Goal: Task Accomplishment & Management: Manage account settings

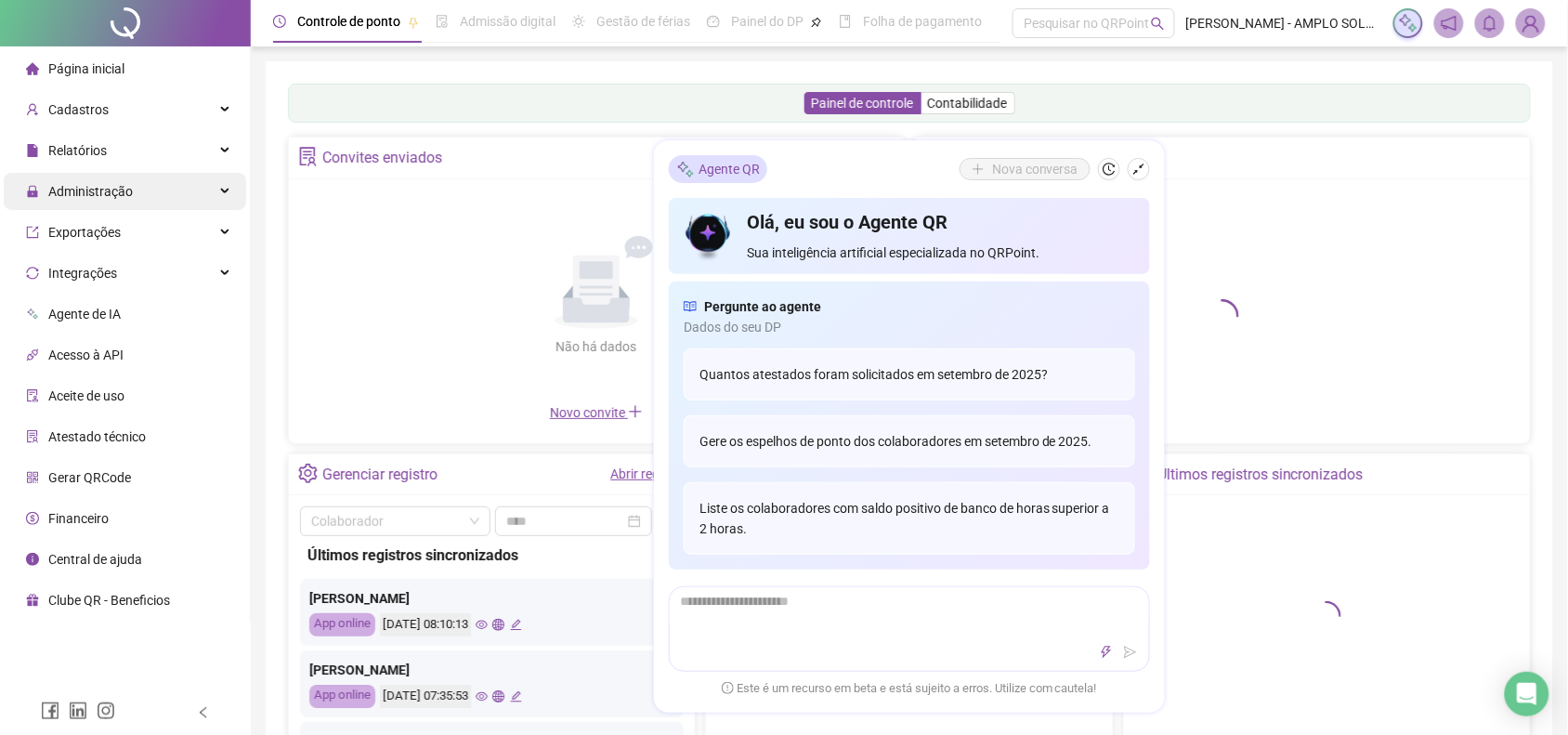
click at [95, 188] on span "Administração" at bounding box center [90, 190] width 84 height 15
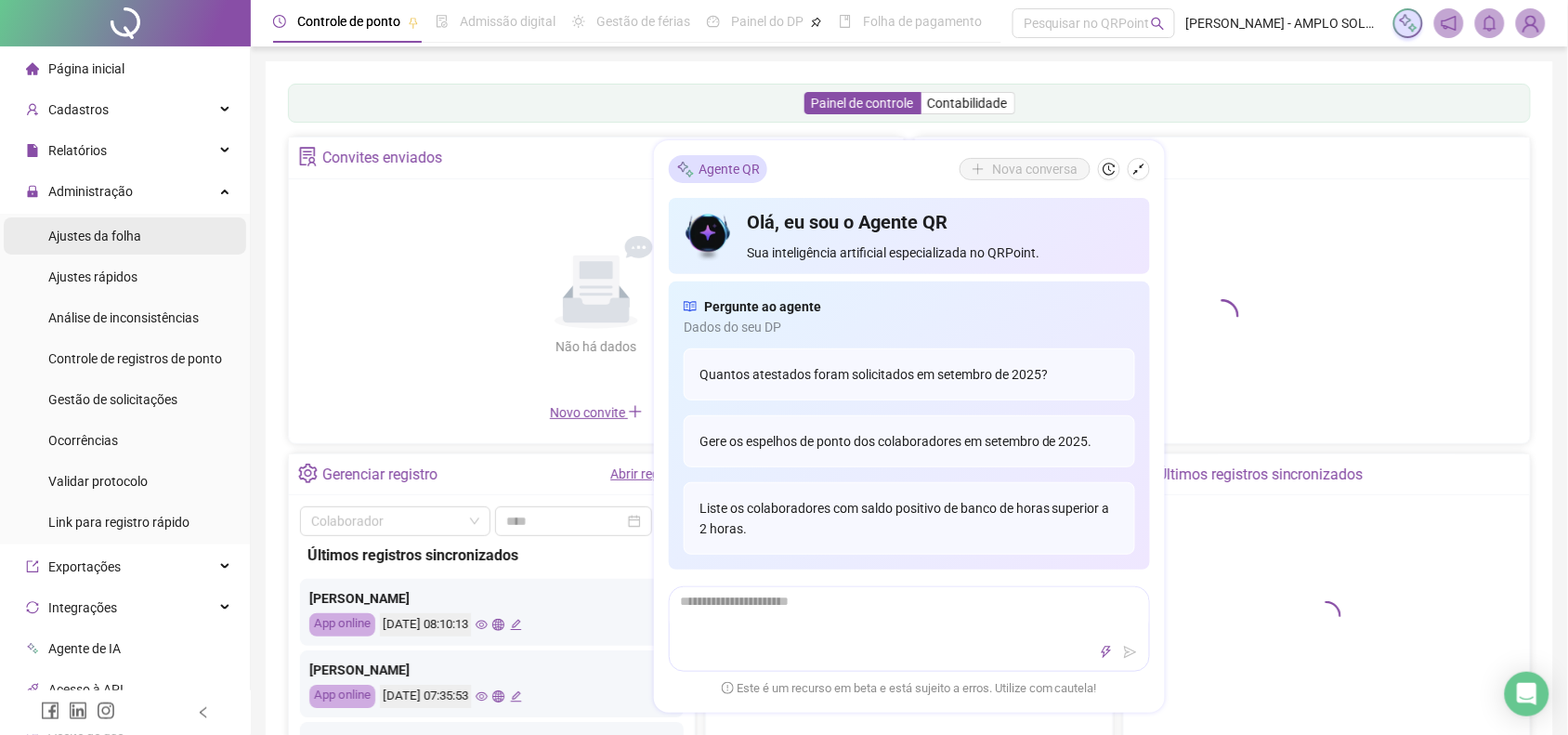
click at [99, 230] on span "Ajustes da folha" at bounding box center [94, 236] width 93 height 15
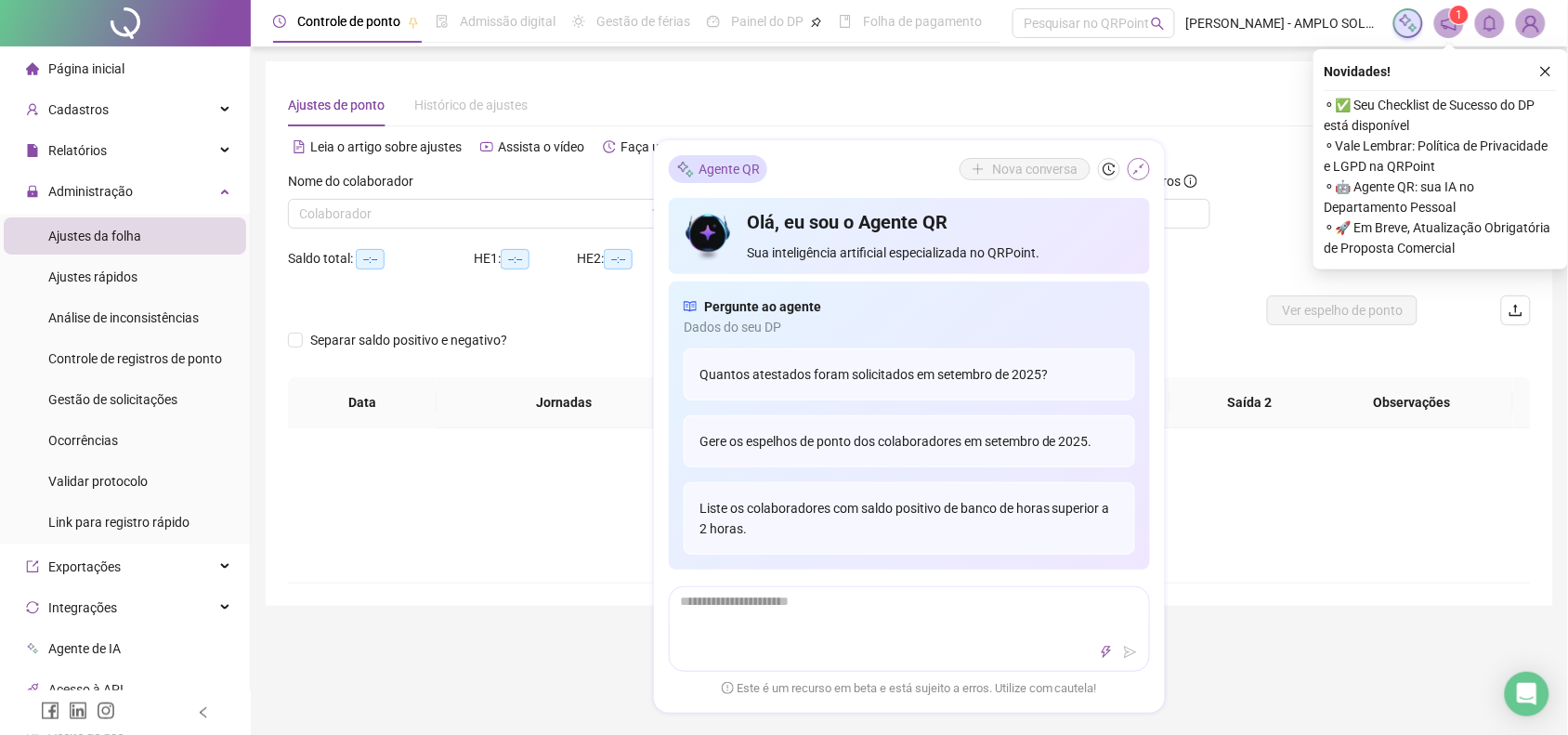
click at [1139, 165] on icon "shrink" at bounding box center [1138, 169] width 11 height 11
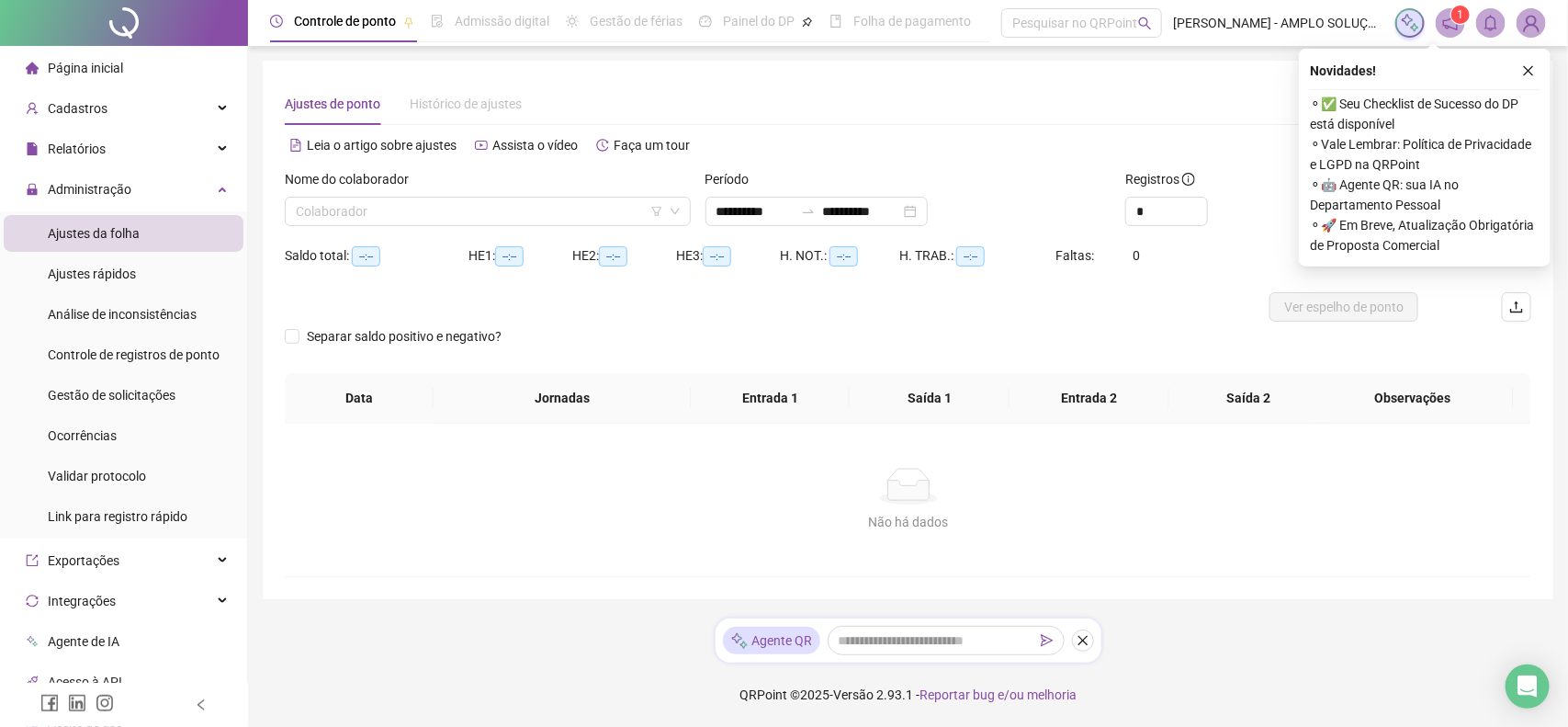
type input "**********"
click at [572, 217] on input "search" at bounding box center [479, 211] width 368 height 27
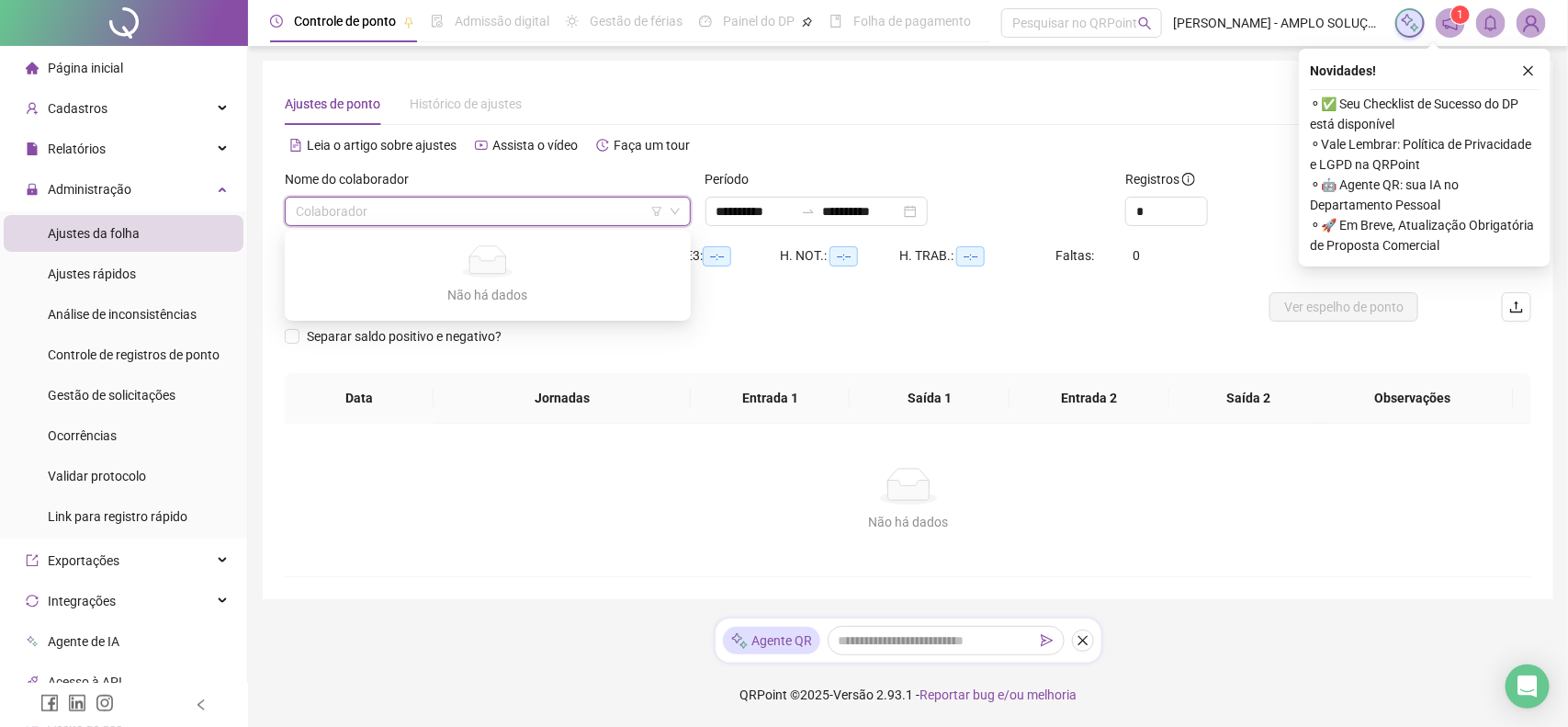
click at [785, 147] on div "Leia o artigo sobre ajustes Assista o vídeo Faça um tour" at bounding box center [596, 145] width 624 height 29
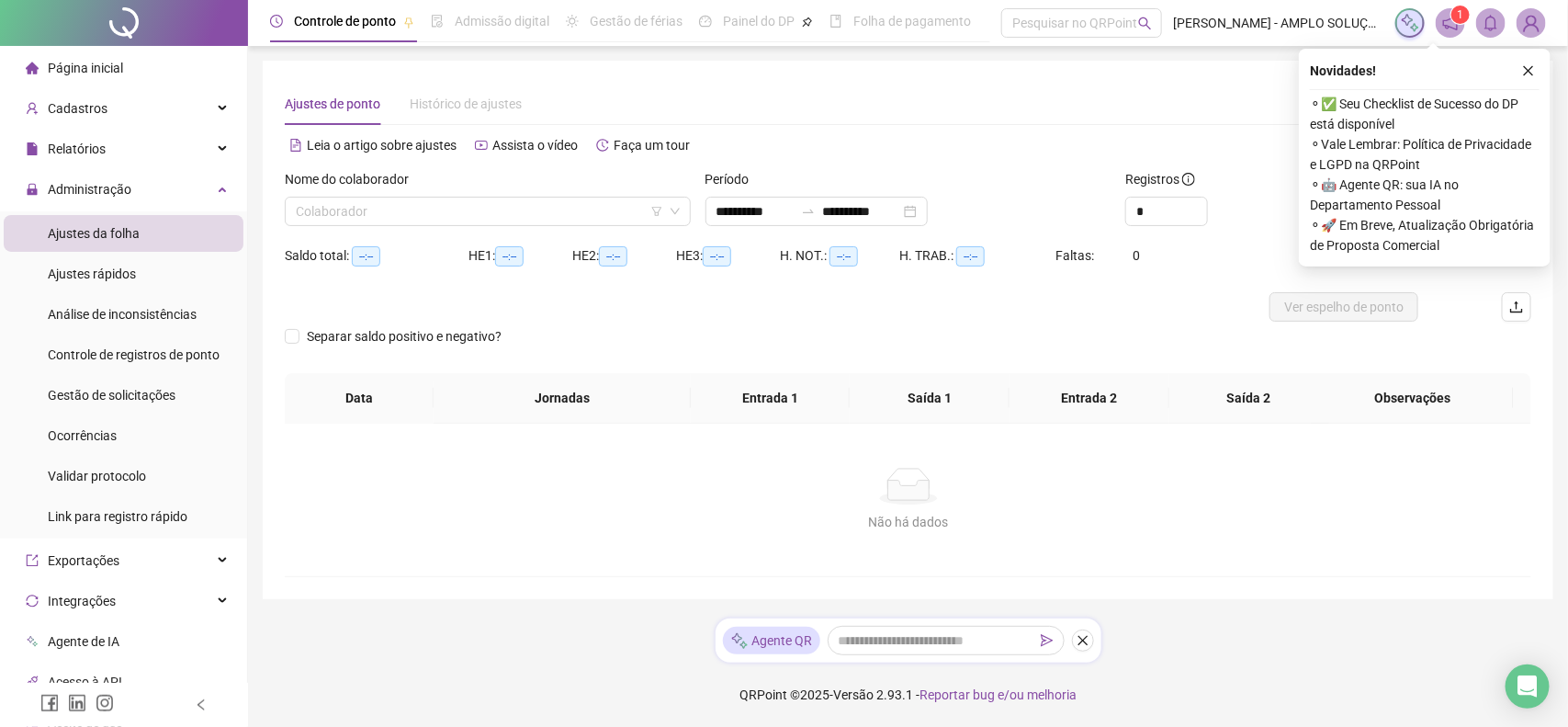
drag, startPoint x: 626, startPoint y: 209, endPoint x: 641, endPoint y: 231, distance: 26.6
click at [627, 209] on input "search" at bounding box center [479, 211] width 368 height 27
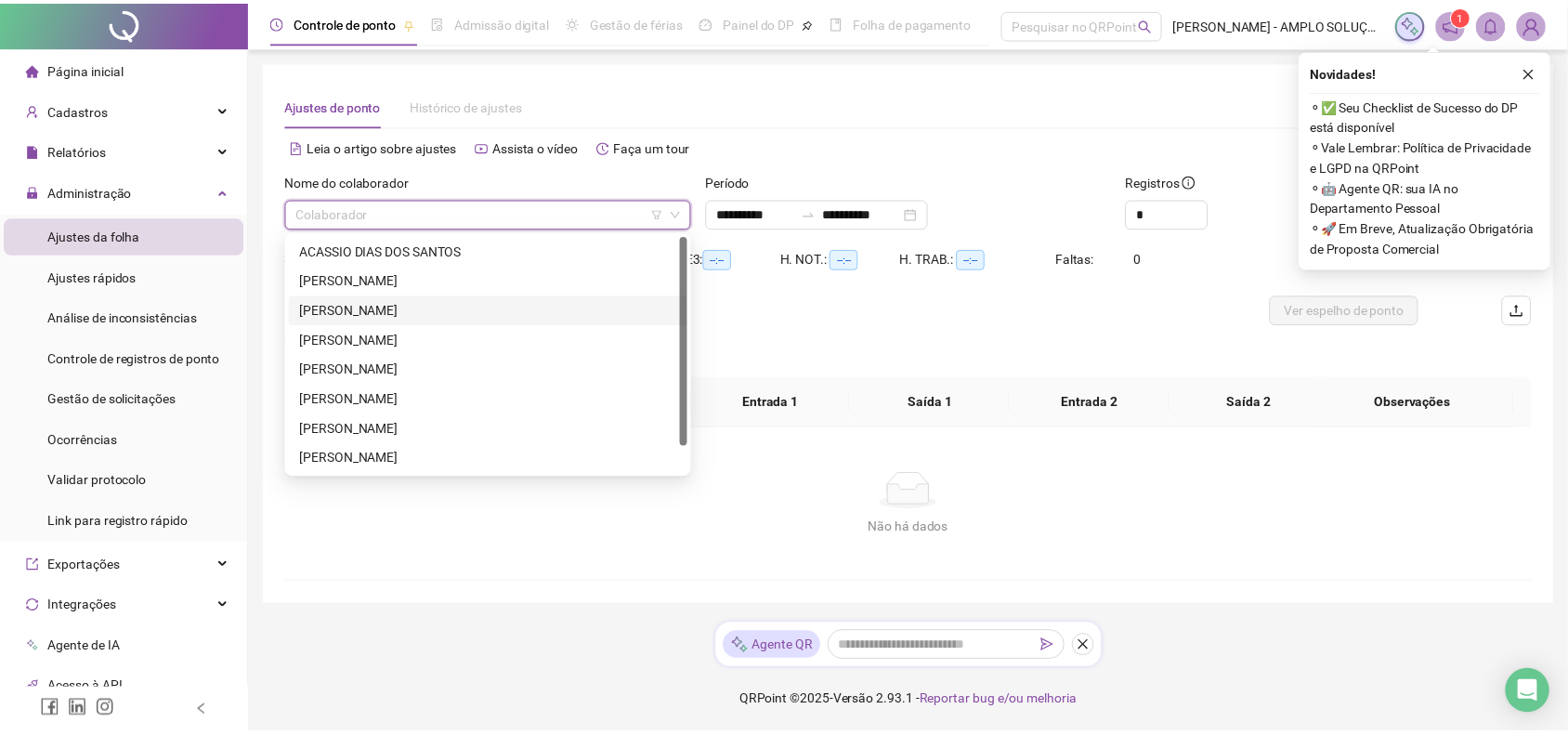
scroll to position [28, 0]
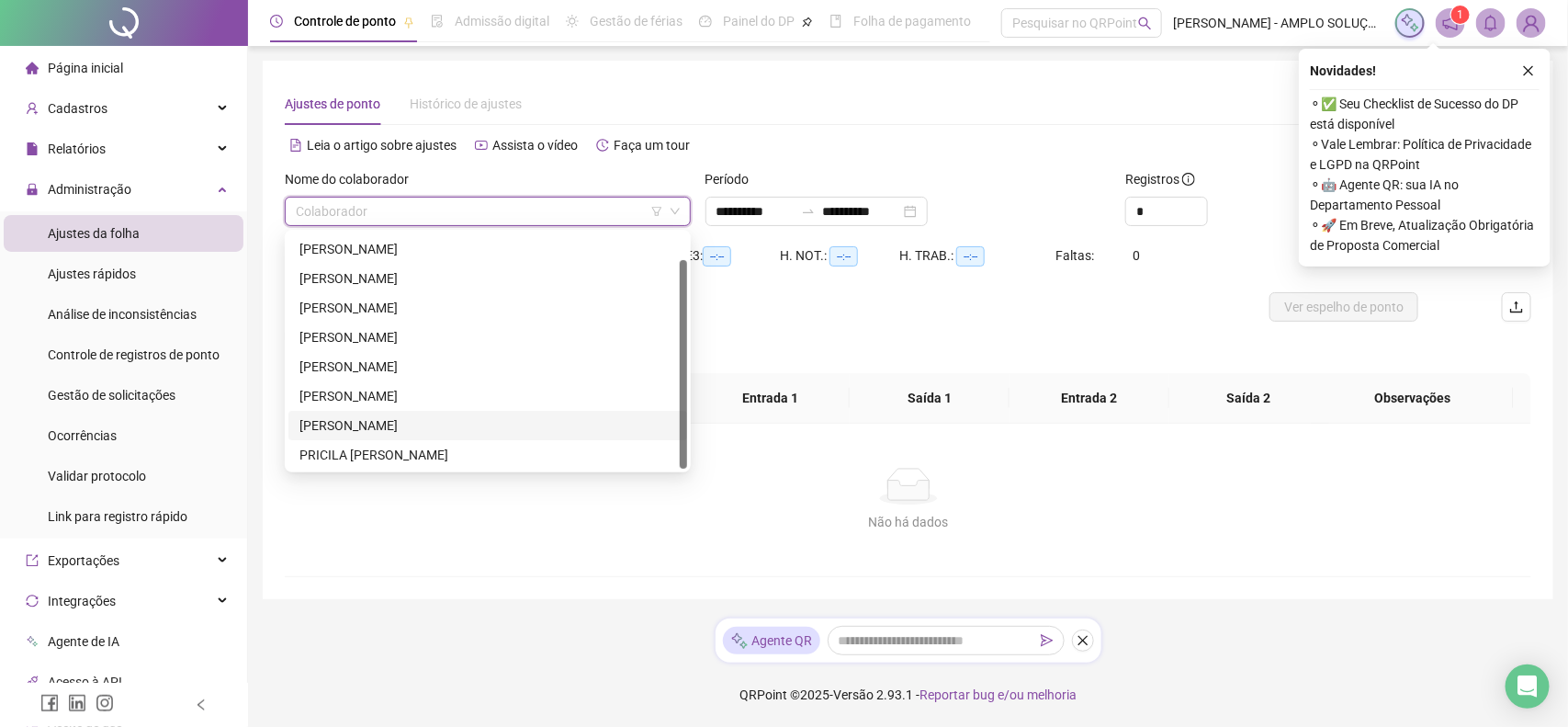
click at [441, 415] on div "[PERSON_NAME]" at bounding box center [488, 425] width 376 height 20
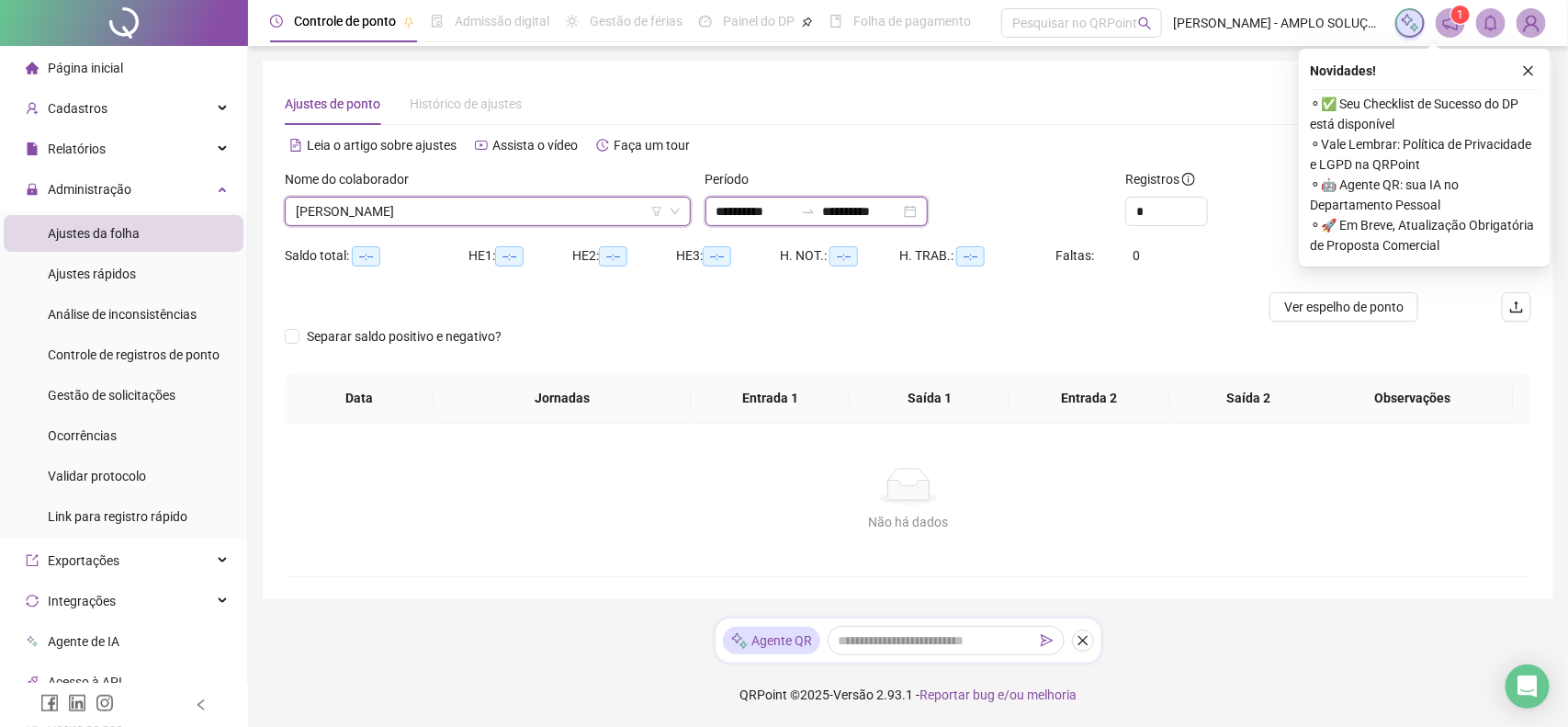
click at [758, 212] on input "**********" at bounding box center [754, 211] width 77 height 20
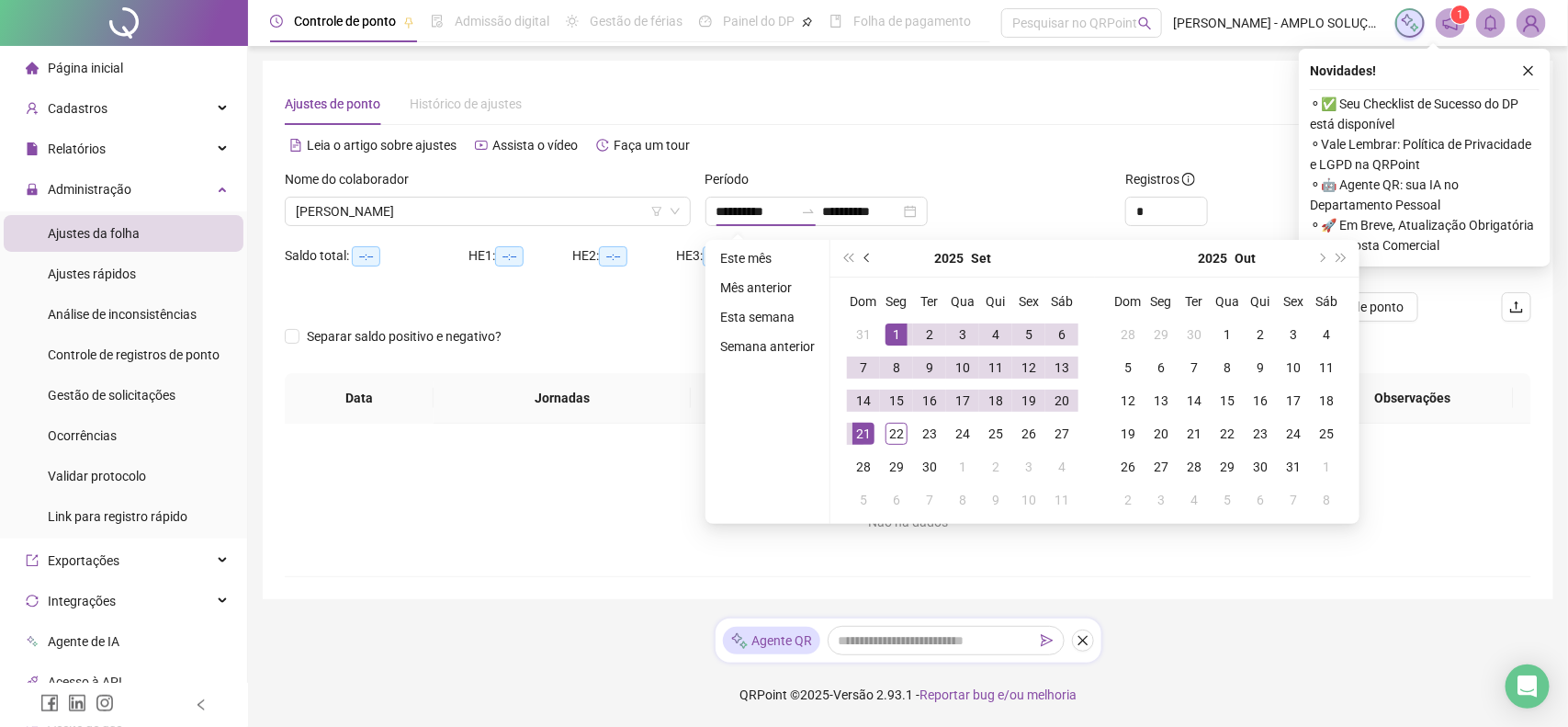
click at [870, 253] on button "prev-year" at bounding box center [867, 258] width 20 height 37
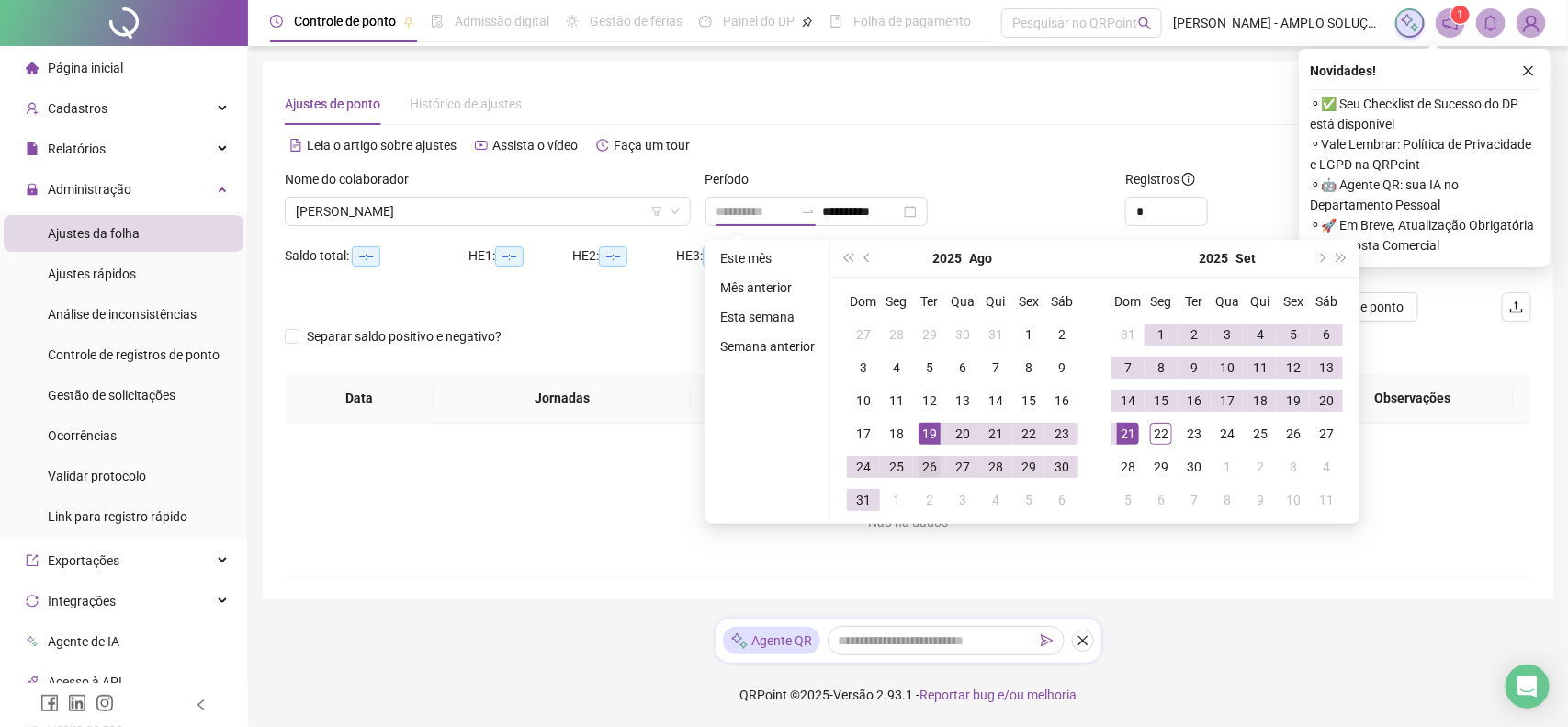
type input "**********"
drag, startPoint x: 930, startPoint y: 471, endPoint x: 1146, endPoint y: 444, distance: 217.7
click at [931, 471] on div "26" at bounding box center [929, 466] width 22 height 22
type input "**********"
click at [1153, 438] on div "22" at bounding box center [1160, 433] width 22 height 22
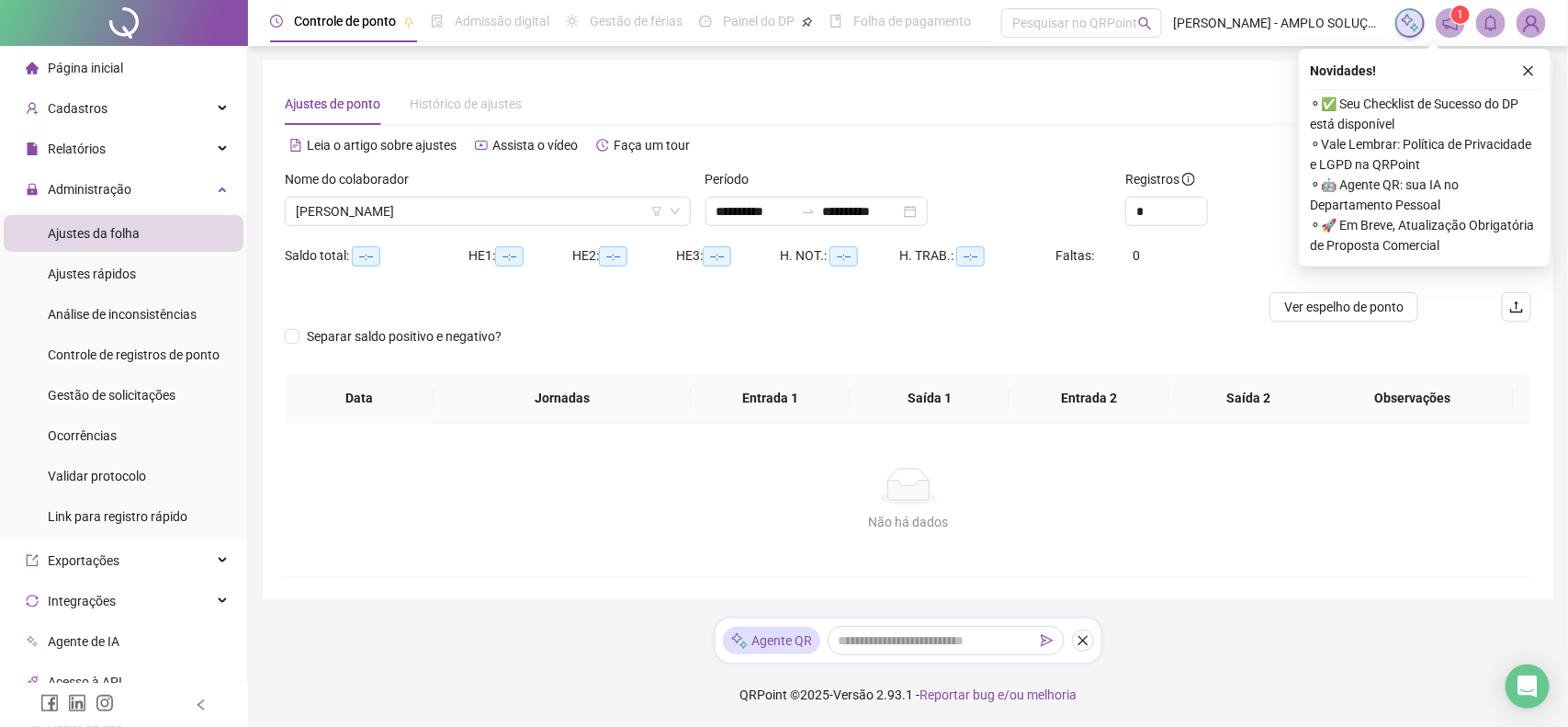
click at [1530, 74] on icon "close" at bounding box center [1528, 71] width 10 height 10
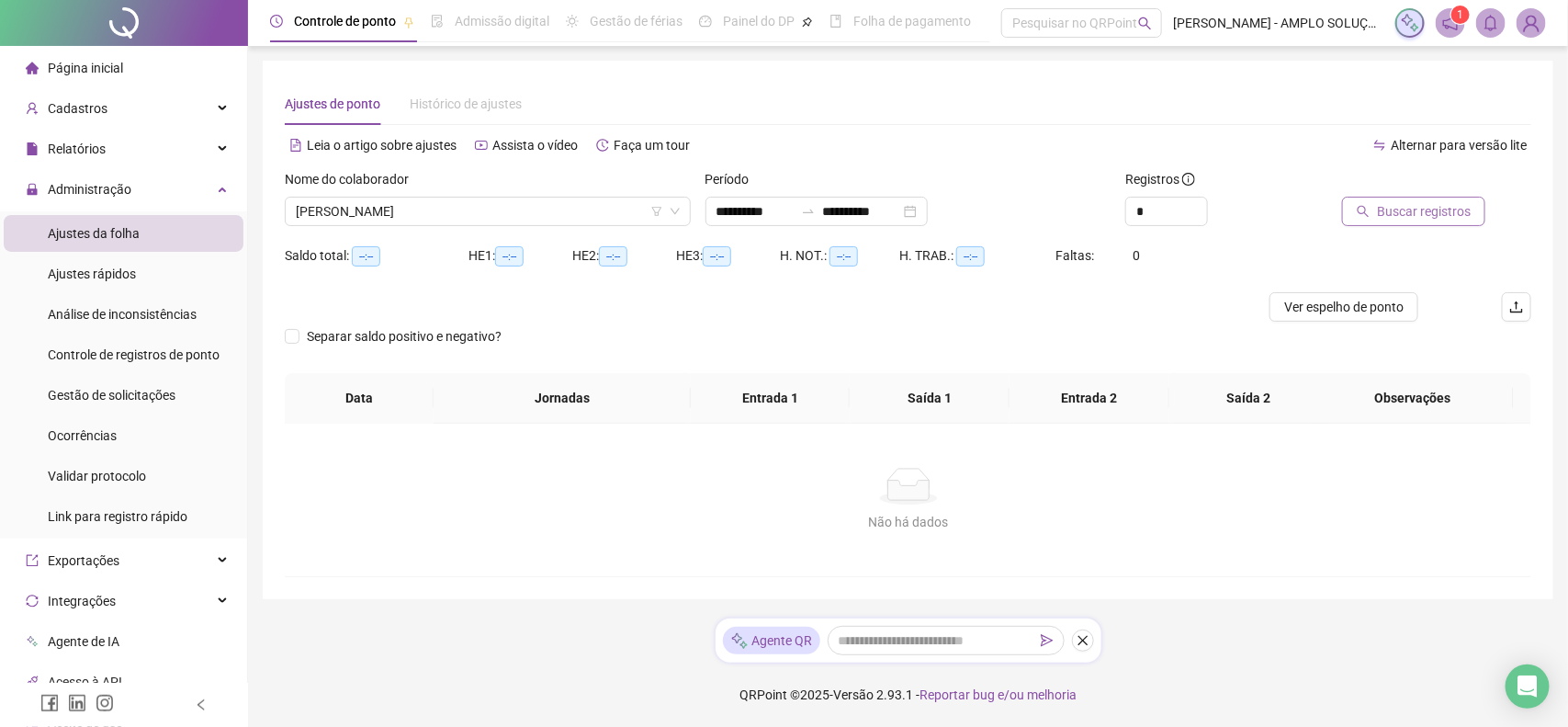
click at [1415, 204] on span "Buscar registros" at bounding box center [1423, 211] width 94 height 20
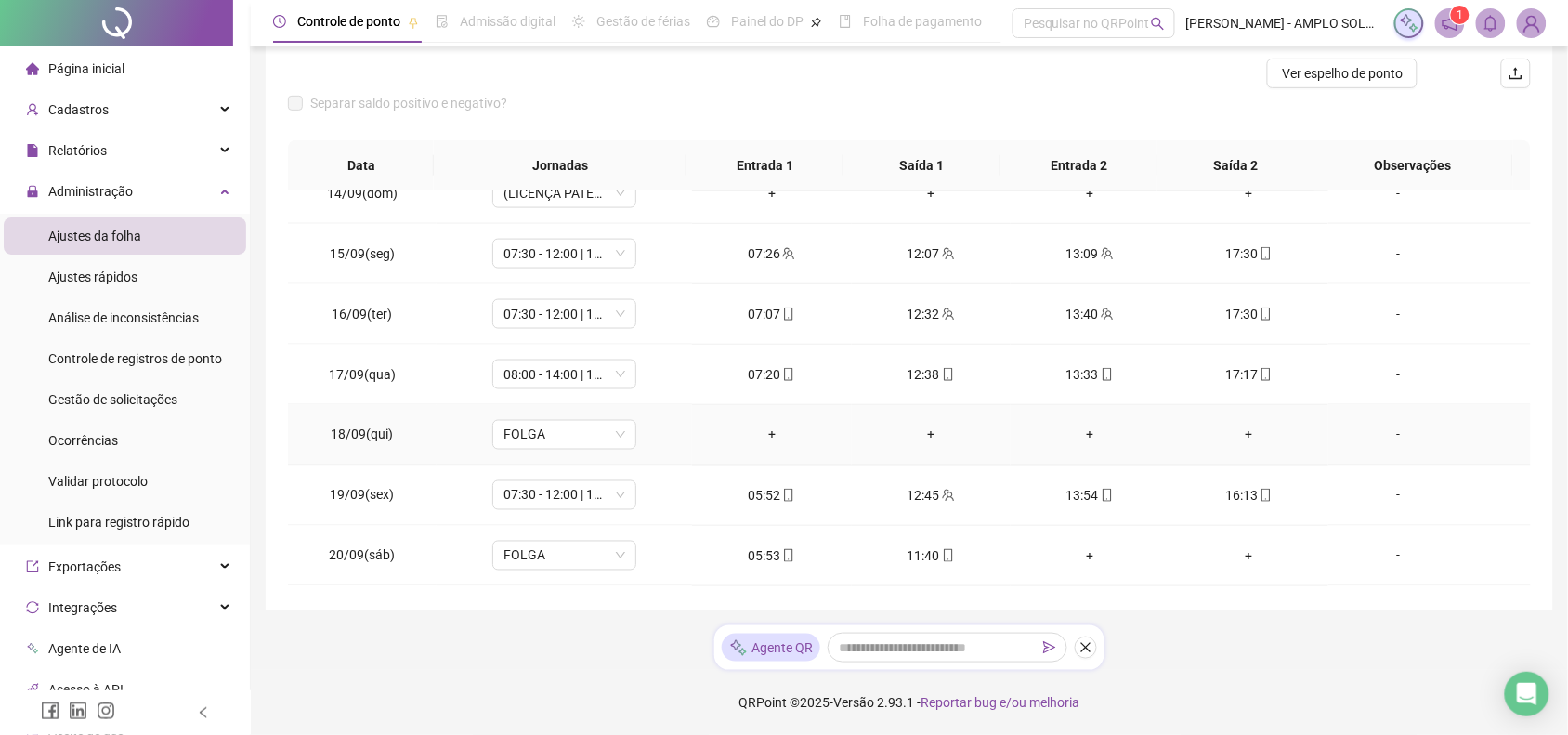
scroll to position [935, 0]
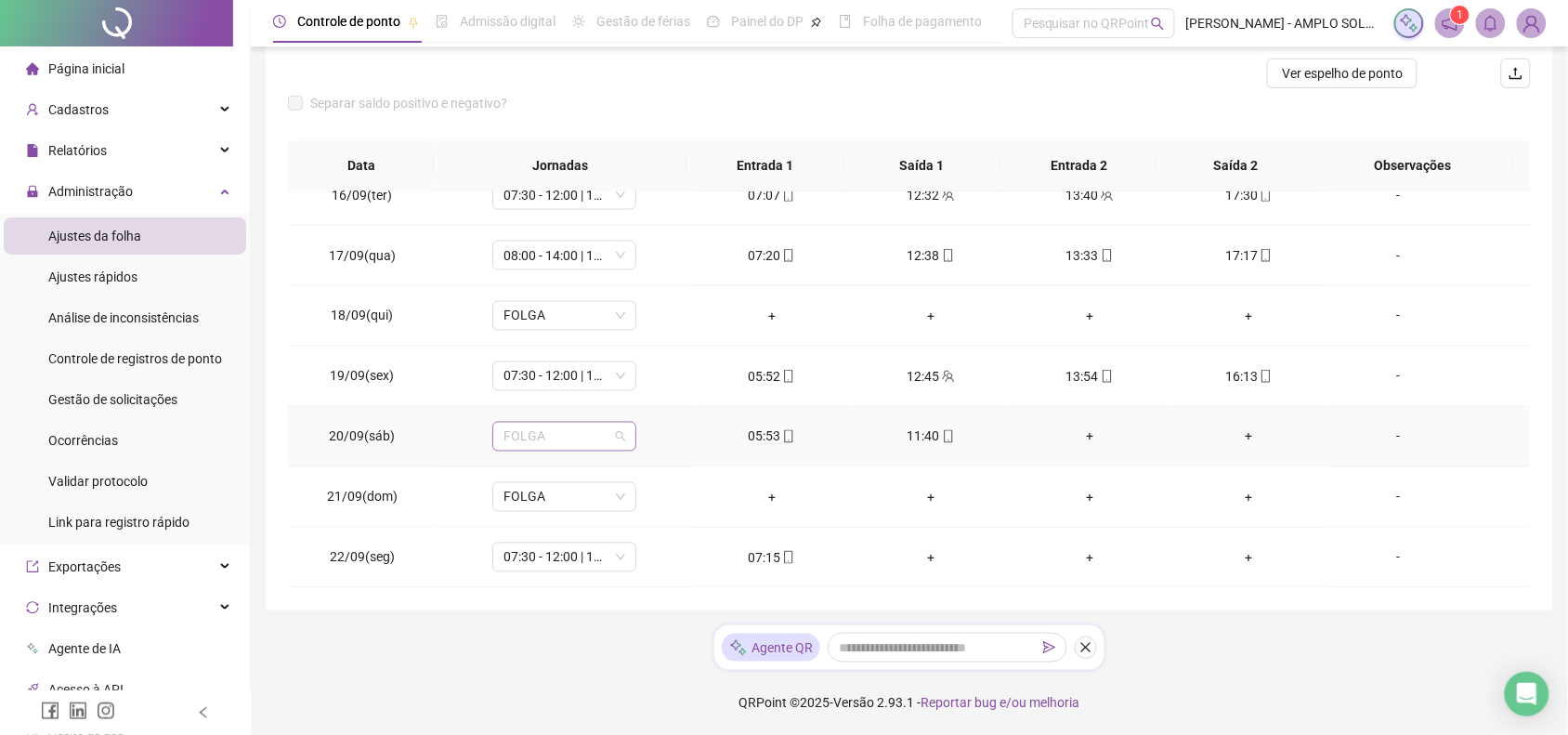
click at [546, 444] on span "FOLGA" at bounding box center [564, 437] width 122 height 27
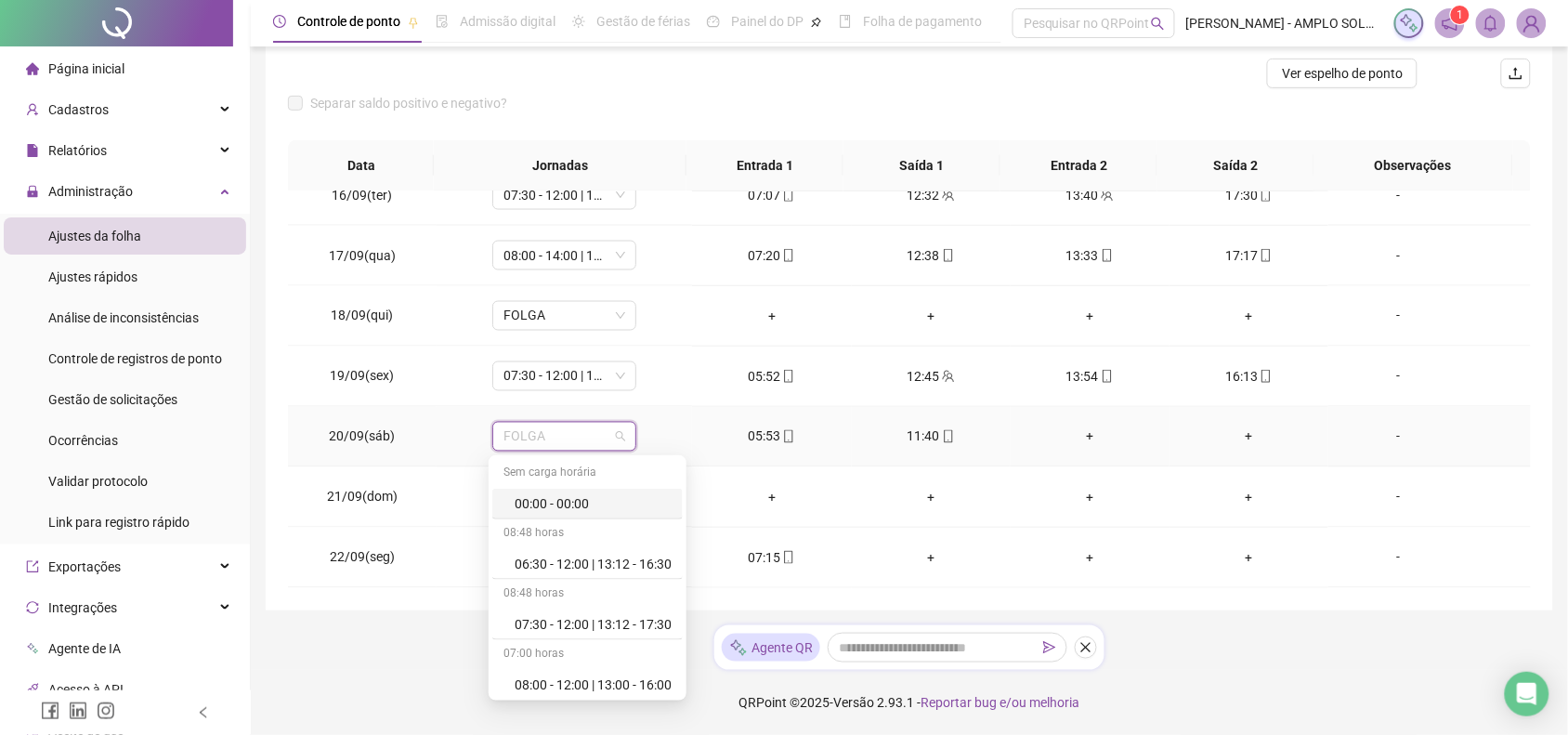
click at [566, 507] on div "00:00 - 00:00" at bounding box center [593, 503] width 157 height 21
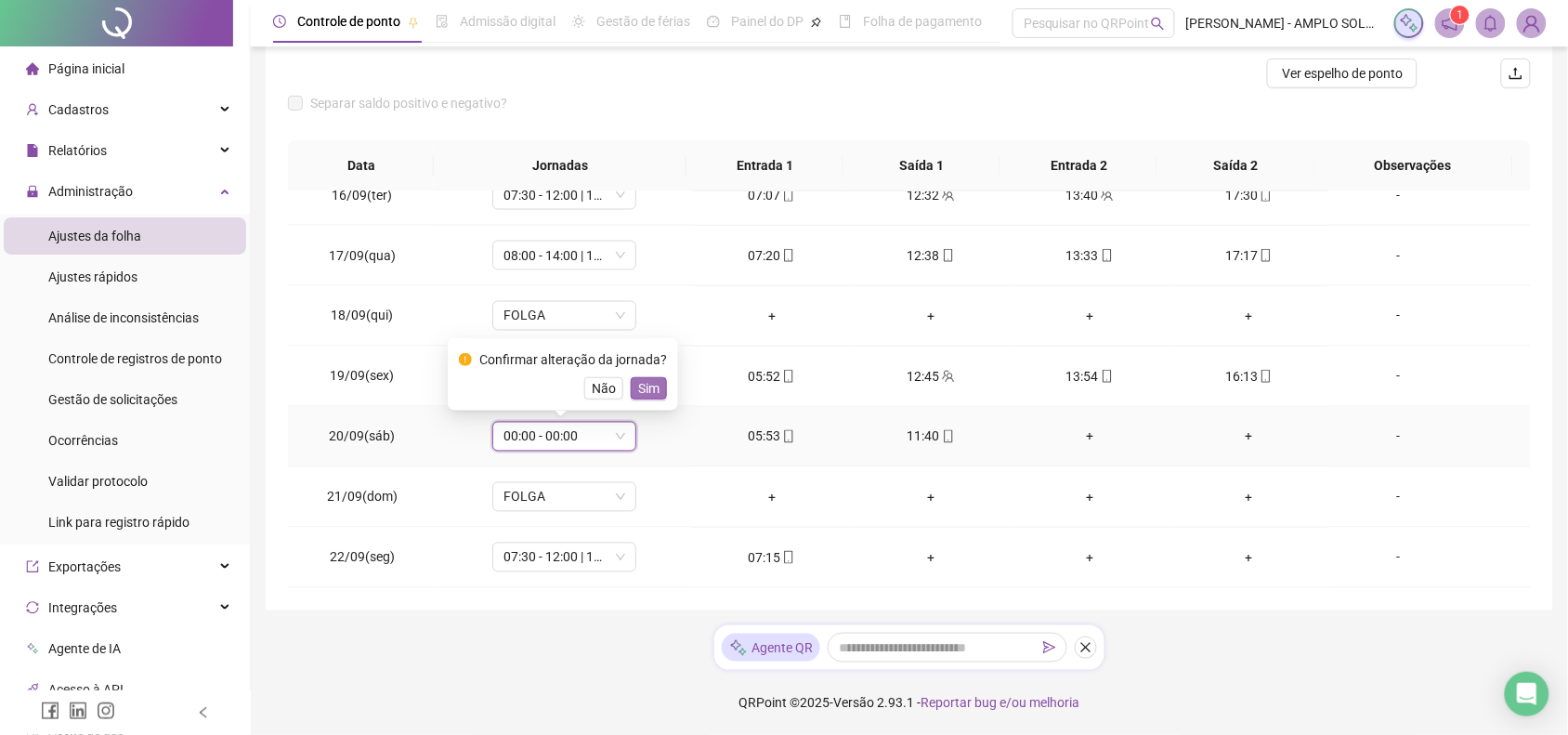
click at [656, 384] on button "Sim" at bounding box center [649, 388] width 36 height 23
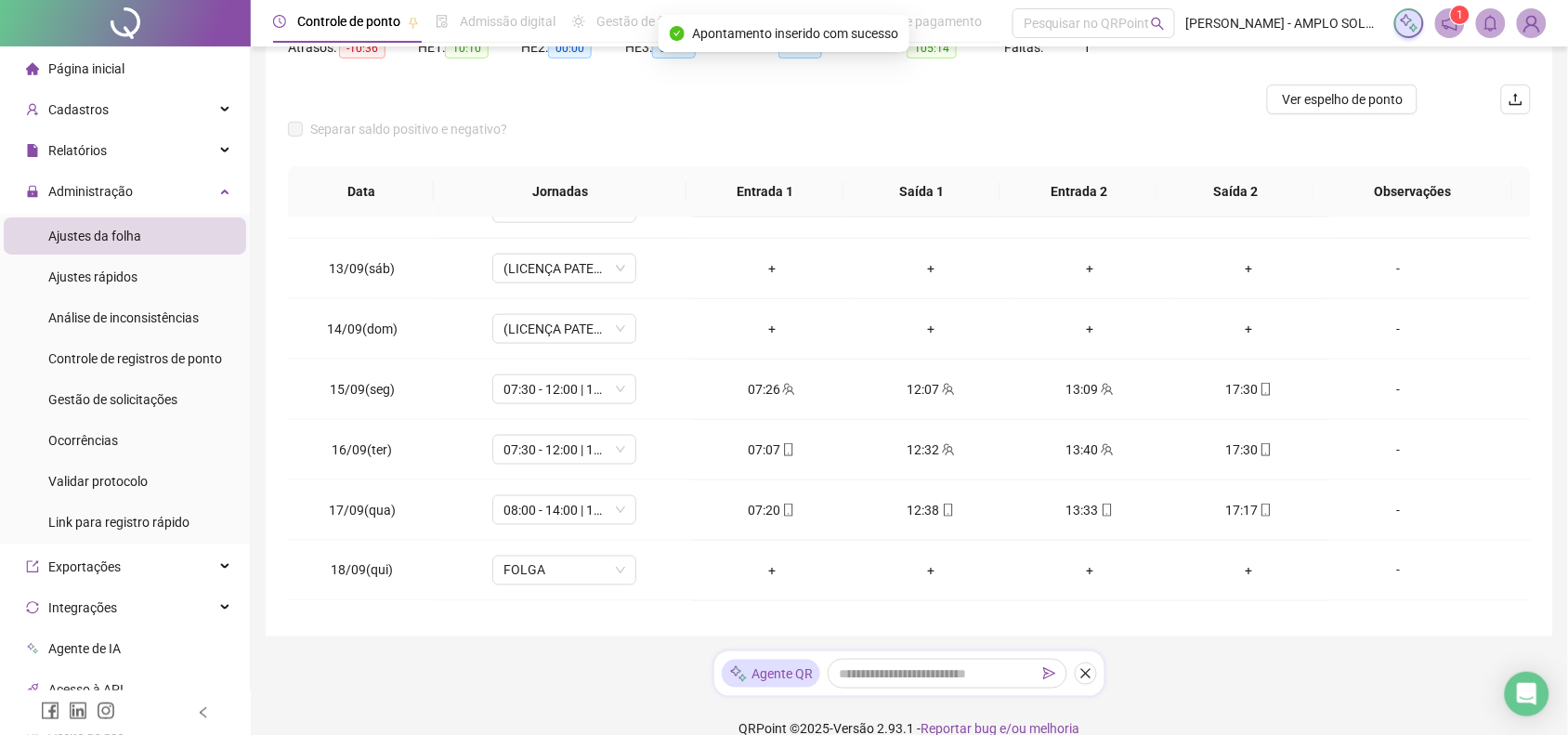
scroll to position [122, 0]
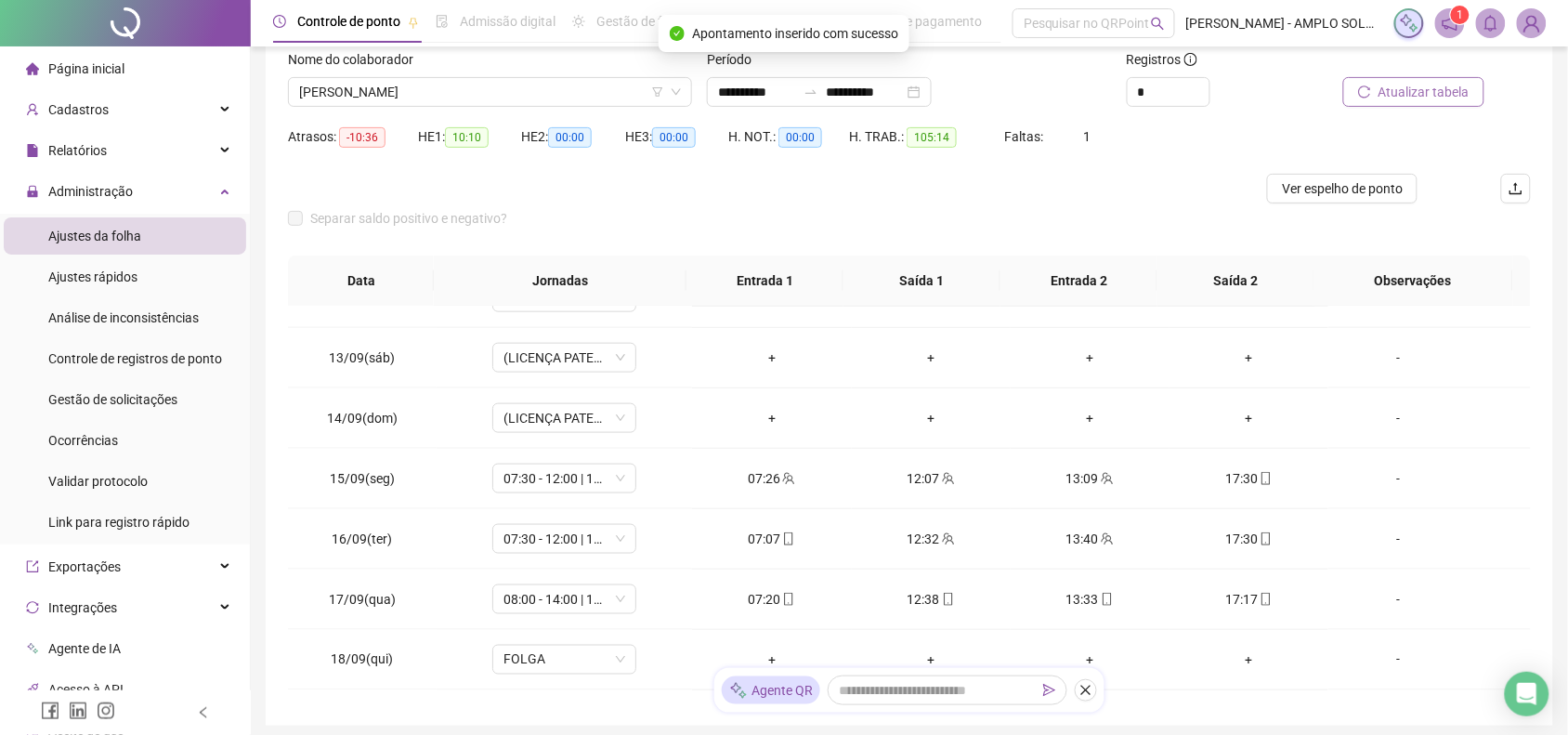
click at [1393, 95] on span "Atualizar tabela" at bounding box center [1423, 91] width 91 height 21
click at [486, 95] on span "[PERSON_NAME]" at bounding box center [490, 91] width 382 height 27
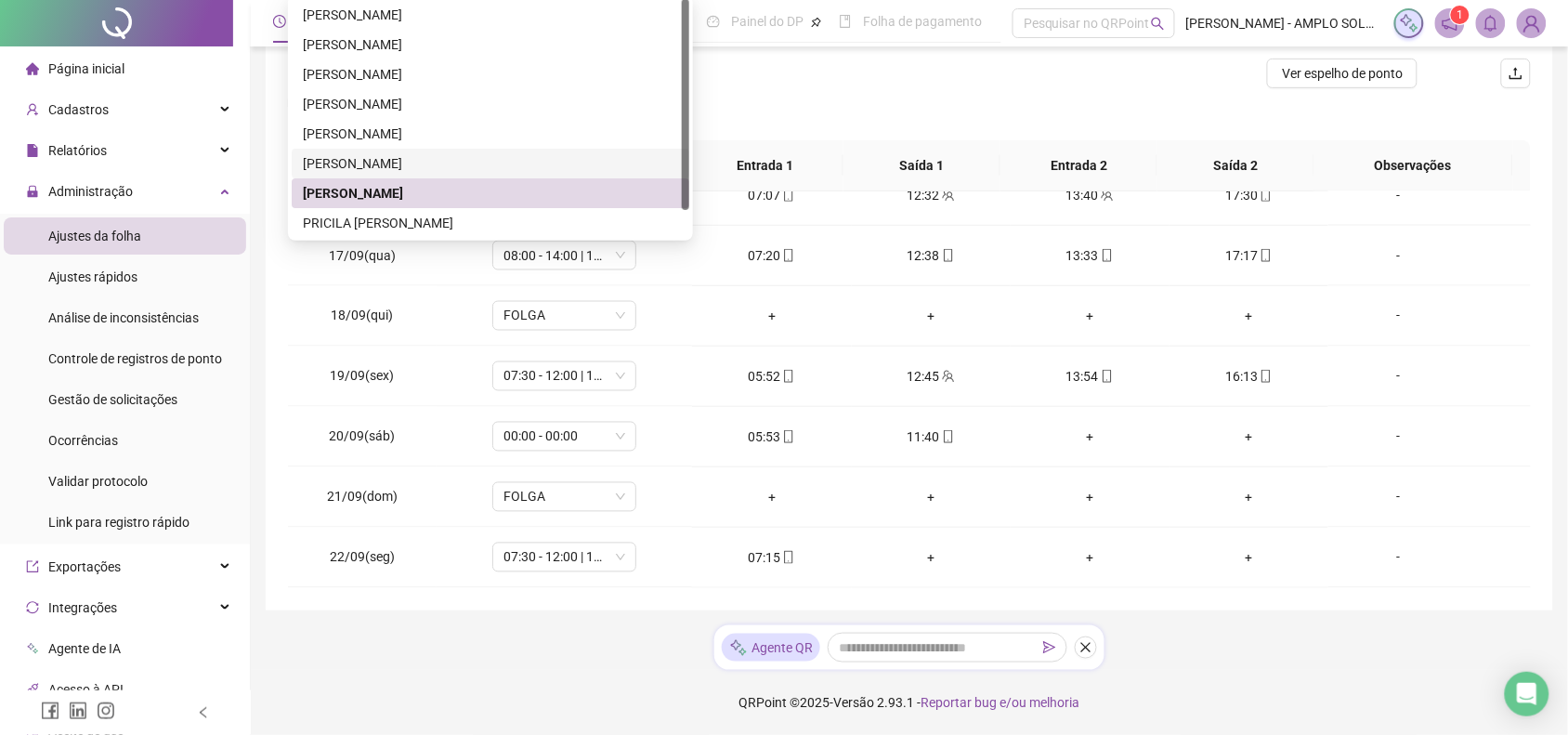
scroll to position [0, 0]
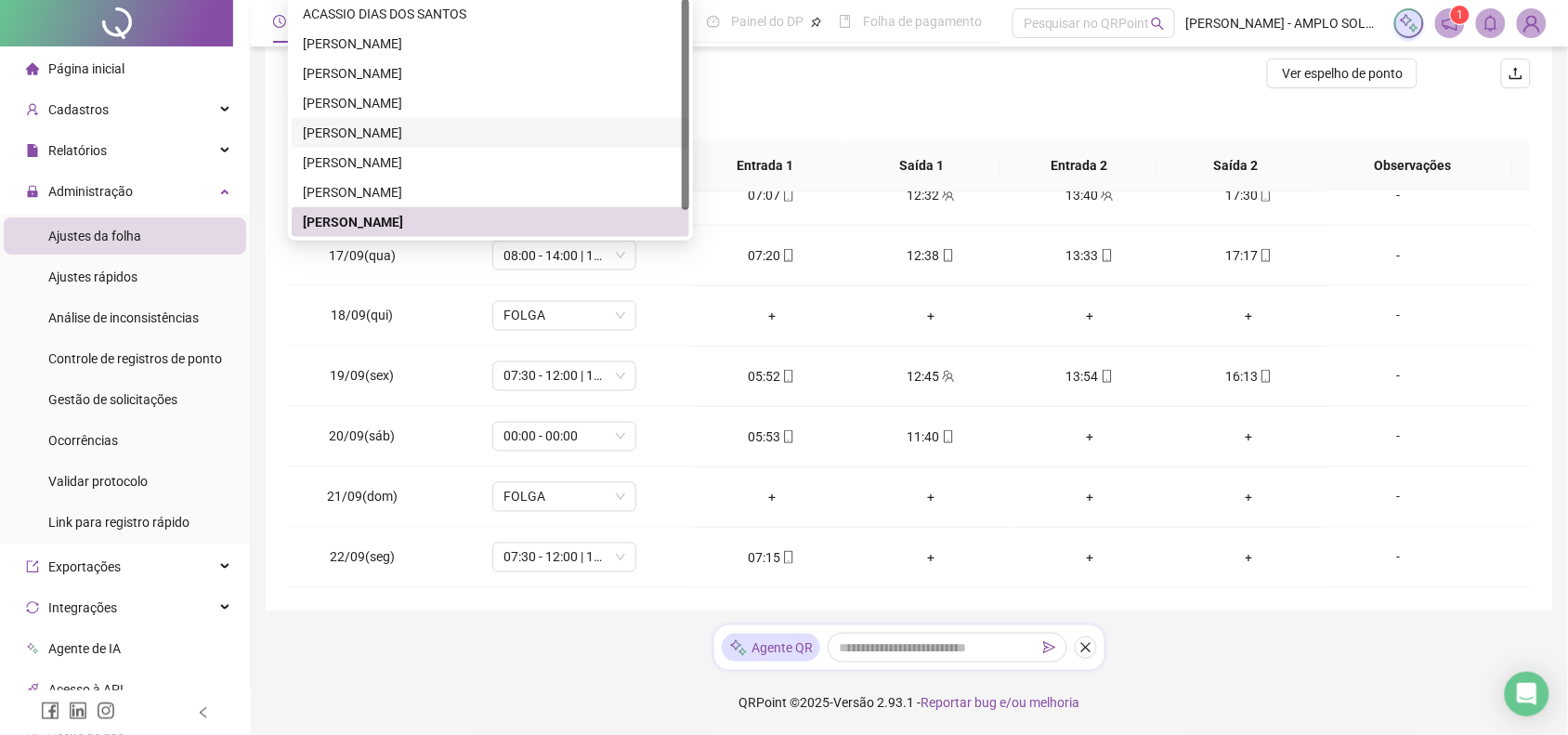
drag, startPoint x: 409, startPoint y: 131, endPoint x: 859, endPoint y: 118, distance: 450.2
click at [409, 130] on div "[PERSON_NAME]" at bounding box center [491, 132] width 375 height 21
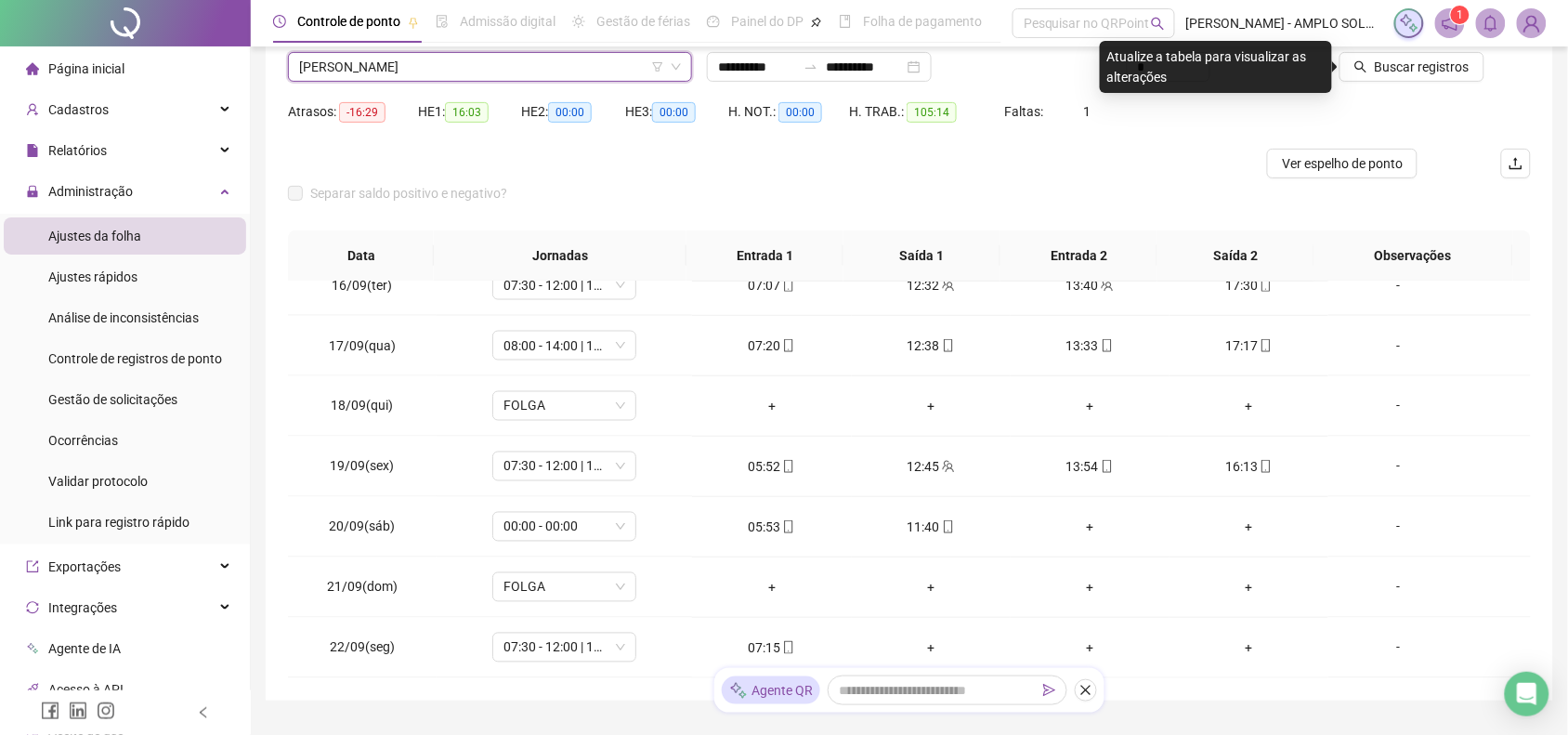
scroll to position [122, 0]
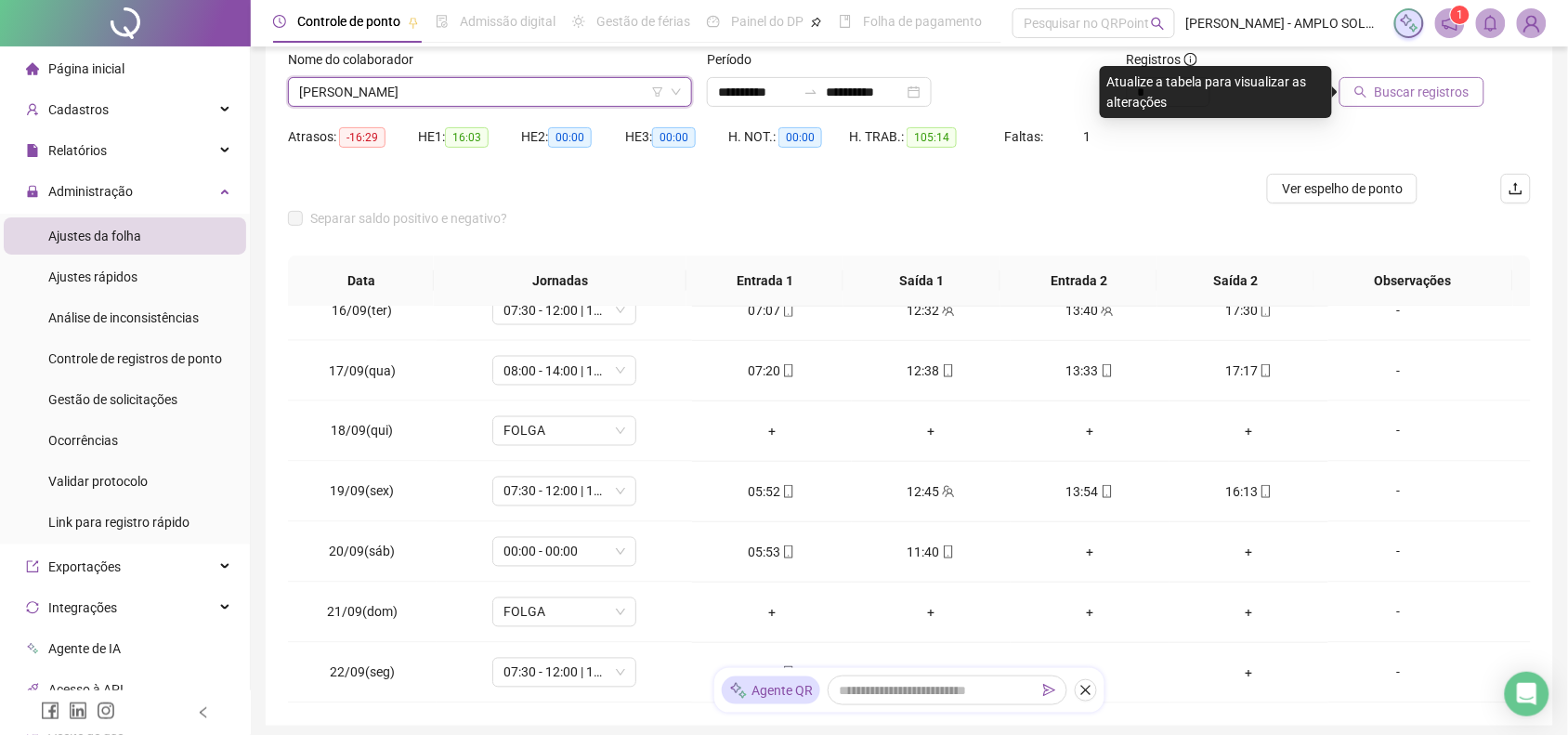
click at [1404, 99] on span "Buscar registros" at bounding box center [1422, 91] width 95 height 21
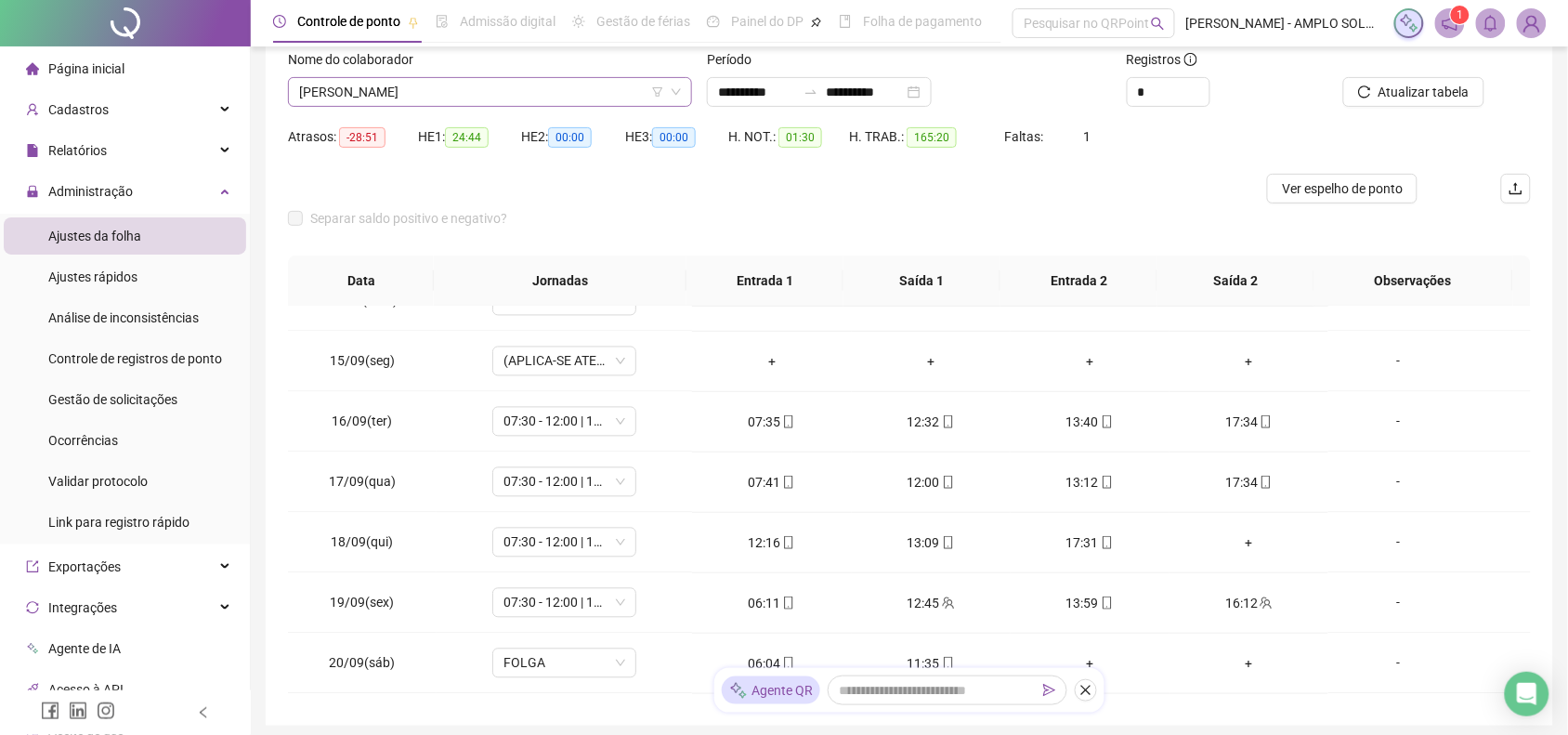
click at [469, 98] on span "[PERSON_NAME]" at bounding box center [490, 91] width 382 height 27
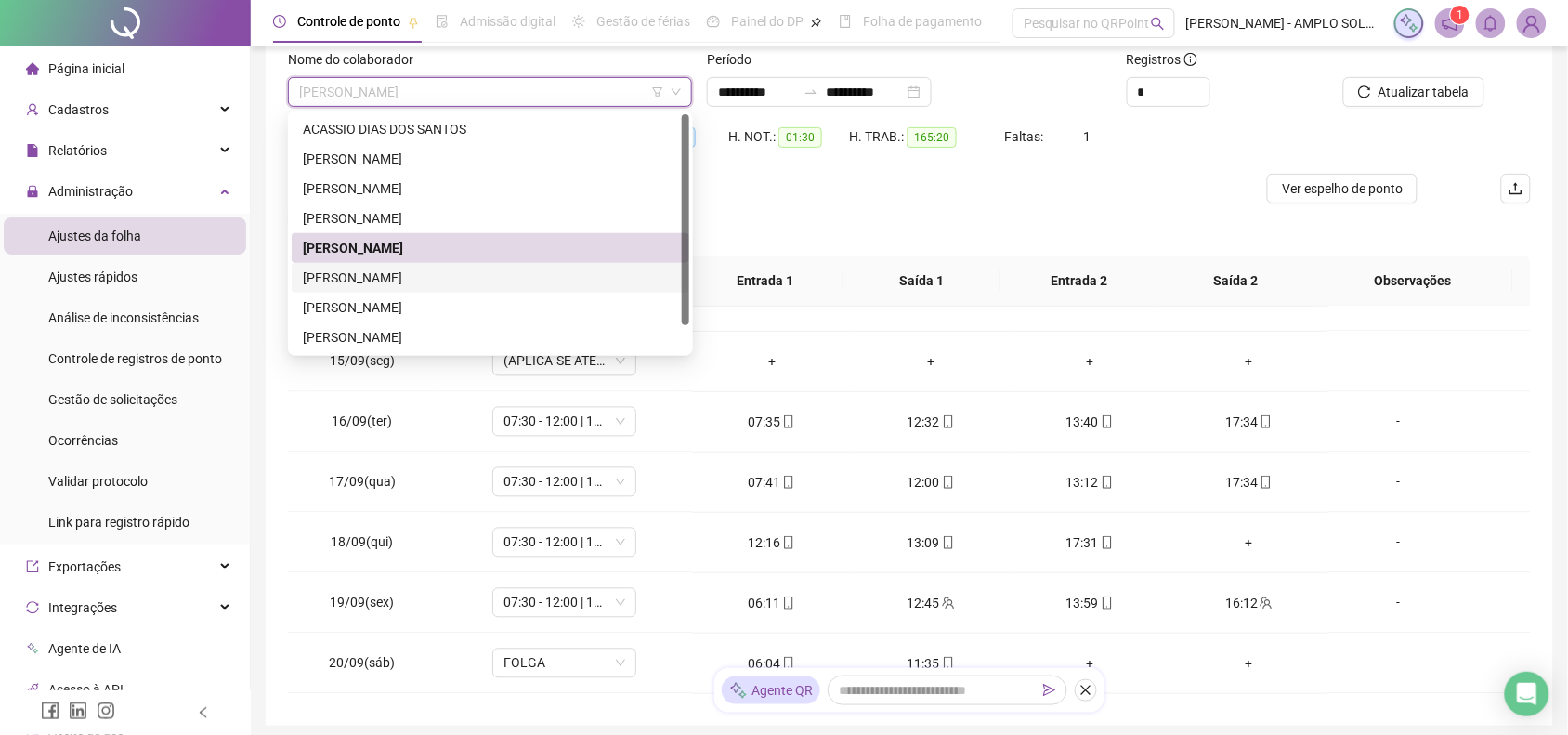
click at [465, 285] on div "[PERSON_NAME]" at bounding box center [491, 278] width 375 height 21
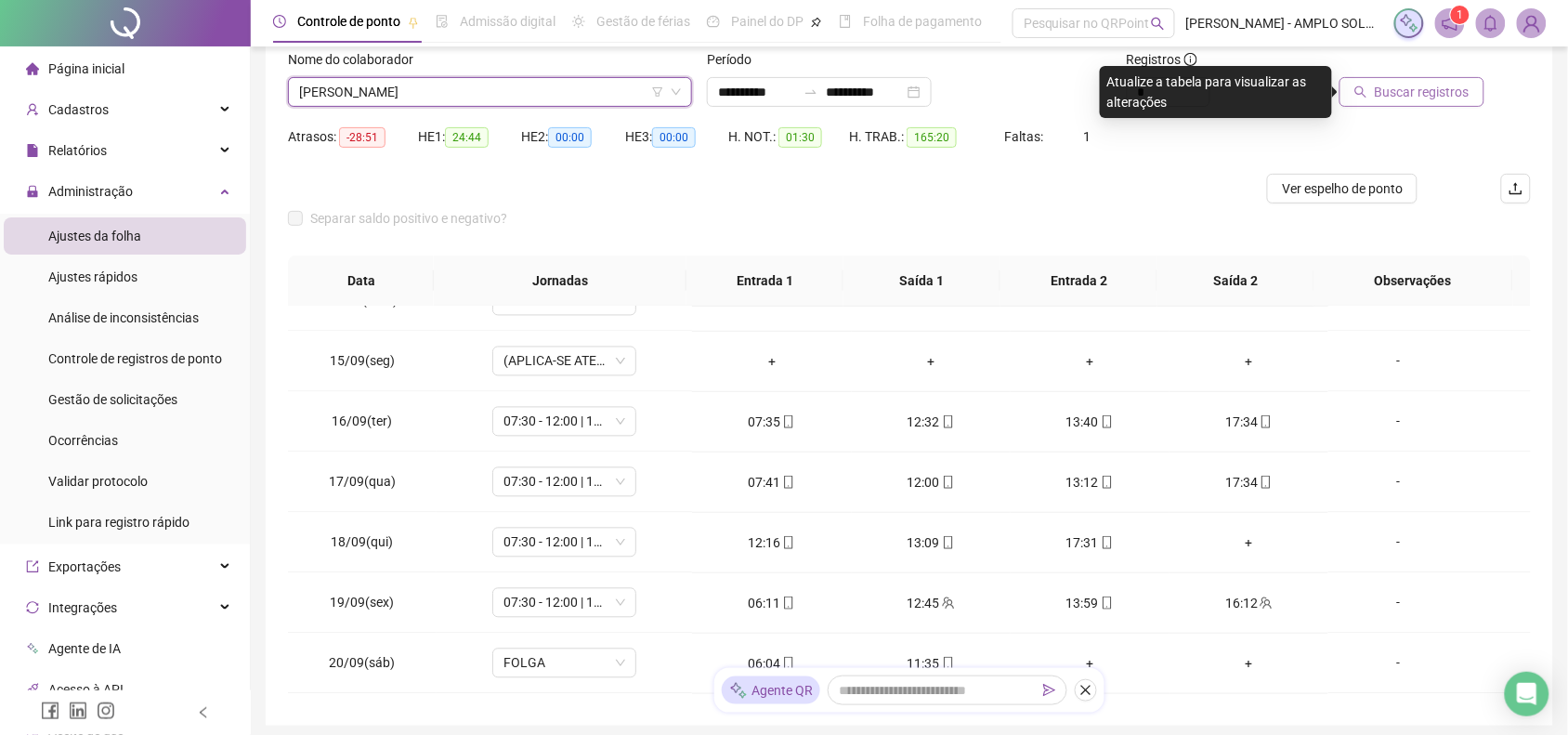
click at [1388, 90] on span "Buscar registros" at bounding box center [1422, 91] width 95 height 21
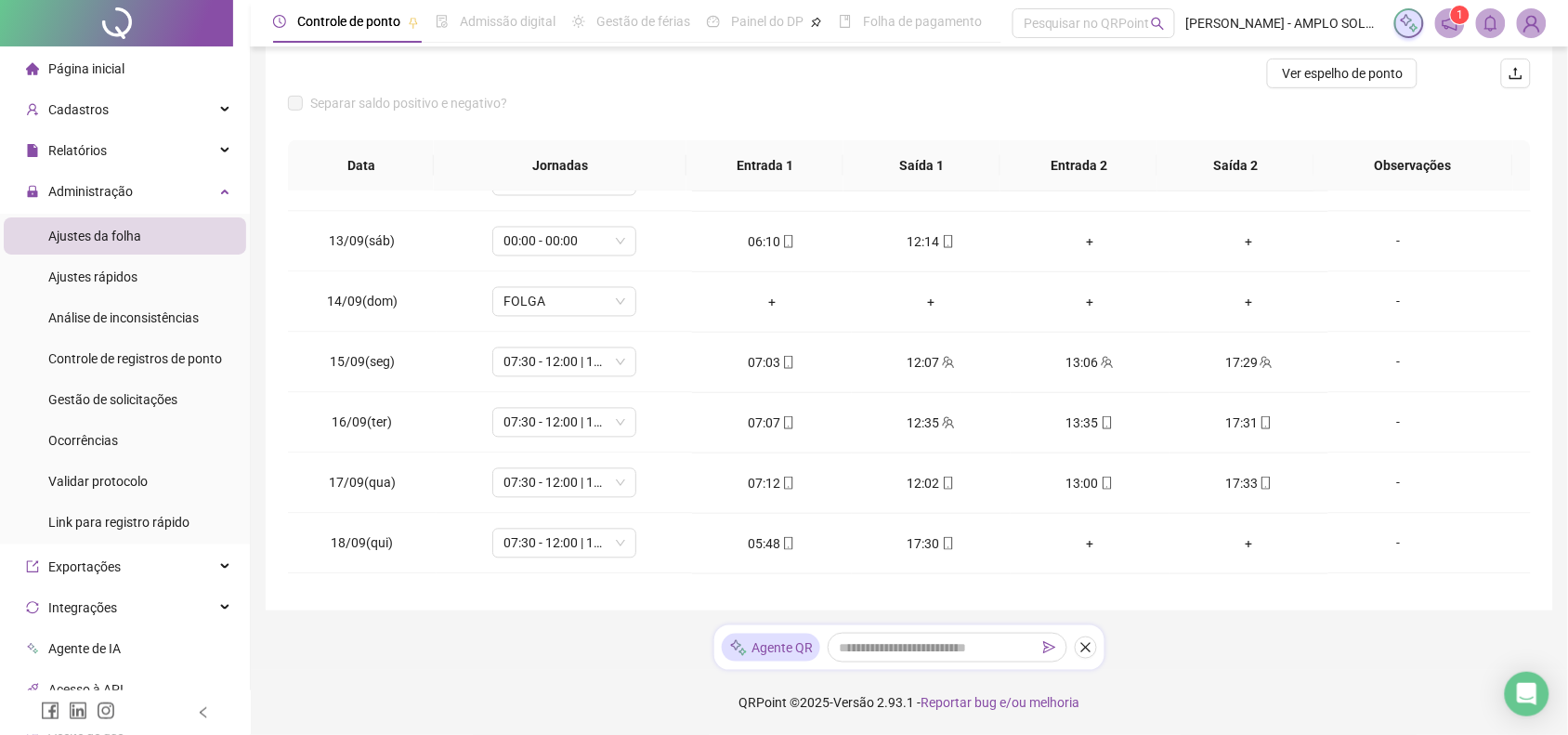
scroll to position [950, 0]
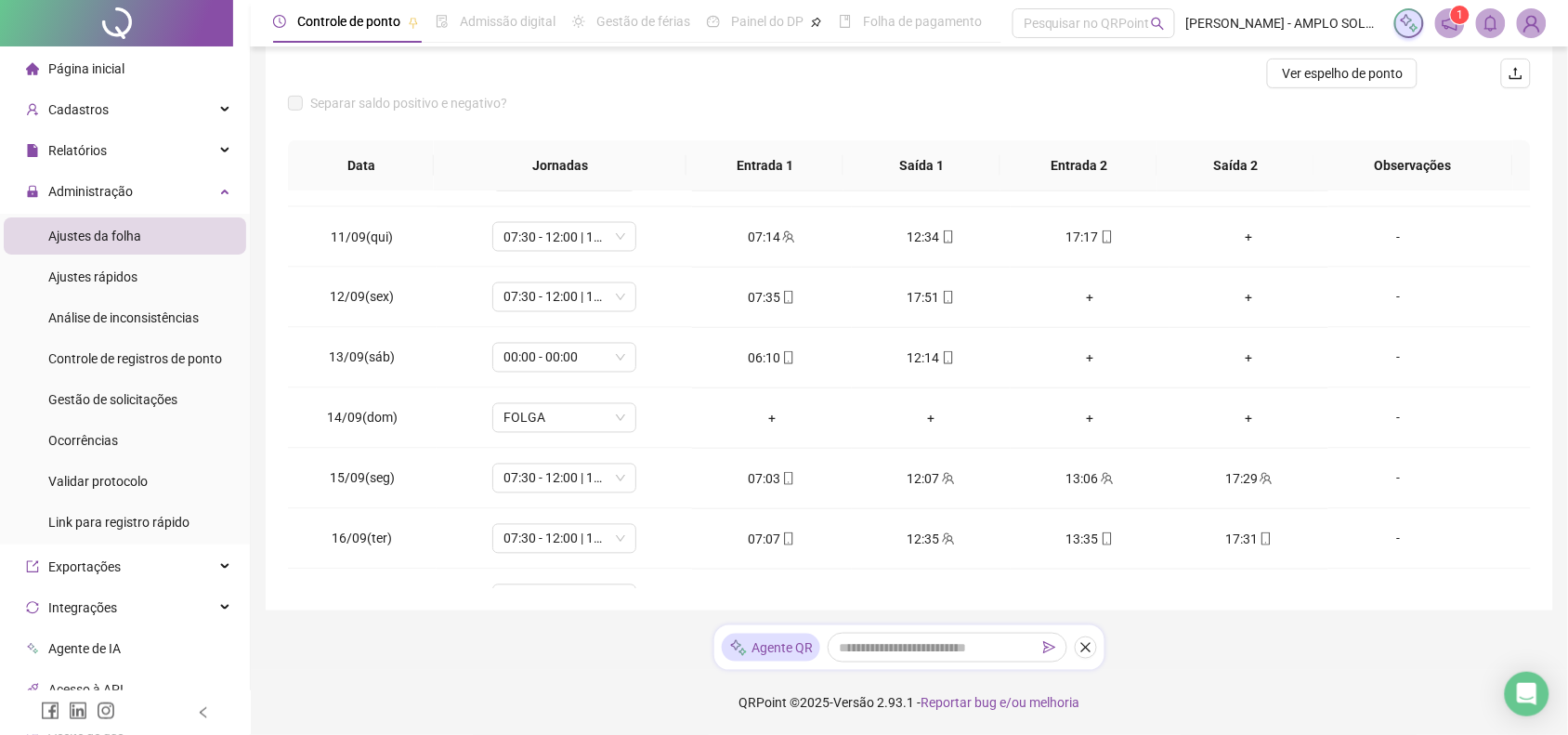
drag, startPoint x: 585, startPoint y: 636, endPoint x: 563, endPoint y: 597, distance: 44.8
click at [585, 633] on div "**********" at bounding box center [910, 249] width 1317 height 971
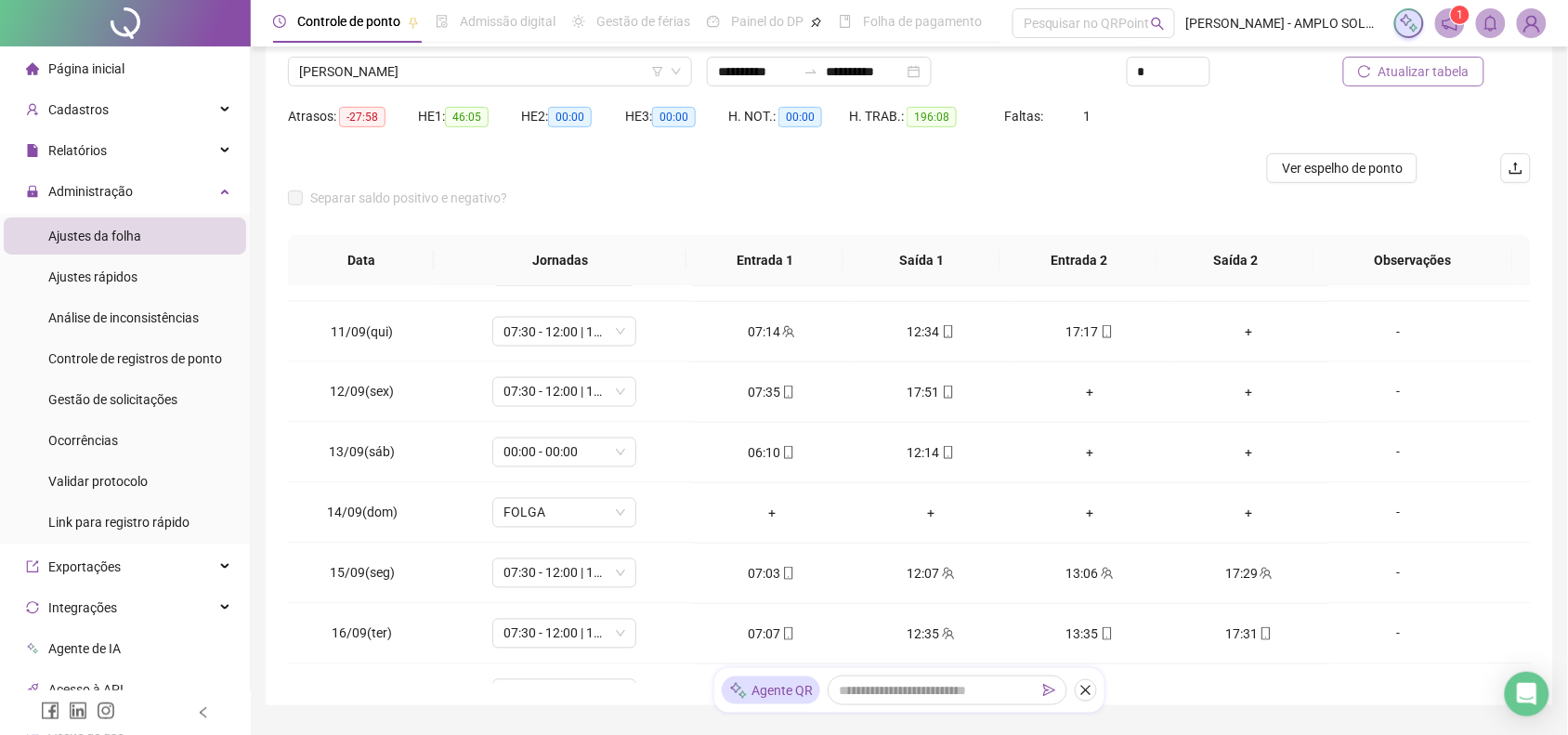
scroll to position [122, 0]
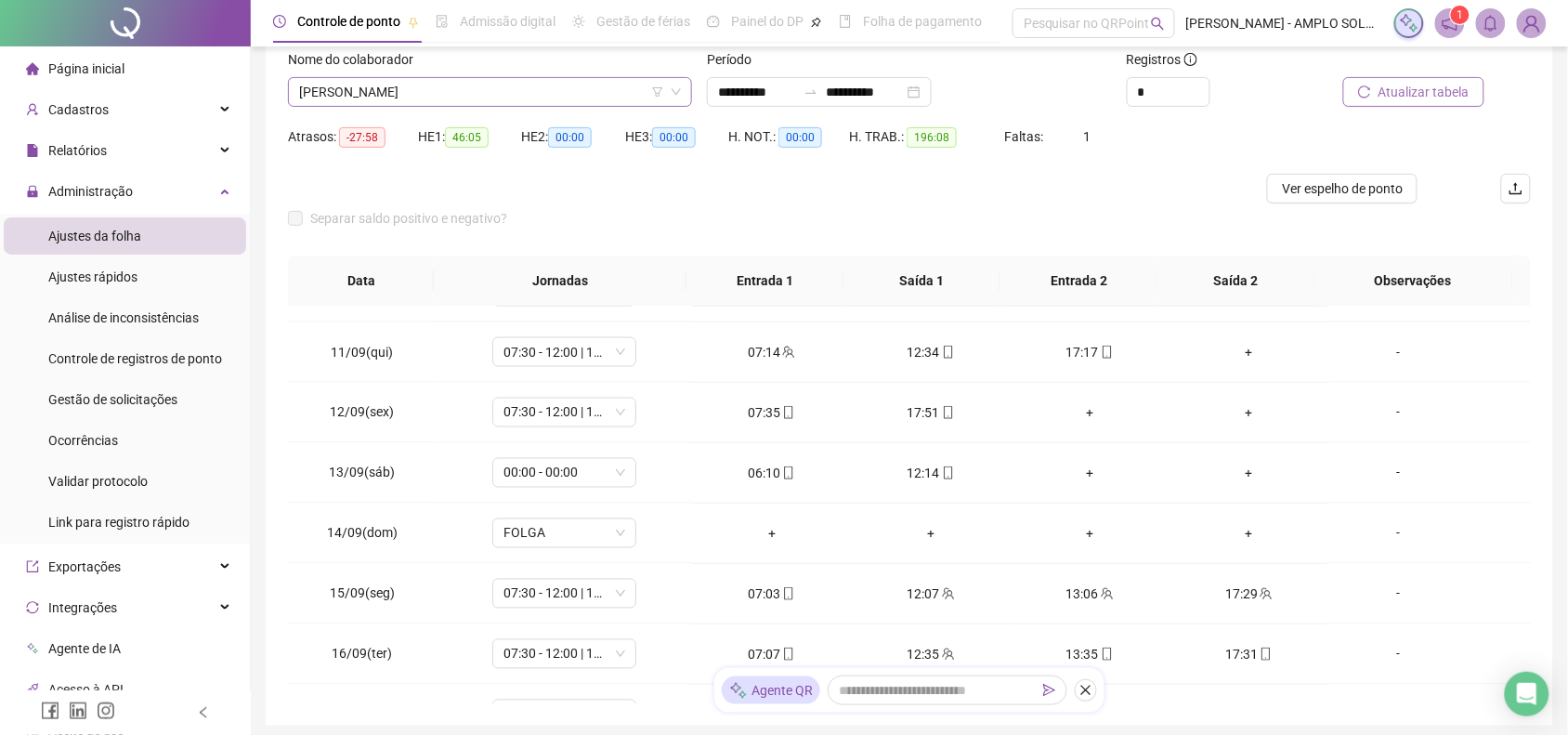
click at [465, 104] on span "[PERSON_NAME]" at bounding box center [490, 91] width 382 height 27
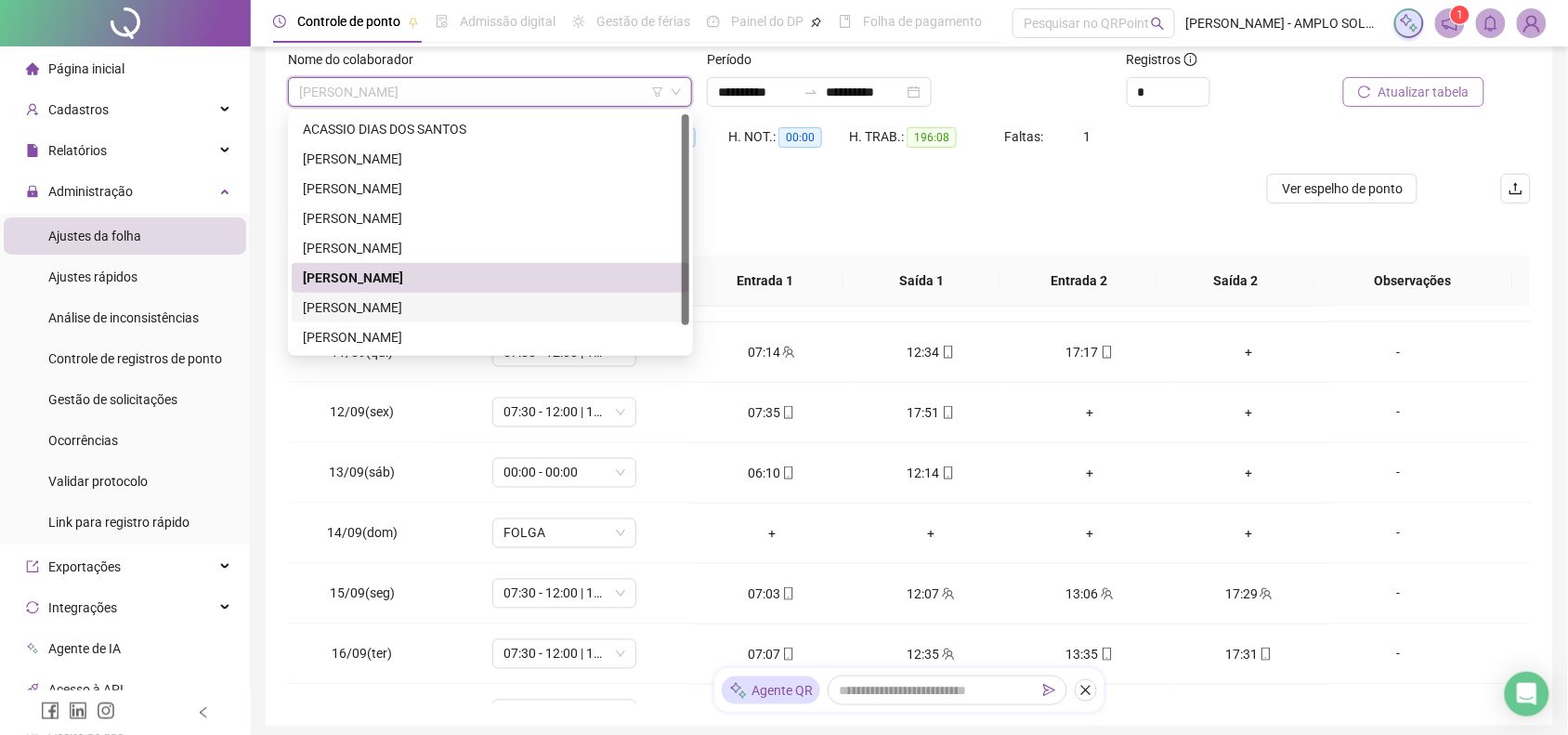
click at [481, 312] on div "[PERSON_NAME]" at bounding box center [491, 307] width 375 height 21
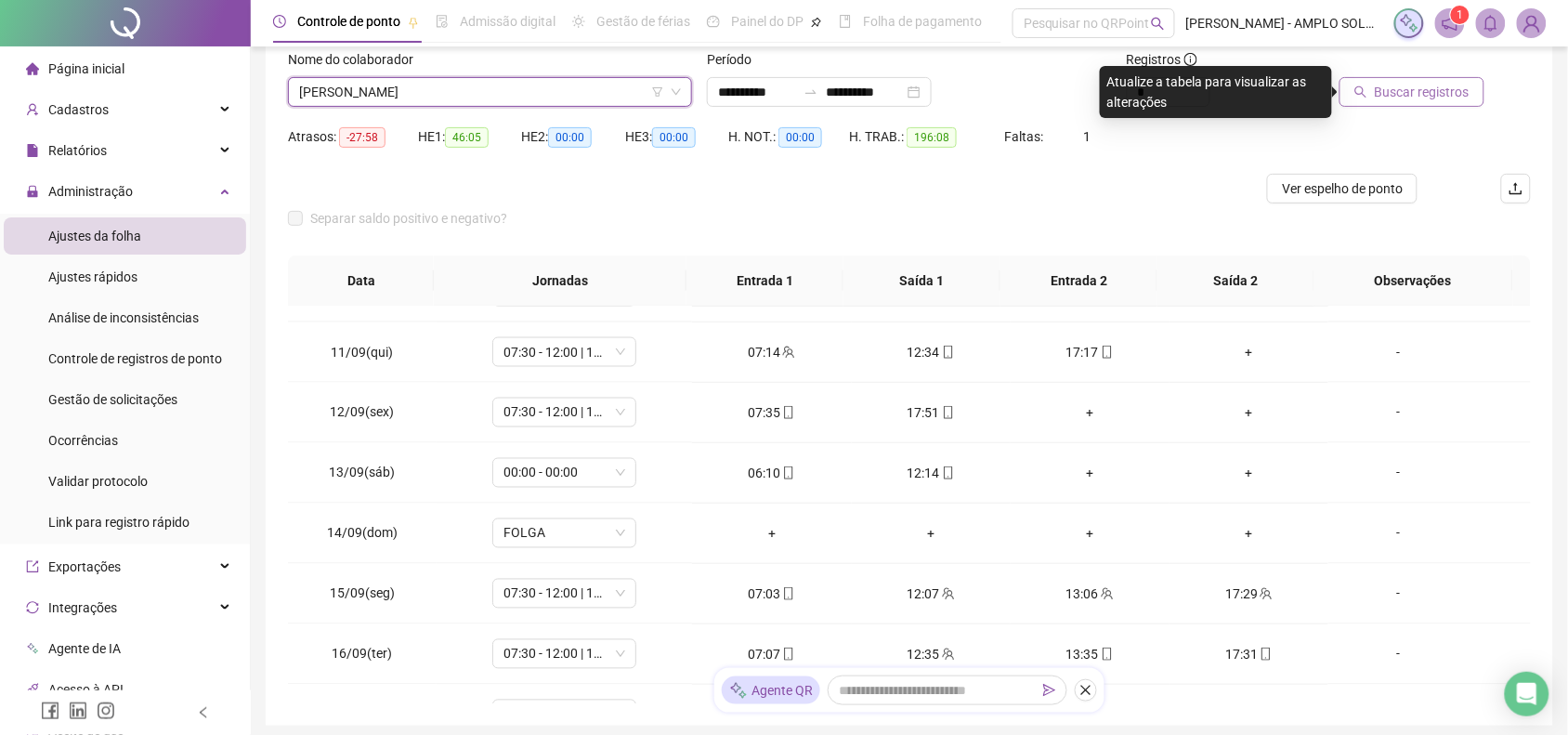
click at [1417, 100] on span "Buscar registros" at bounding box center [1422, 91] width 95 height 21
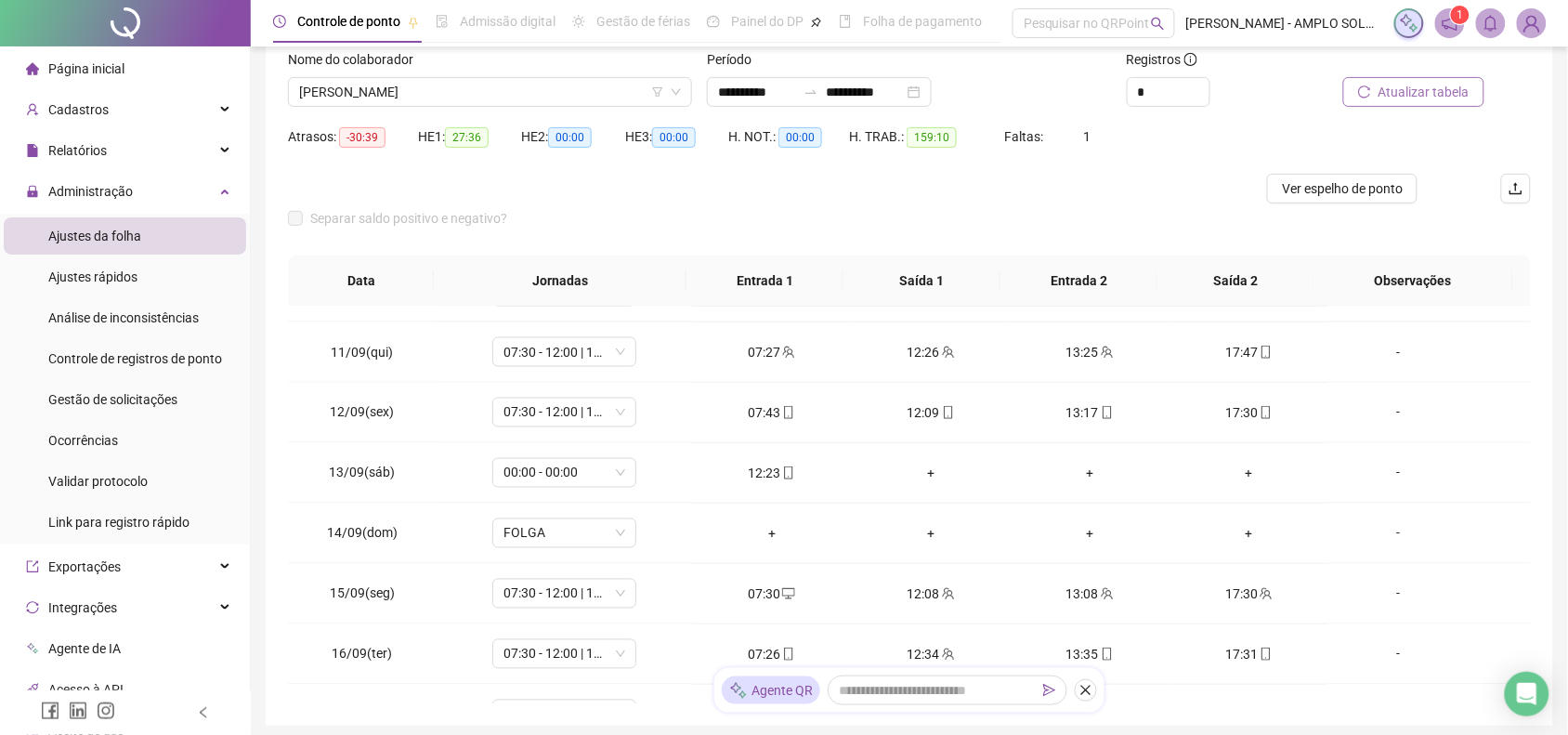
drag, startPoint x: 530, startPoint y: 195, endPoint x: 460, endPoint y: 179, distance: 71.8
click at [530, 195] on div at bounding box center [754, 188] width 932 height 29
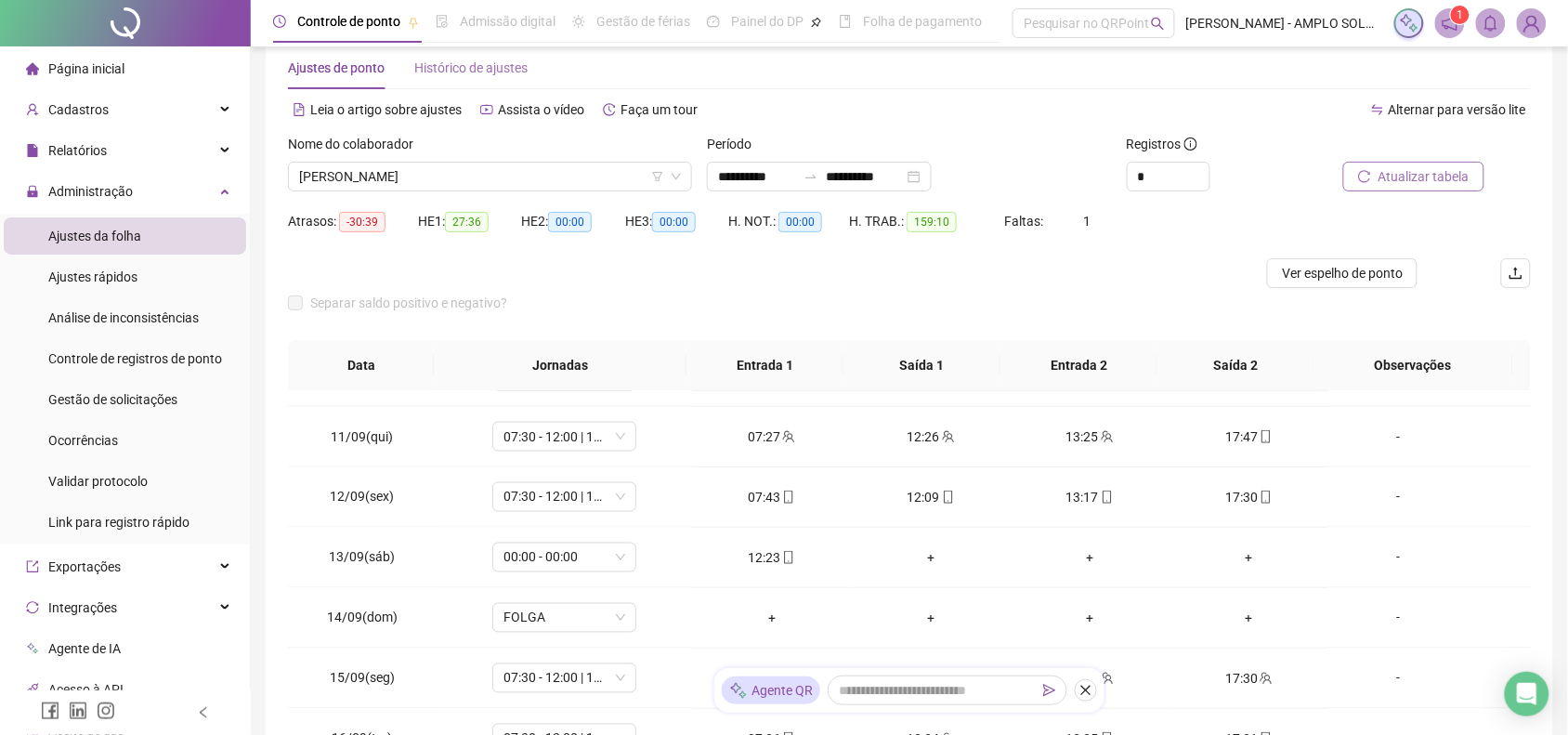
scroll to position [6, 0]
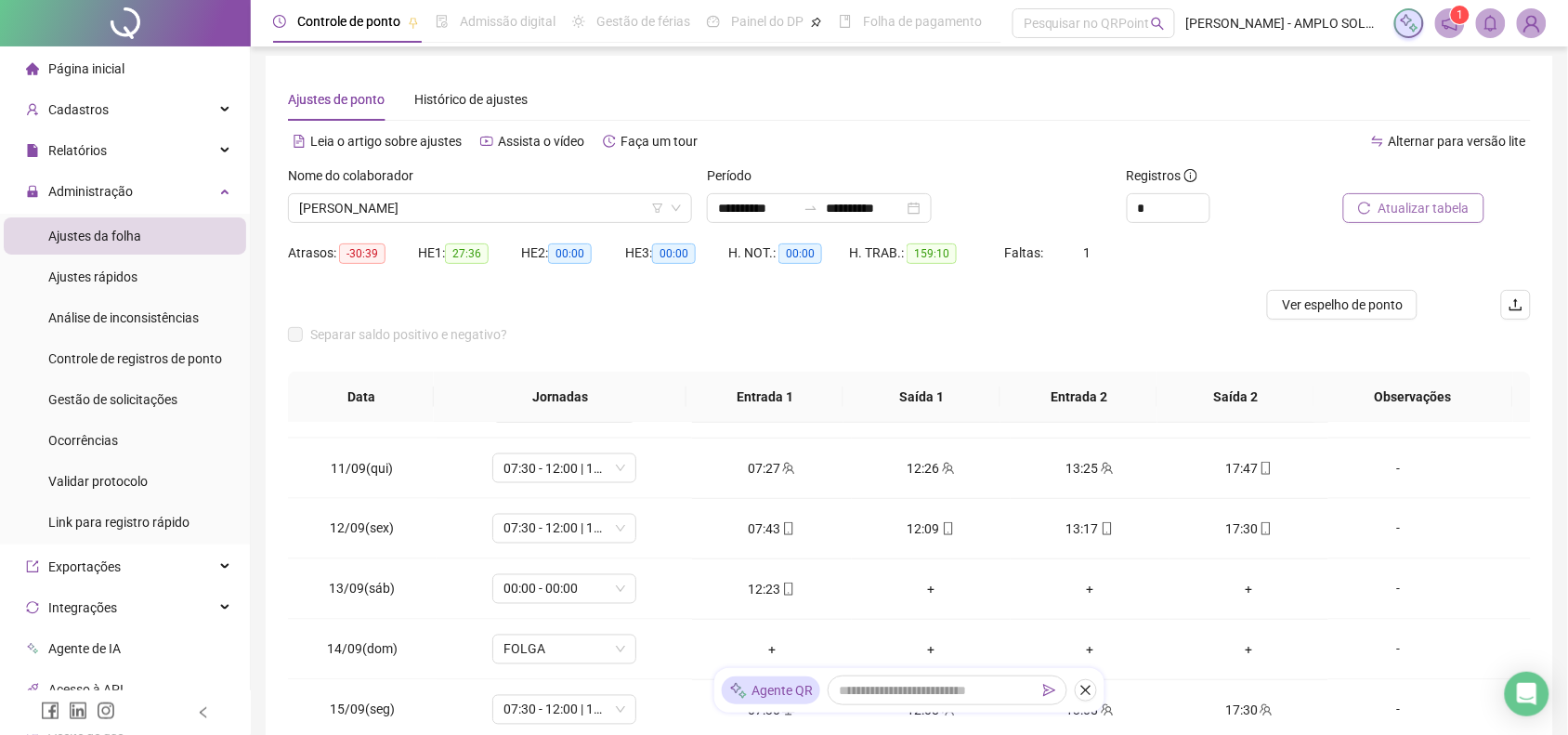
click at [107, 73] on span "Página inicial" at bounding box center [86, 68] width 77 height 15
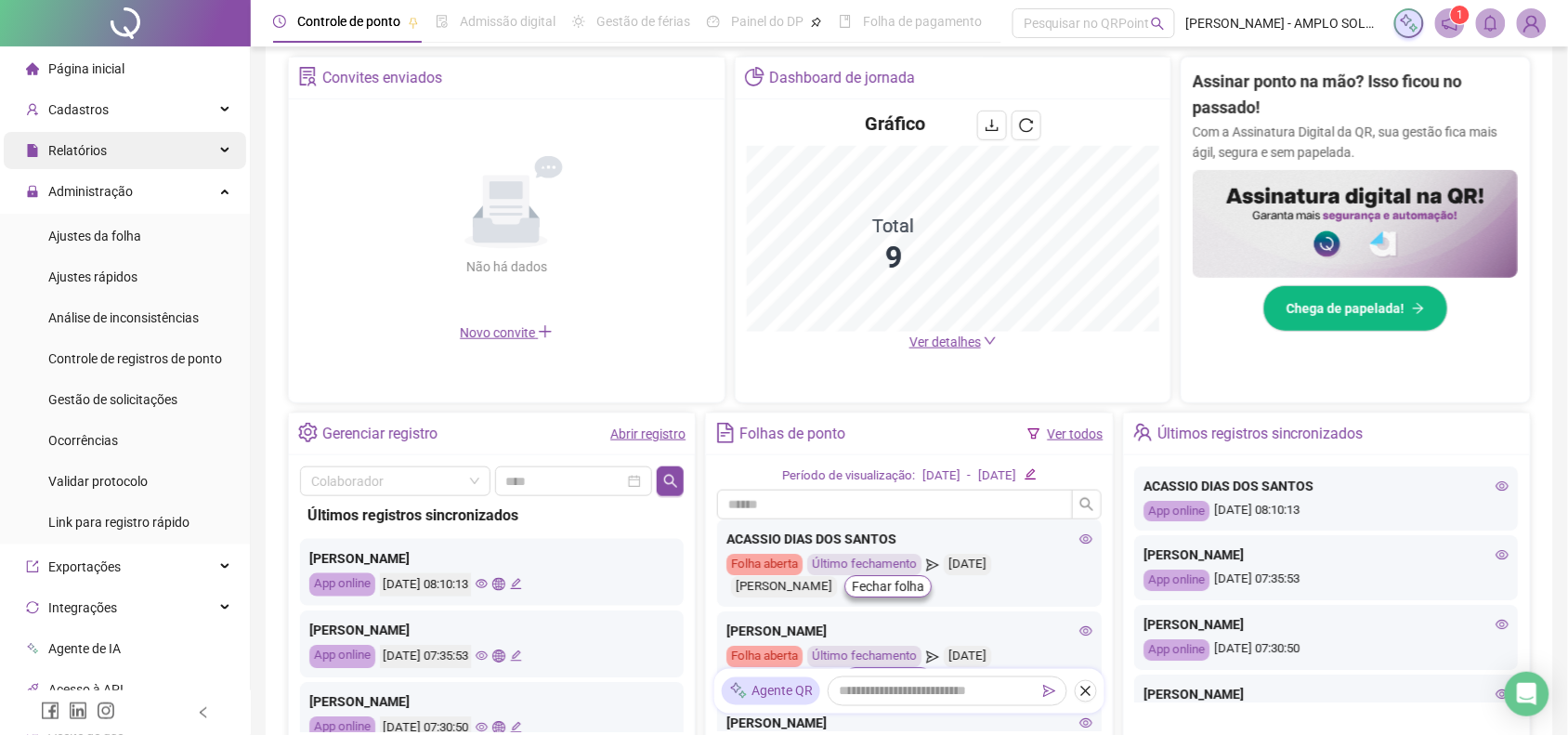
scroll to position [122, 0]
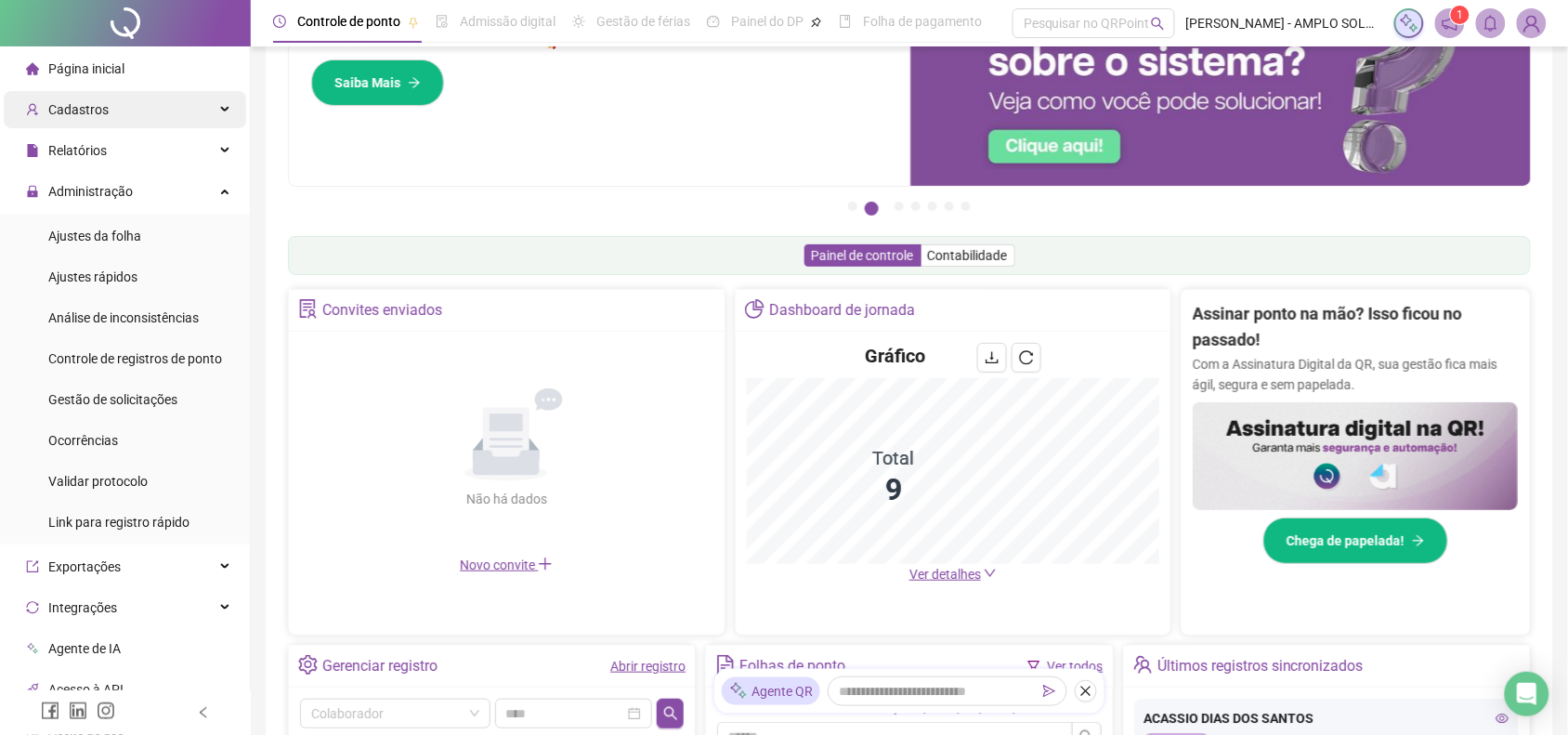
click at [99, 119] on span "Cadastros" at bounding box center [67, 110] width 82 height 37
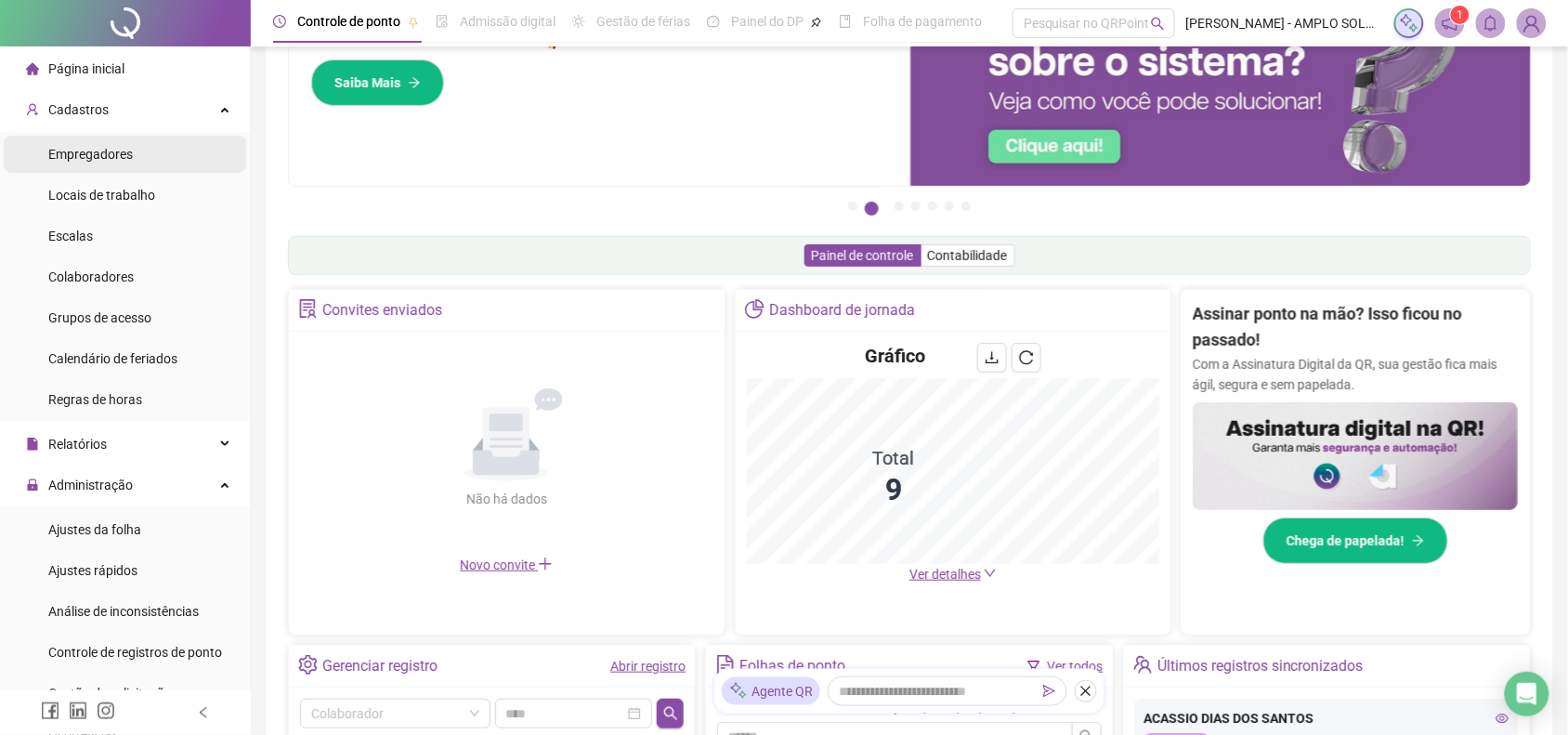
click at [129, 153] on span "Empregadores" at bounding box center [90, 154] width 84 height 15
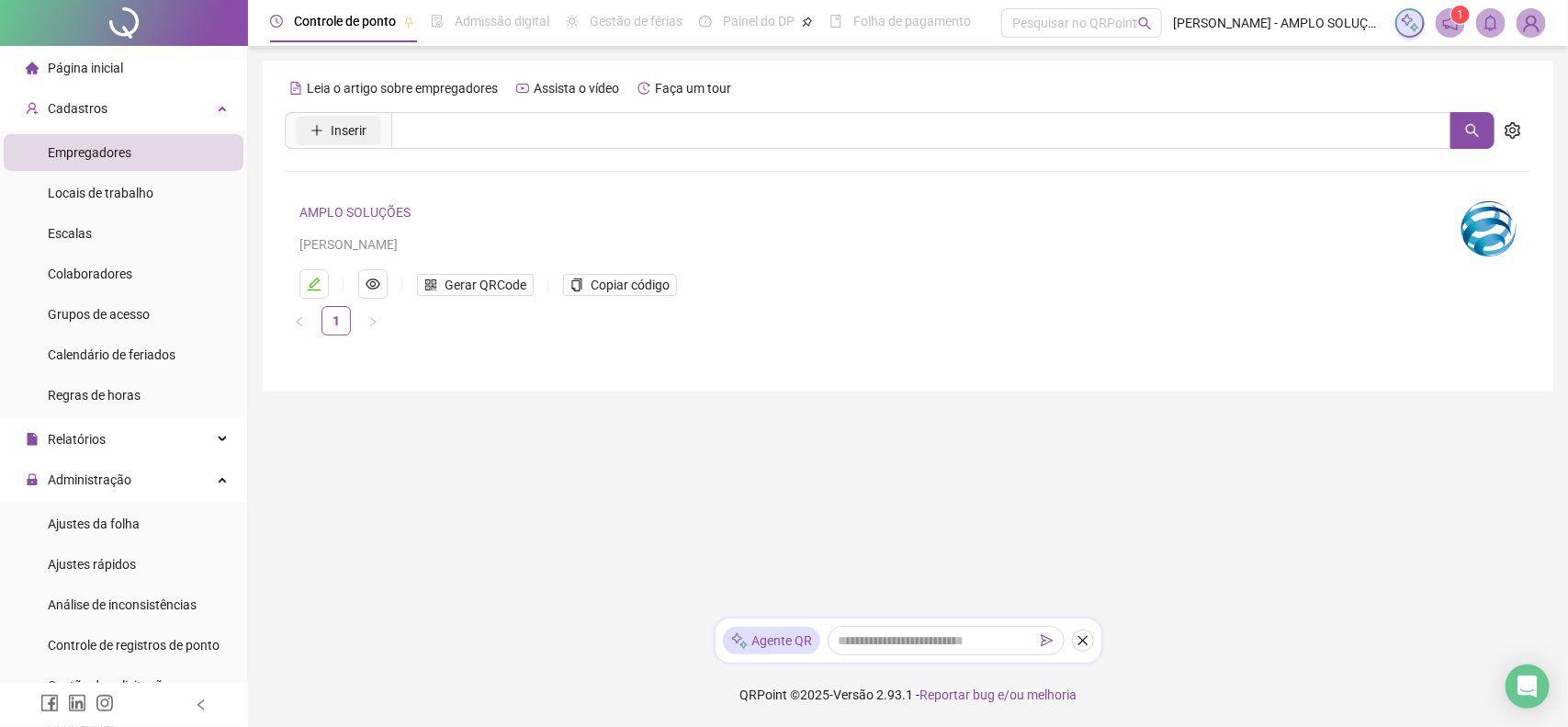
click at [344, 116] on button "Inserir" at bounding box center [339, 130] width 85 height 29
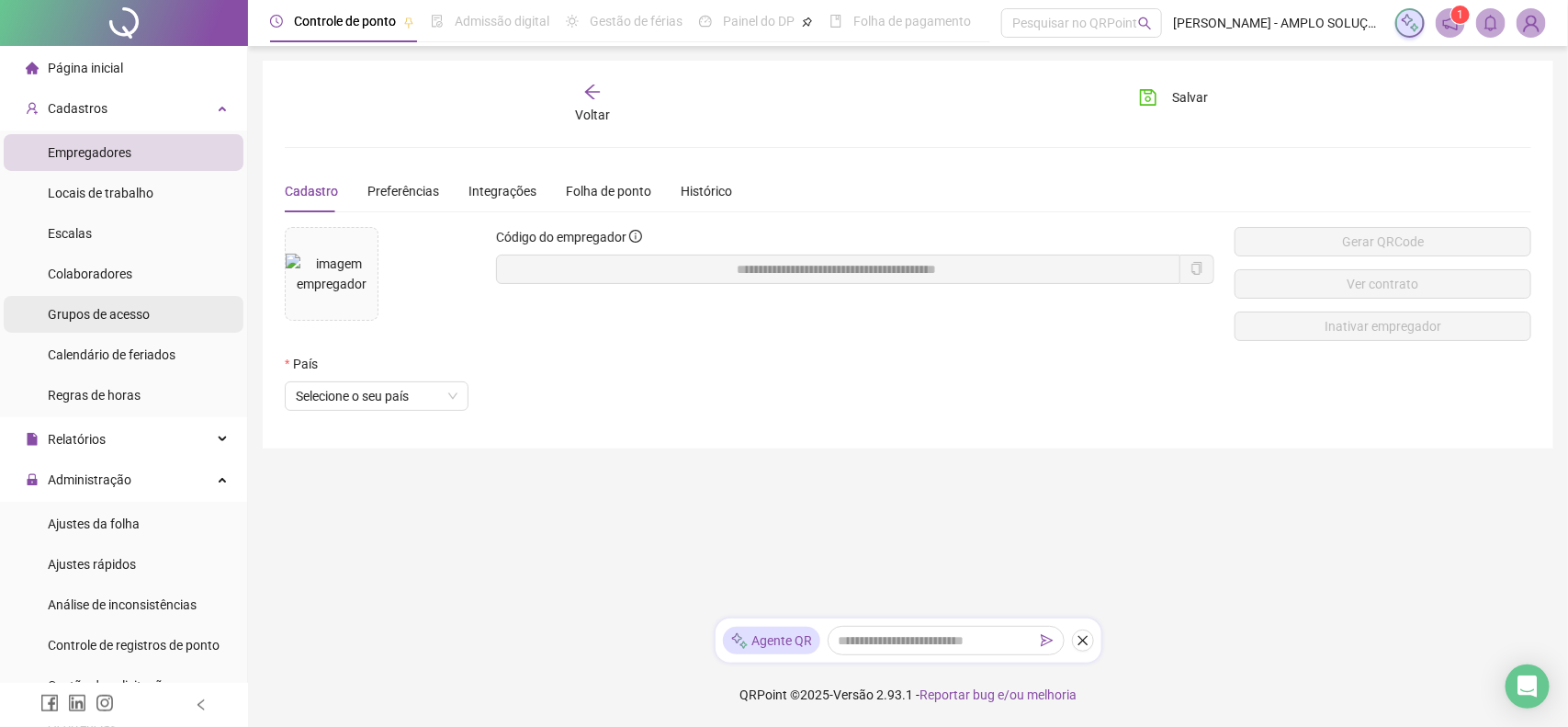
click at [124, 296] on div "Grupos de acesso" at bounding box center [98, 314] width 102 height 37
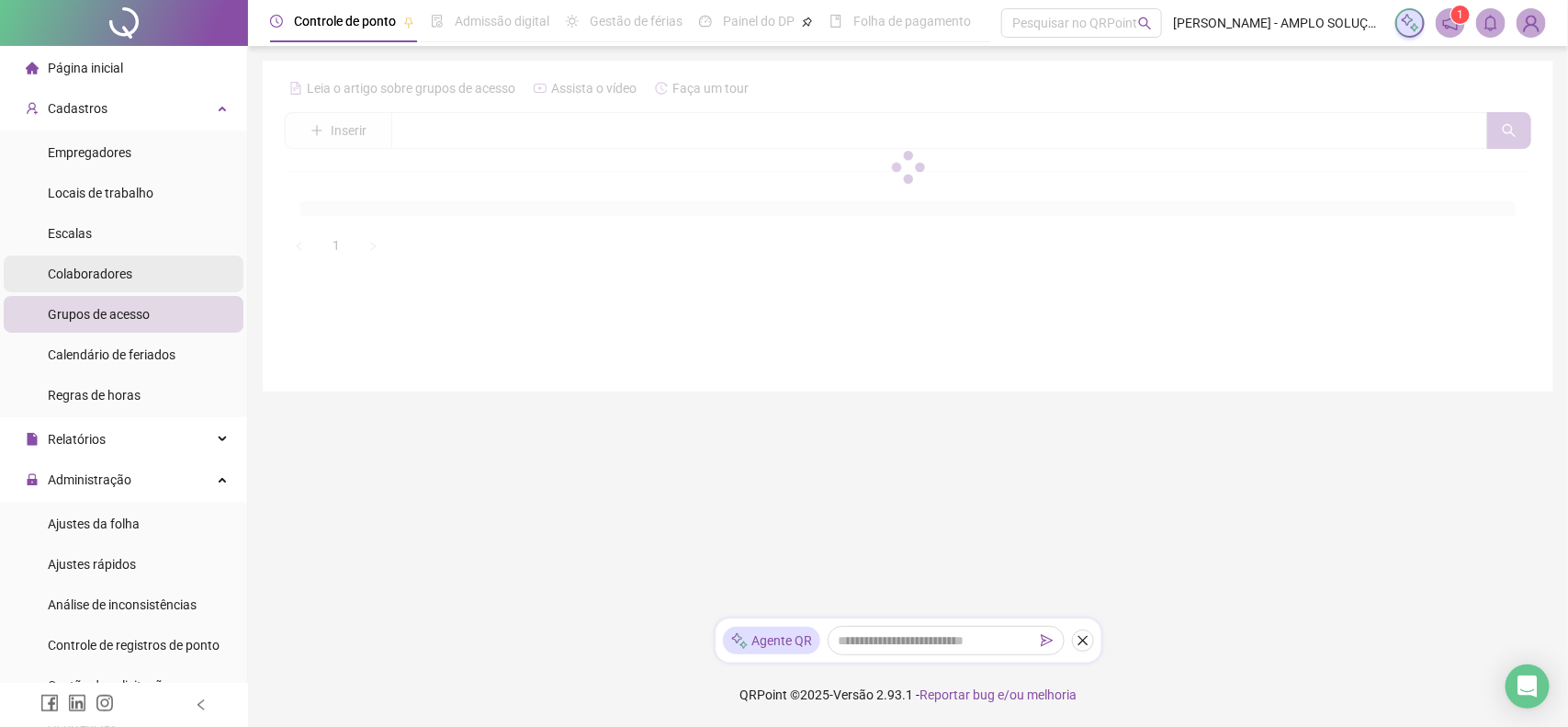
click at [131, 268] on li "Colaboradores" at bounding box center [123, 274] width 240 height 37
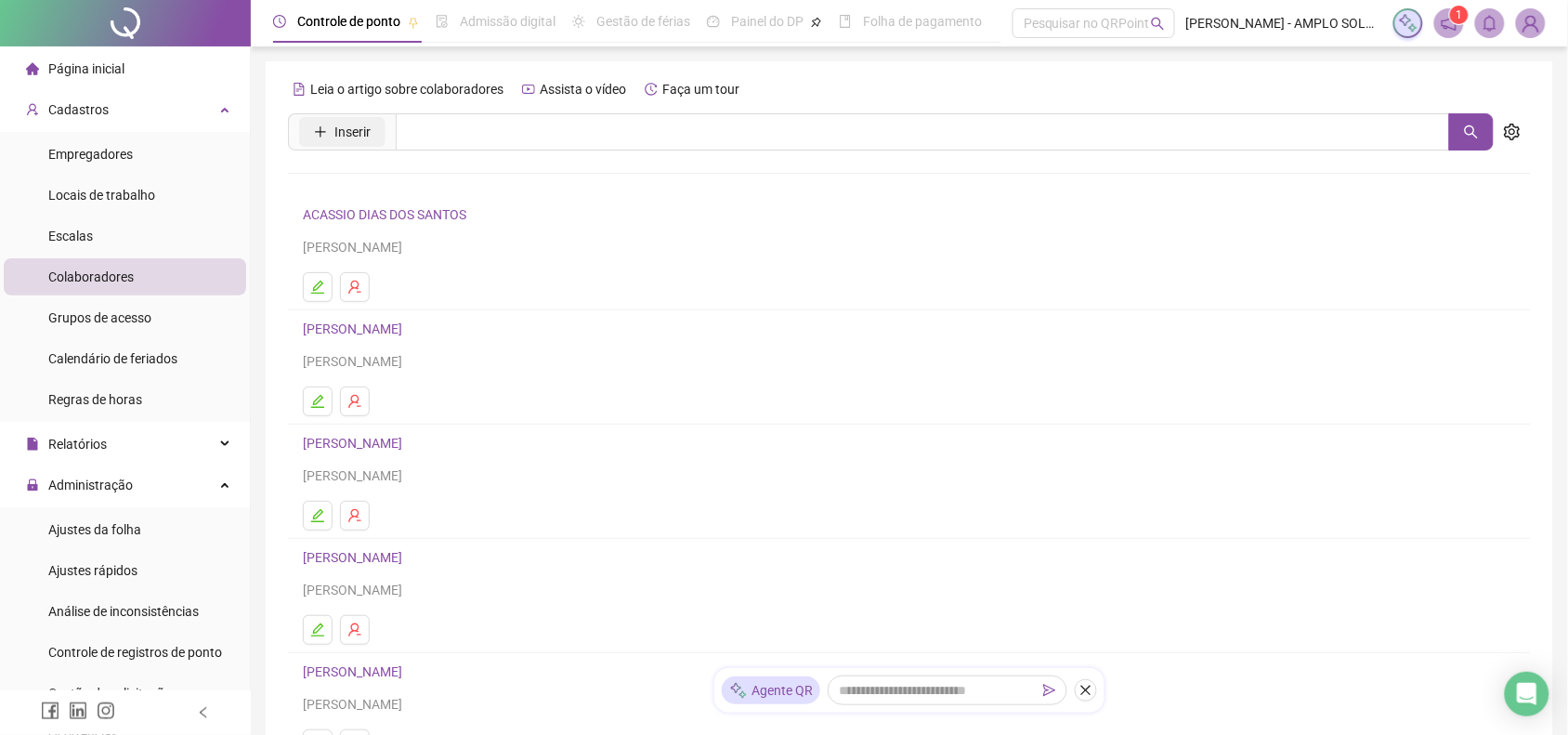
click at [341, 139] on span "Inserir" at bounding box center [352, 131] width 36 height 21
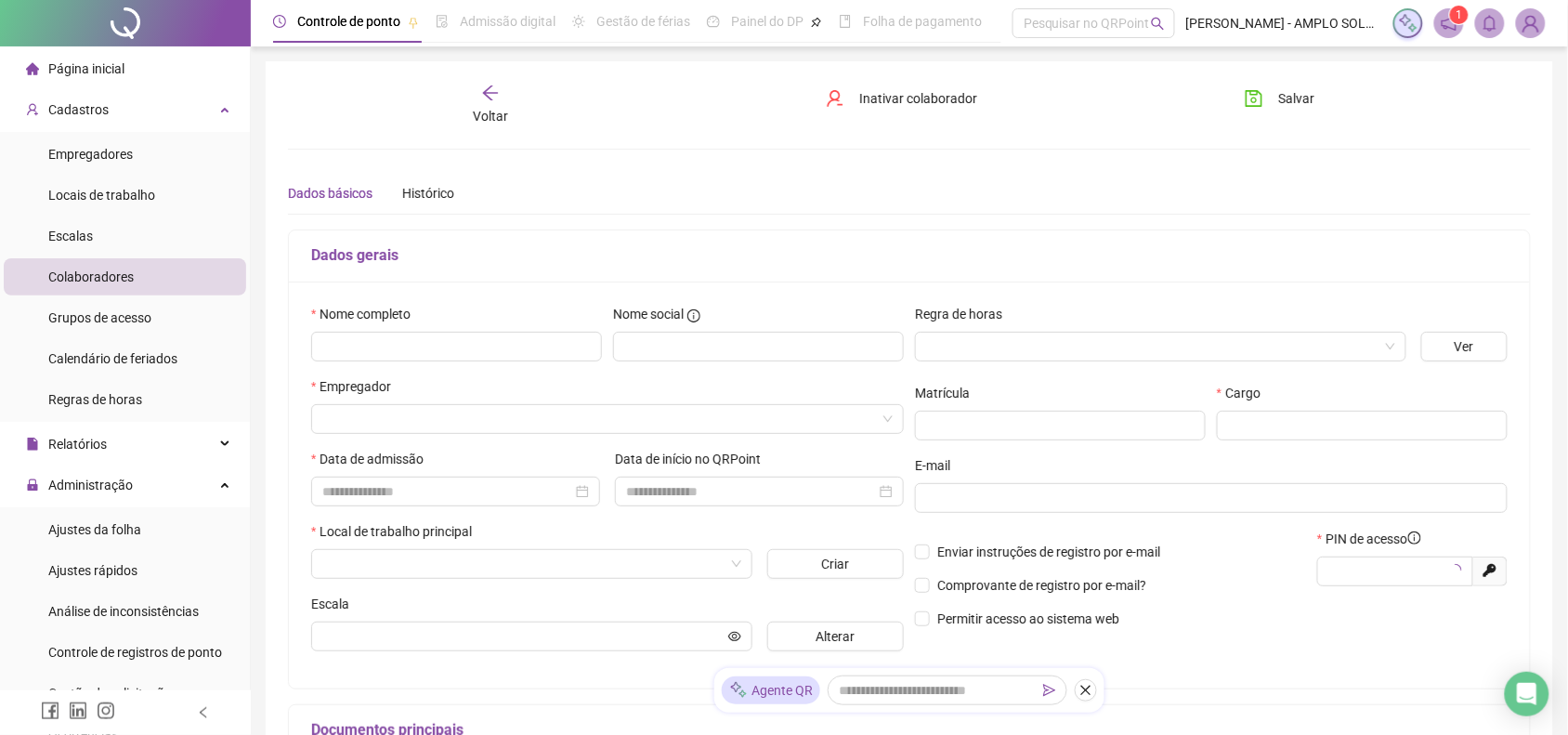
type input "*****"
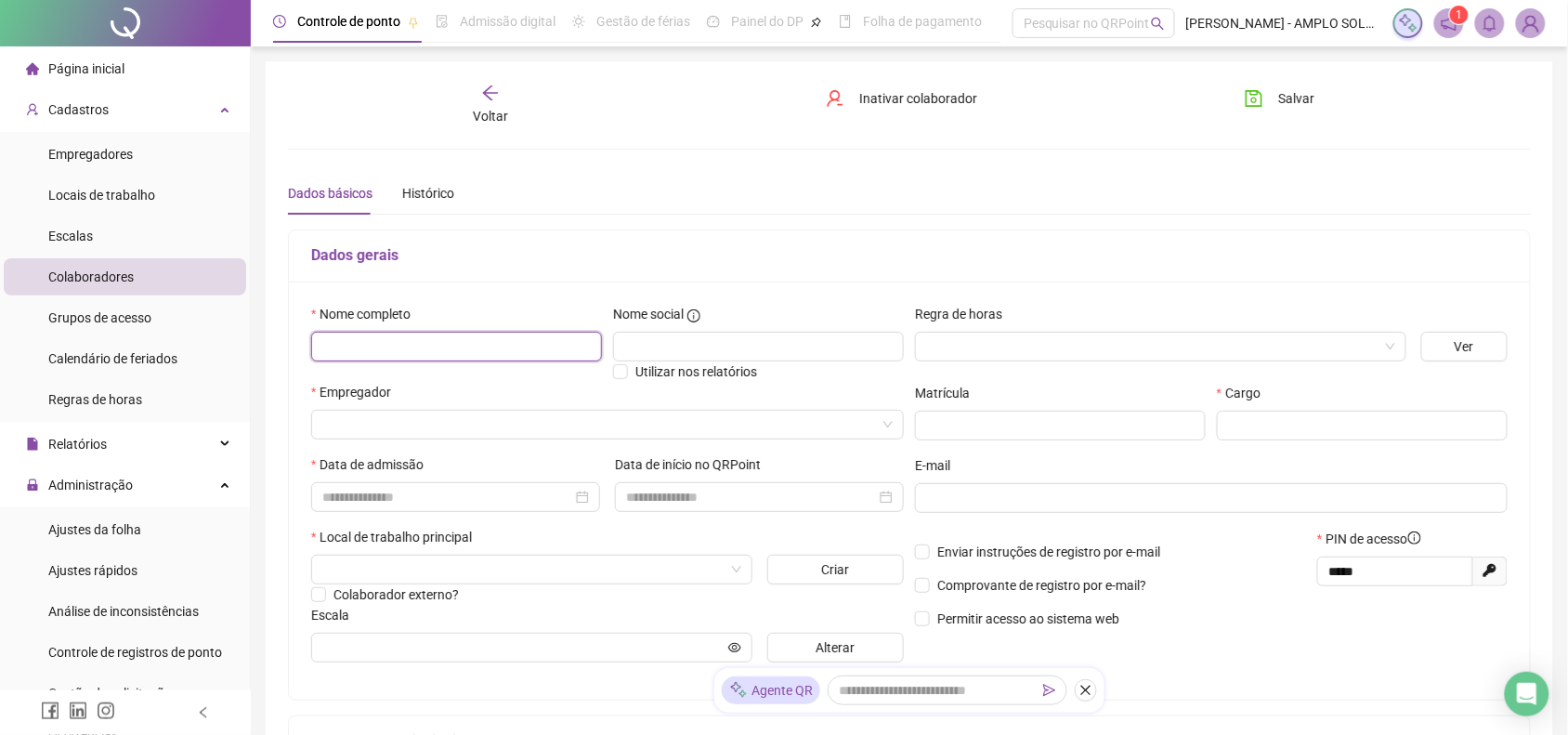
click at [323, 349] on input "text" at bounding box center [456, 346] width 290 height 29
type input "**********"
click at [1052, 359] on input "search" at bounding box center [1152, 346] width 452 height 27
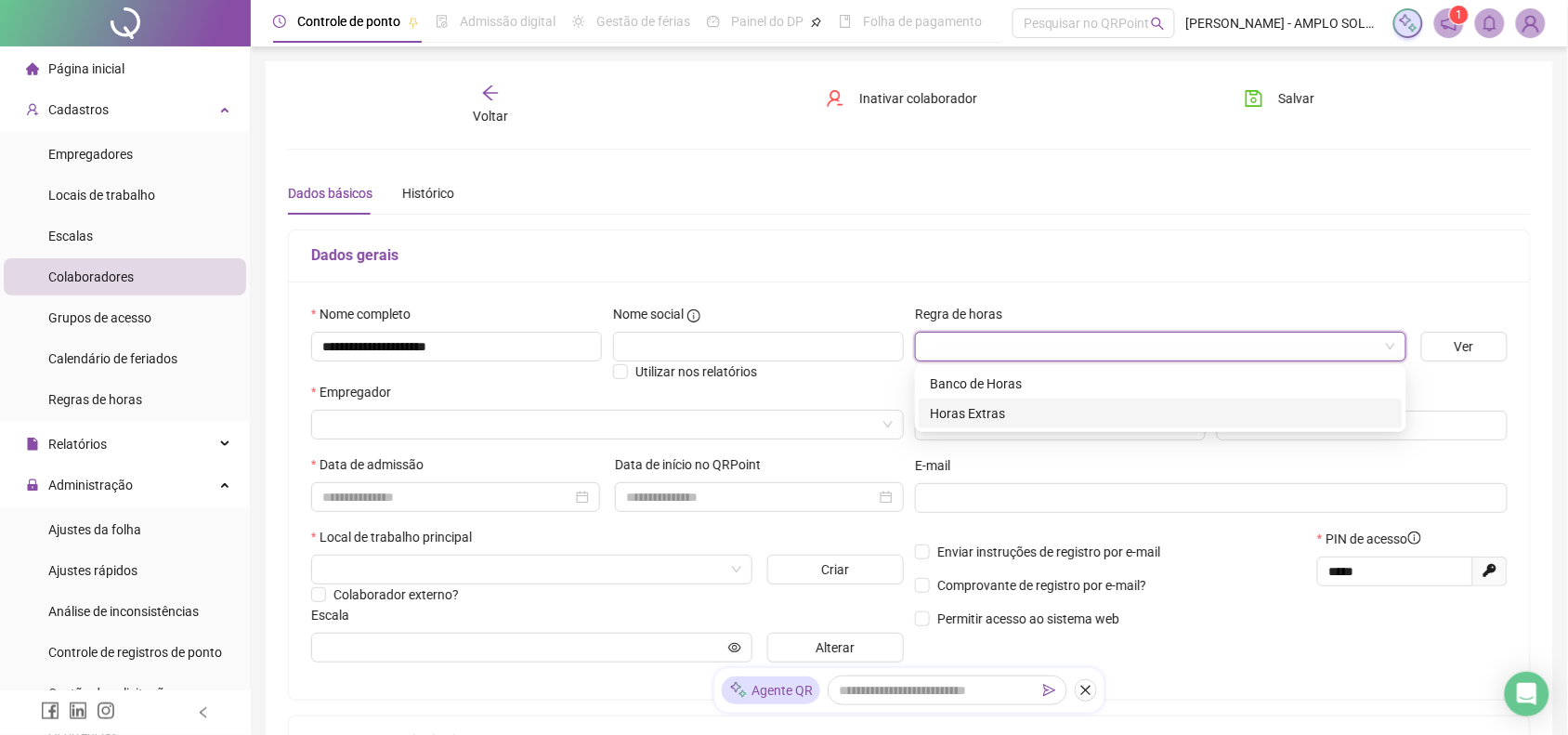
click at [1014, 419] on div "Horas Extras" at bounding box center [1160, 413] width 461 height 21
click at [511, 448] on div "Empregador" at bounding box center [606, 418] width 600 height 73
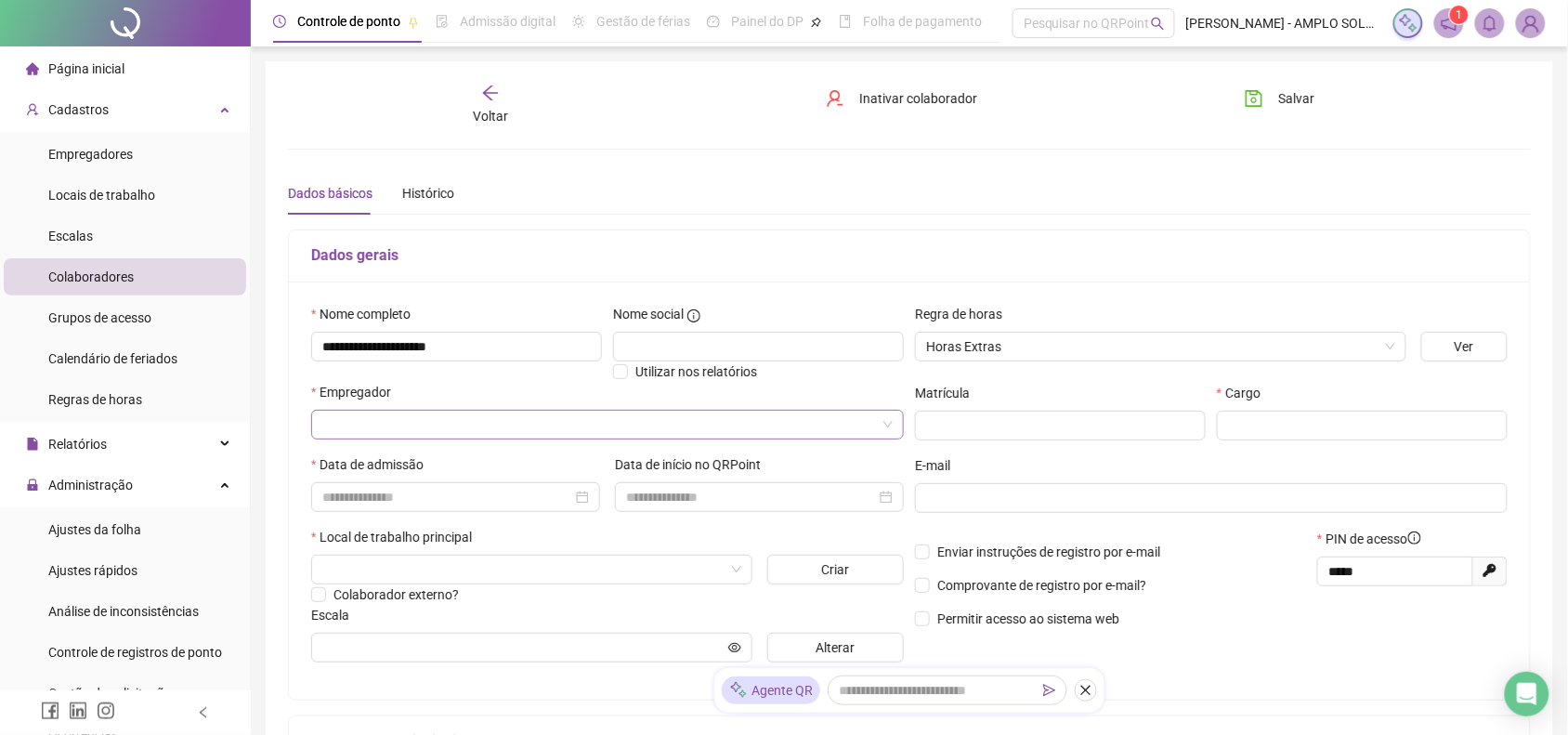
click at [511, 425] on input "search" at bounding box center [599, 424] width 553 height 27
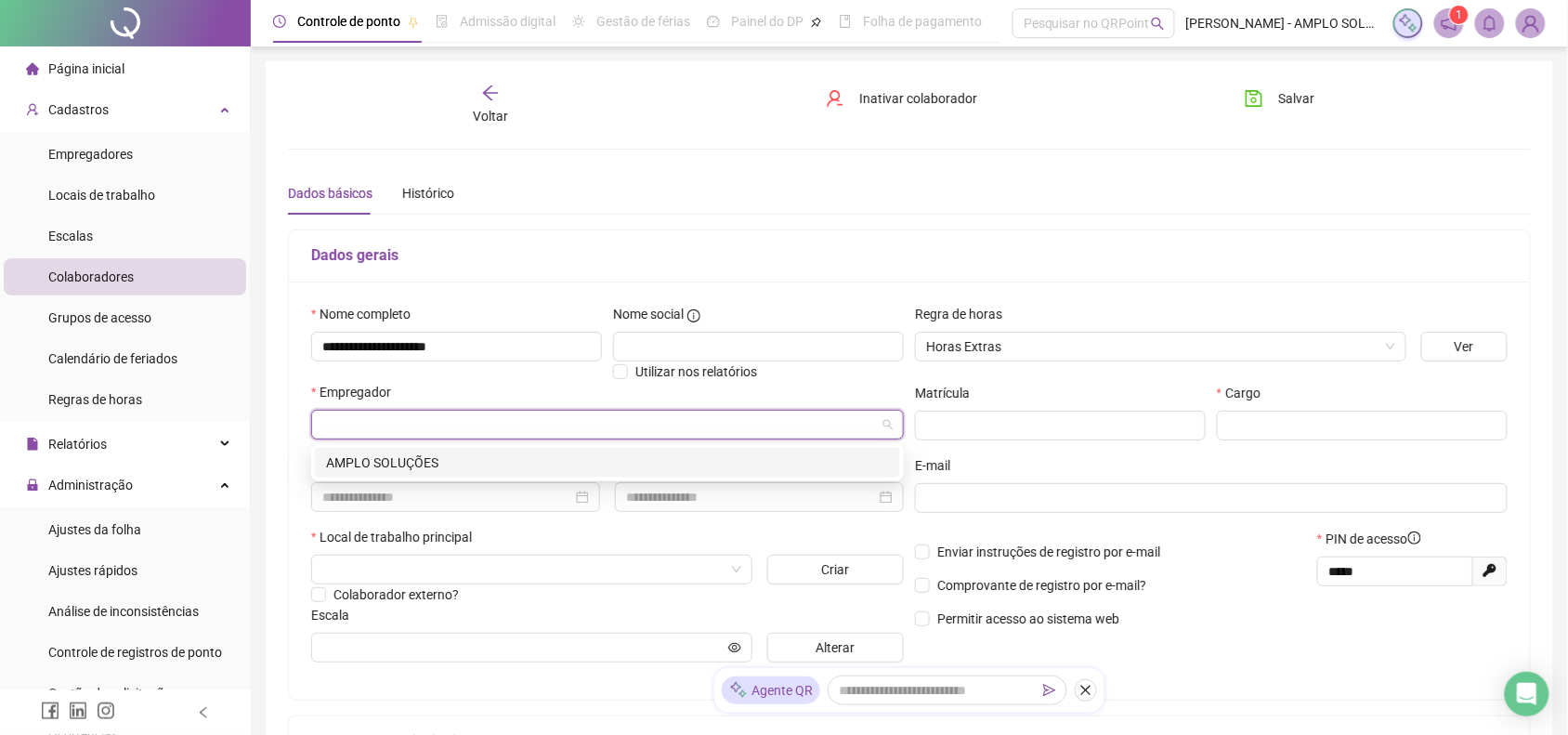
click at [497, 452] on div "AMPLO SOLUÇÕES" at bounding box center [607, 462] width 563 height 21
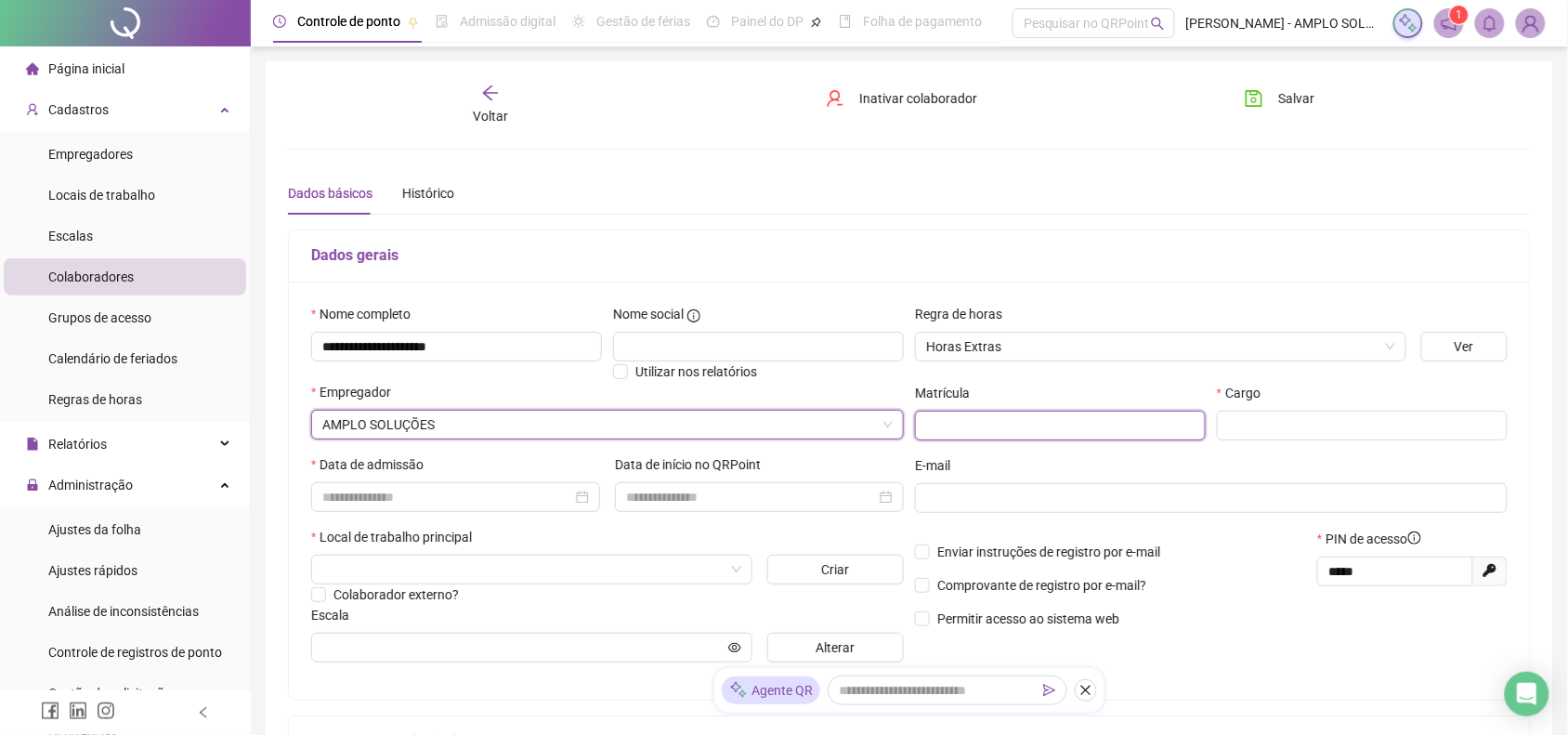
click at [941, 424] on input "text" at bounding box center [1060, 425] width 290 height 29
click at [1268, 415] on input "text" at bounding box center [1362, 425] width 290 height 29
type input "**********"
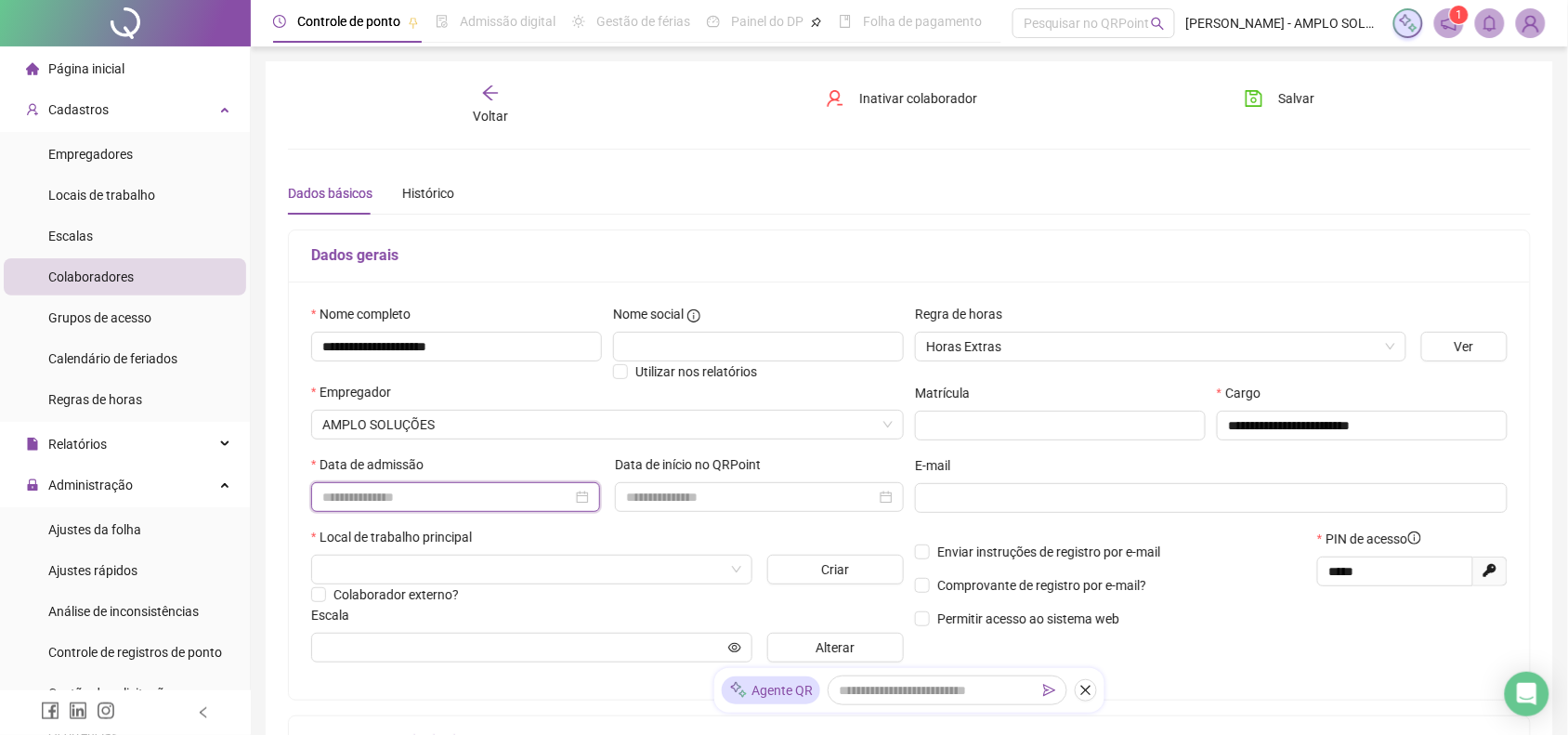
click at [494, 501] on input at bounding box center [446, 497] width 250 height 21
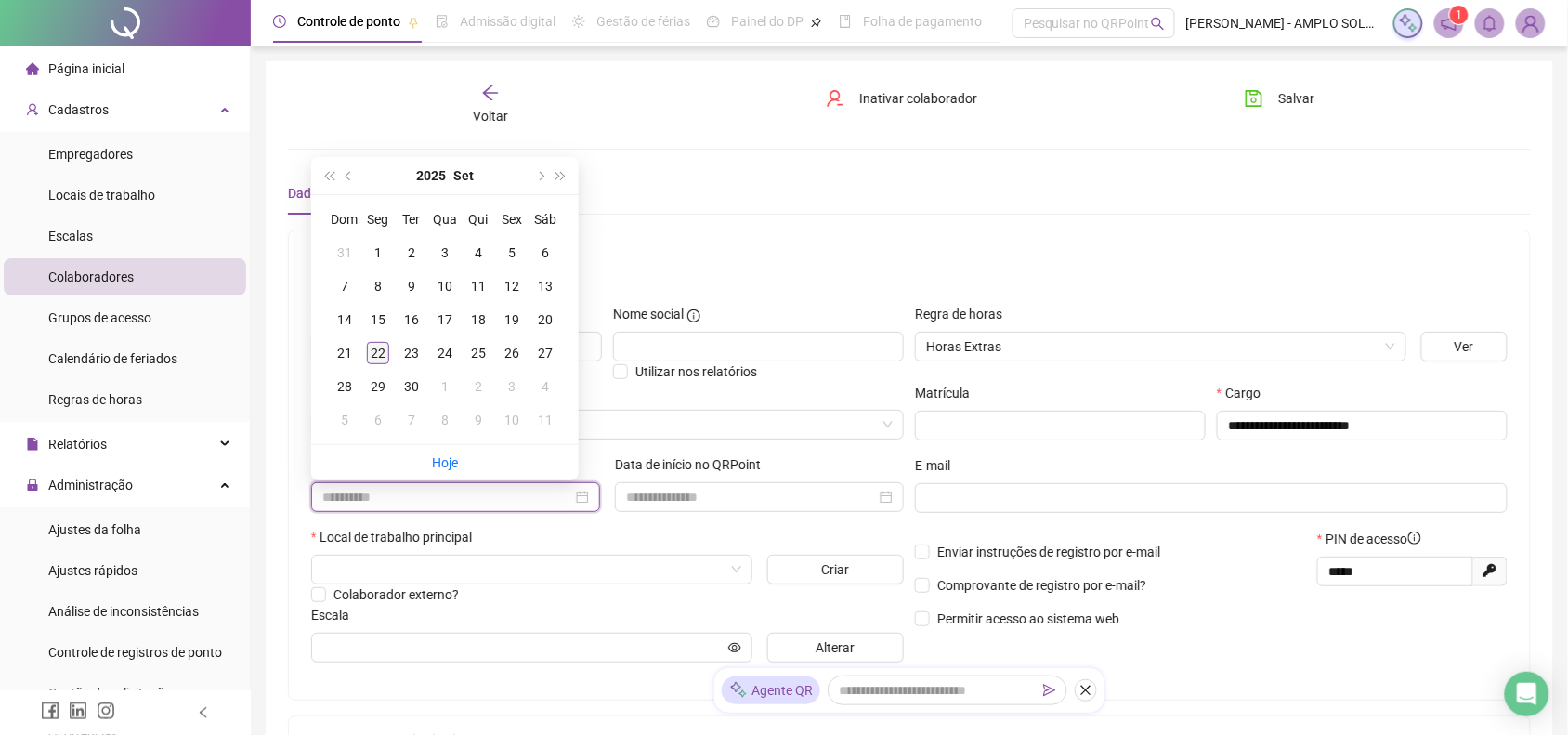
type input "**********"
click at [373, 360] on div "22" at bounding box center [378, 352] width 23 height 23
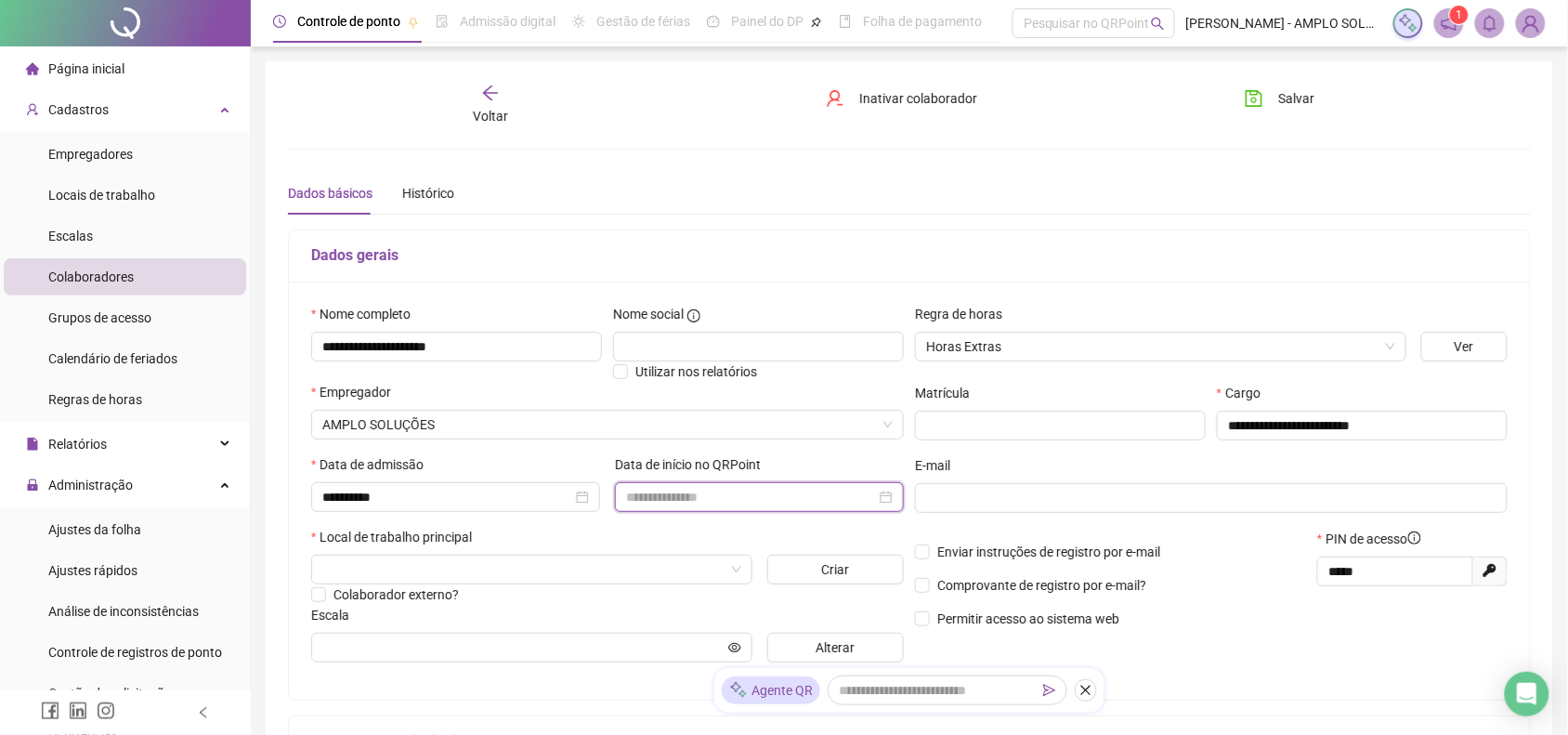
click at [676, 499] on input at bounding box center [751, 497] width 250 height 21
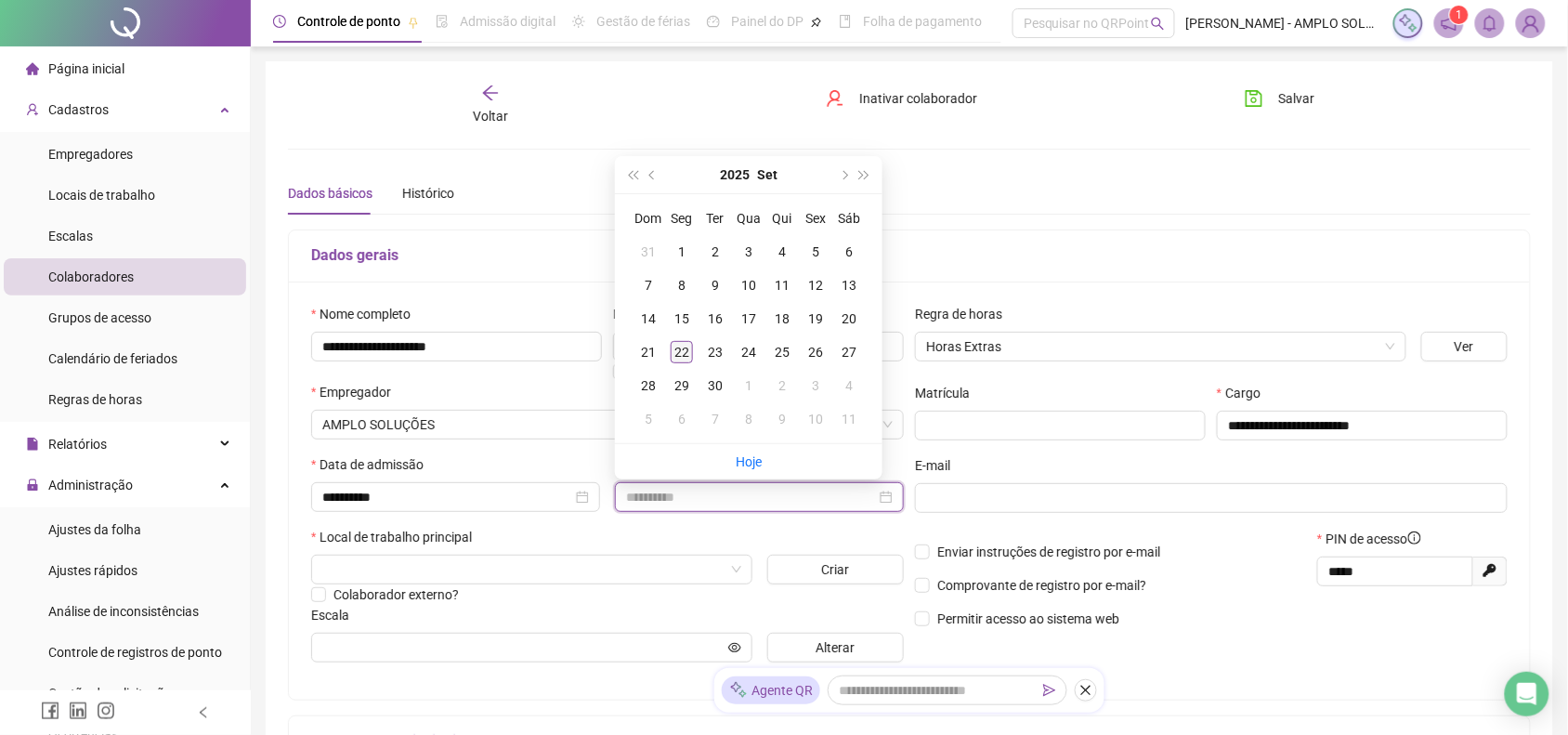
type input "**********"
click at [687, 344] on div "22" at bounding box center [681, 351] width 23 height 23
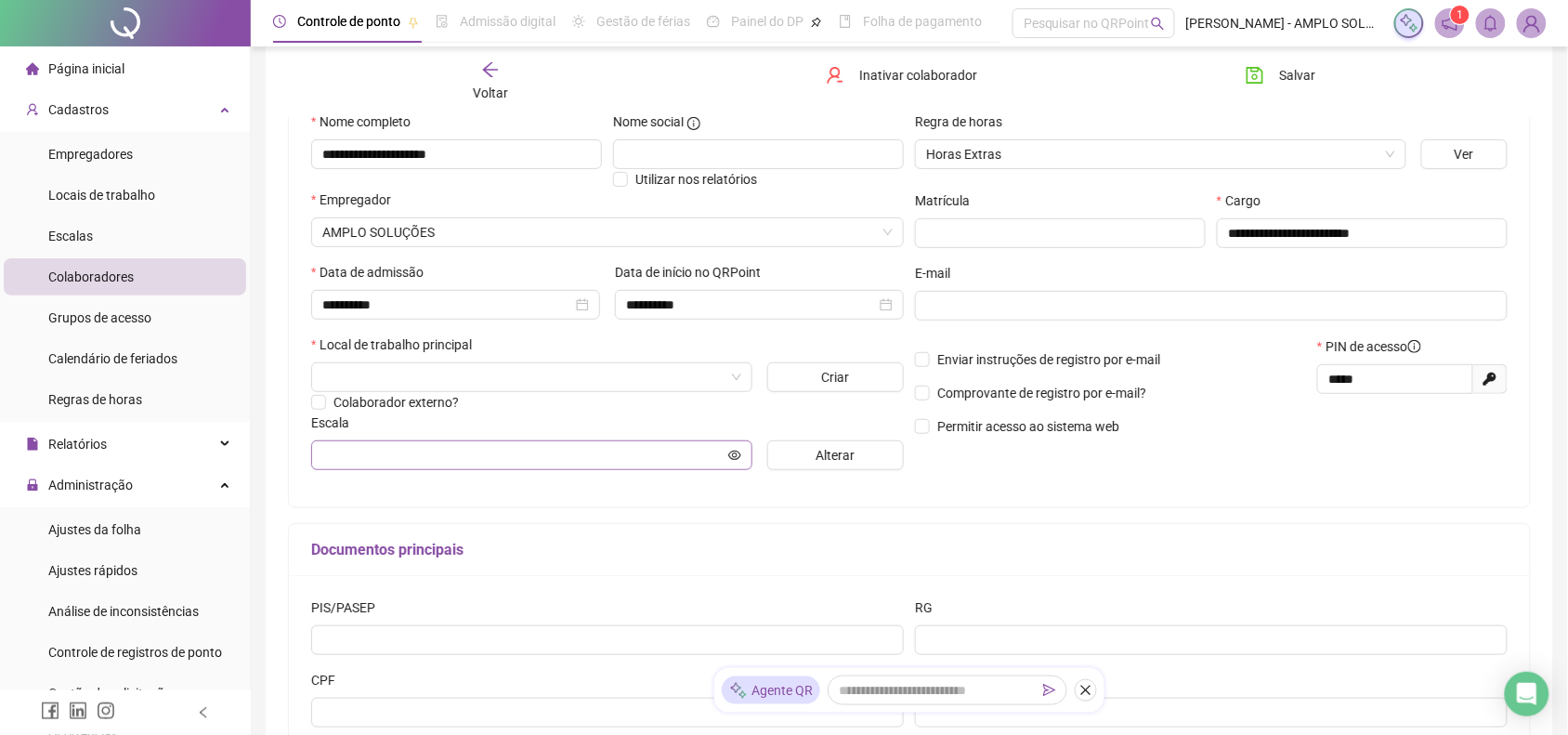
scroll to position [233, 0]
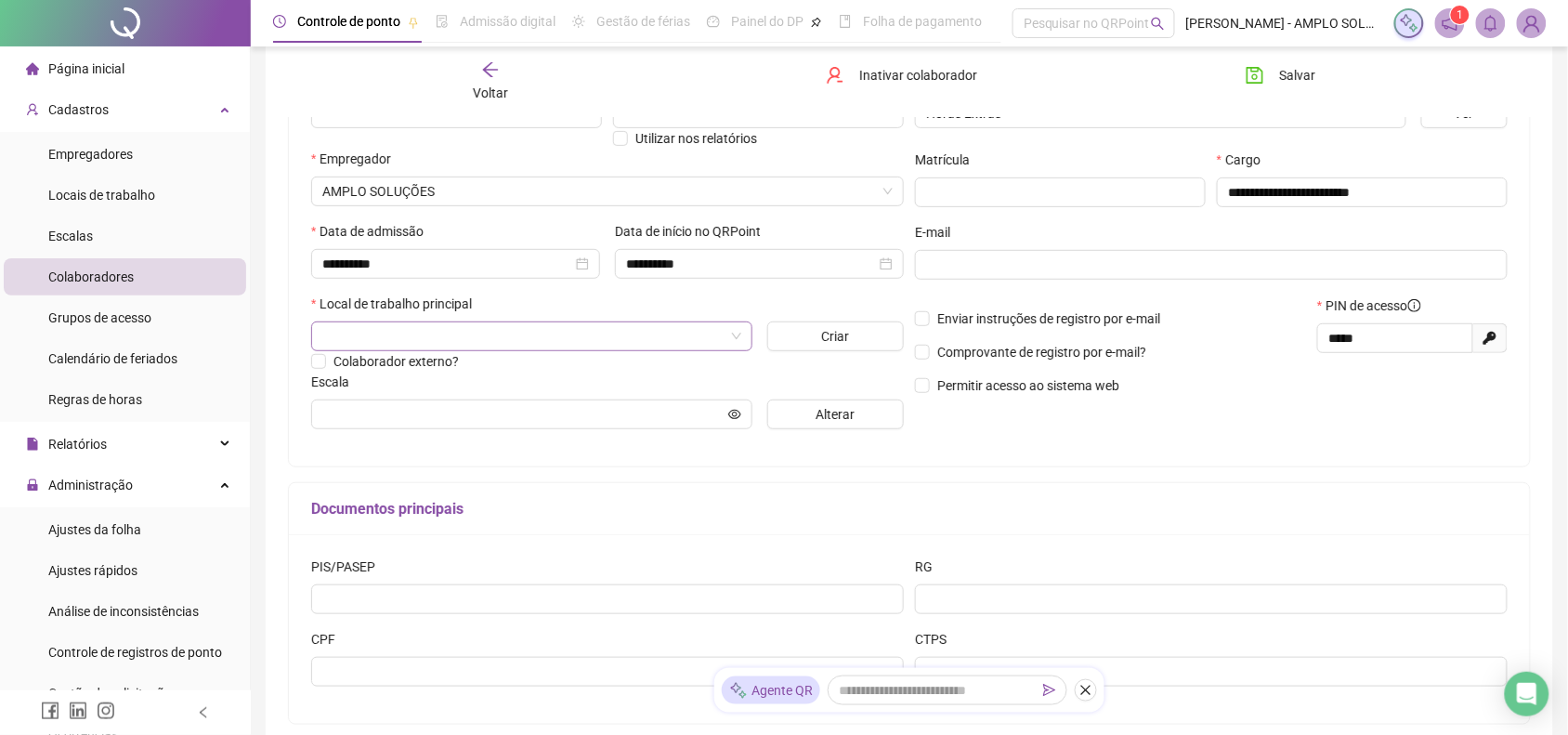
click at [481, 328] on input "search" at bounding box center [523, 336] width 402 height 27
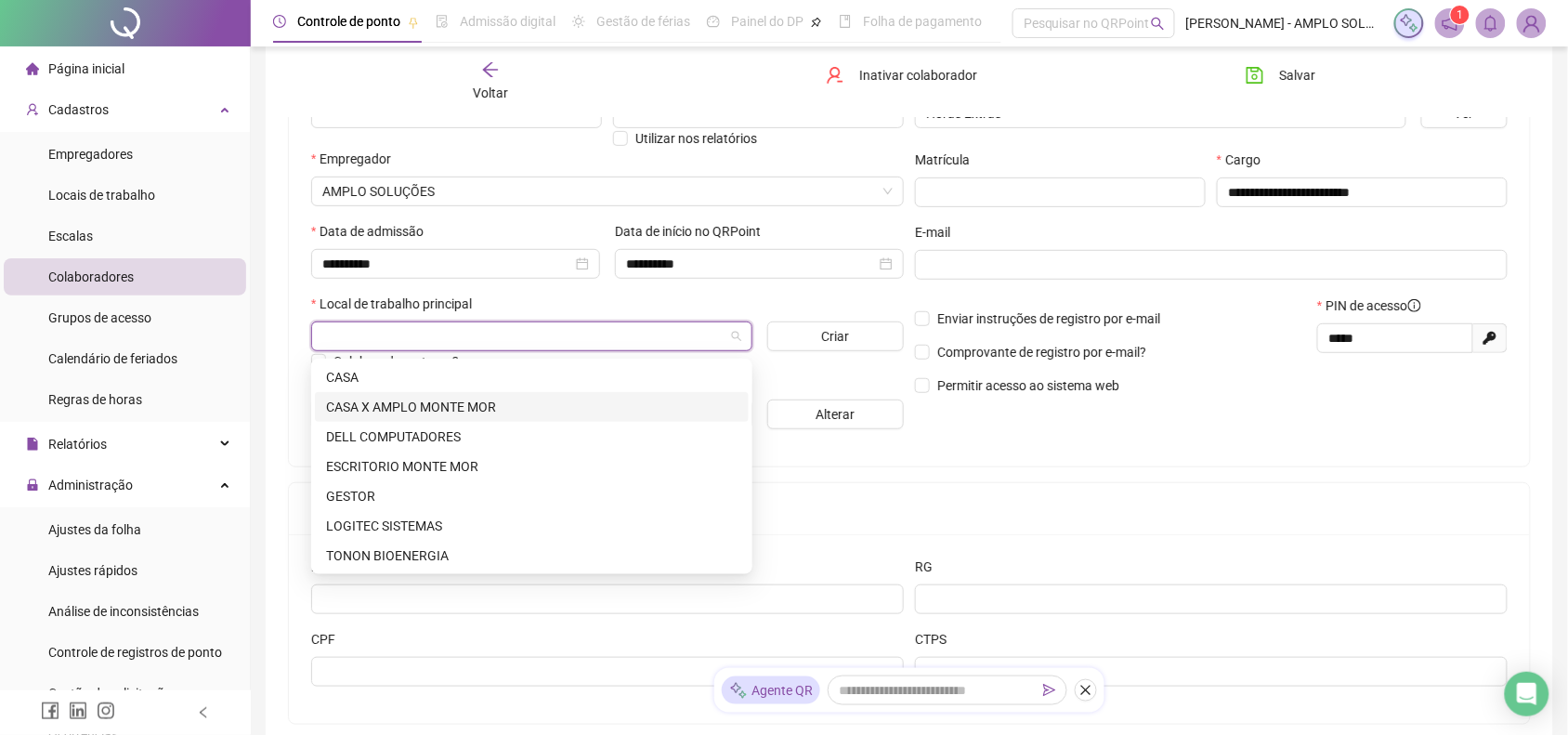
click at [446, 396] on div "CASA X AMPLO MONTE MOR" at bounding box center [531, 406] width 411 height 21
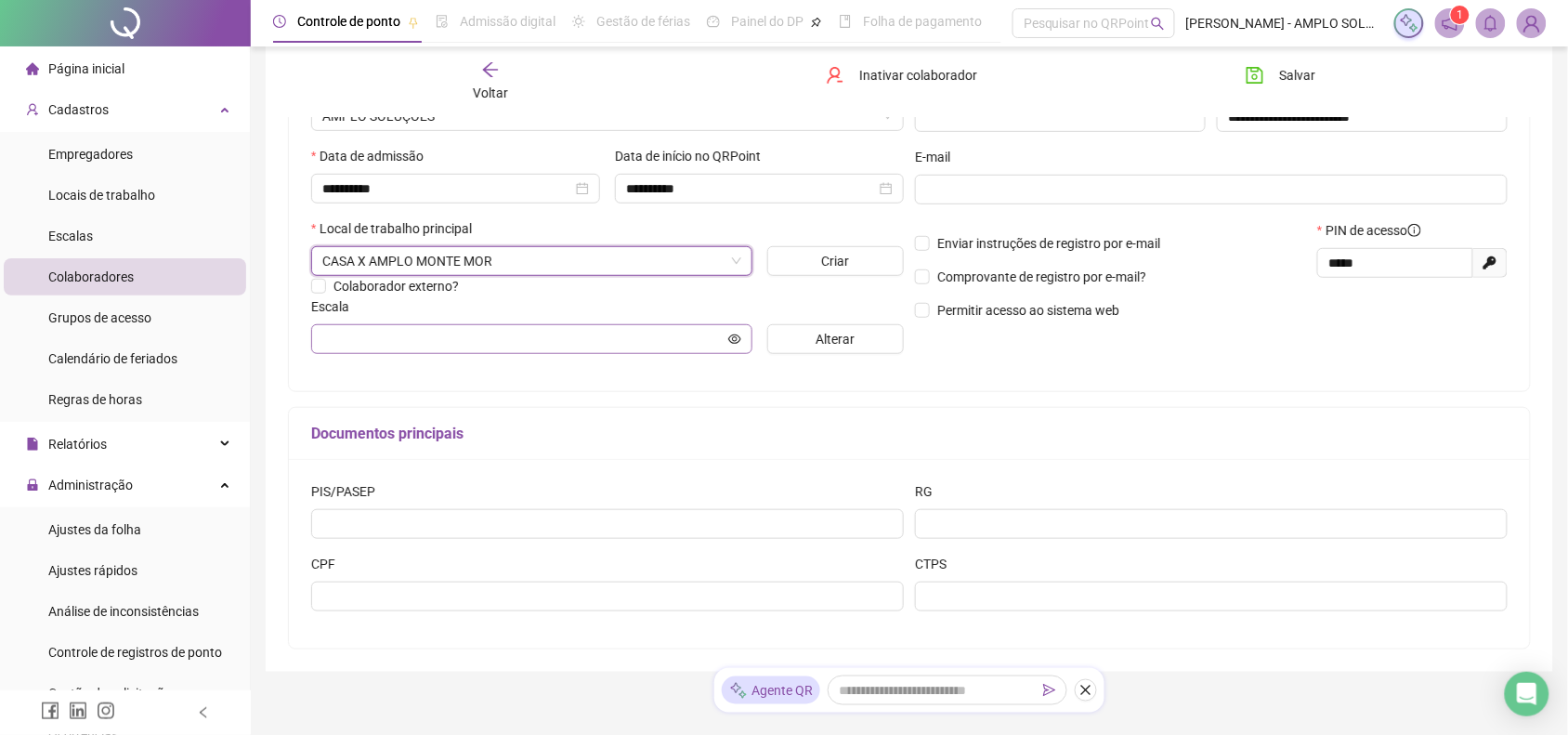
scroll to position [348, 0]
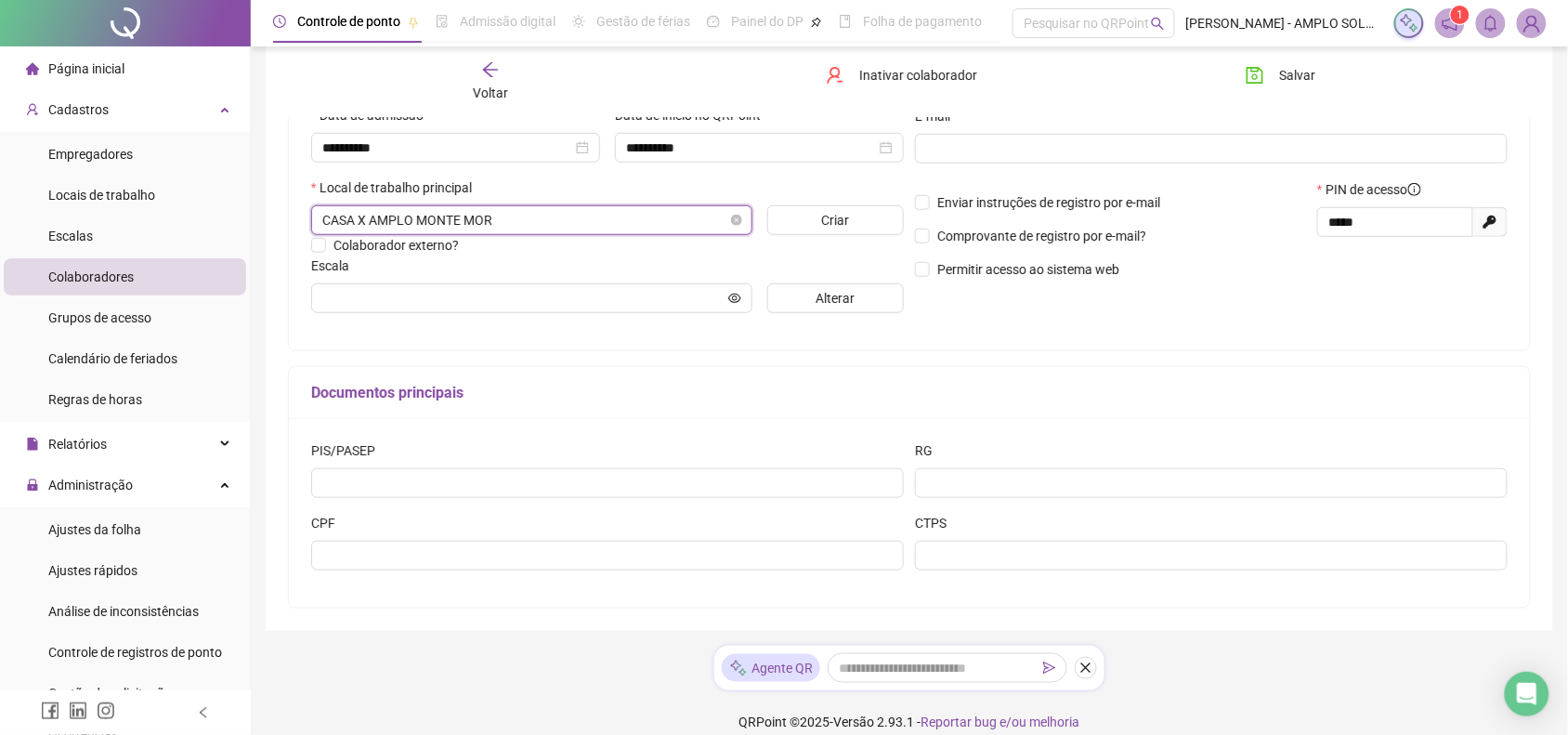
click at [474, 218] on span "CASA X AMPLO MONTE MOR" at bounding box center [531, 220] width 419 height 27
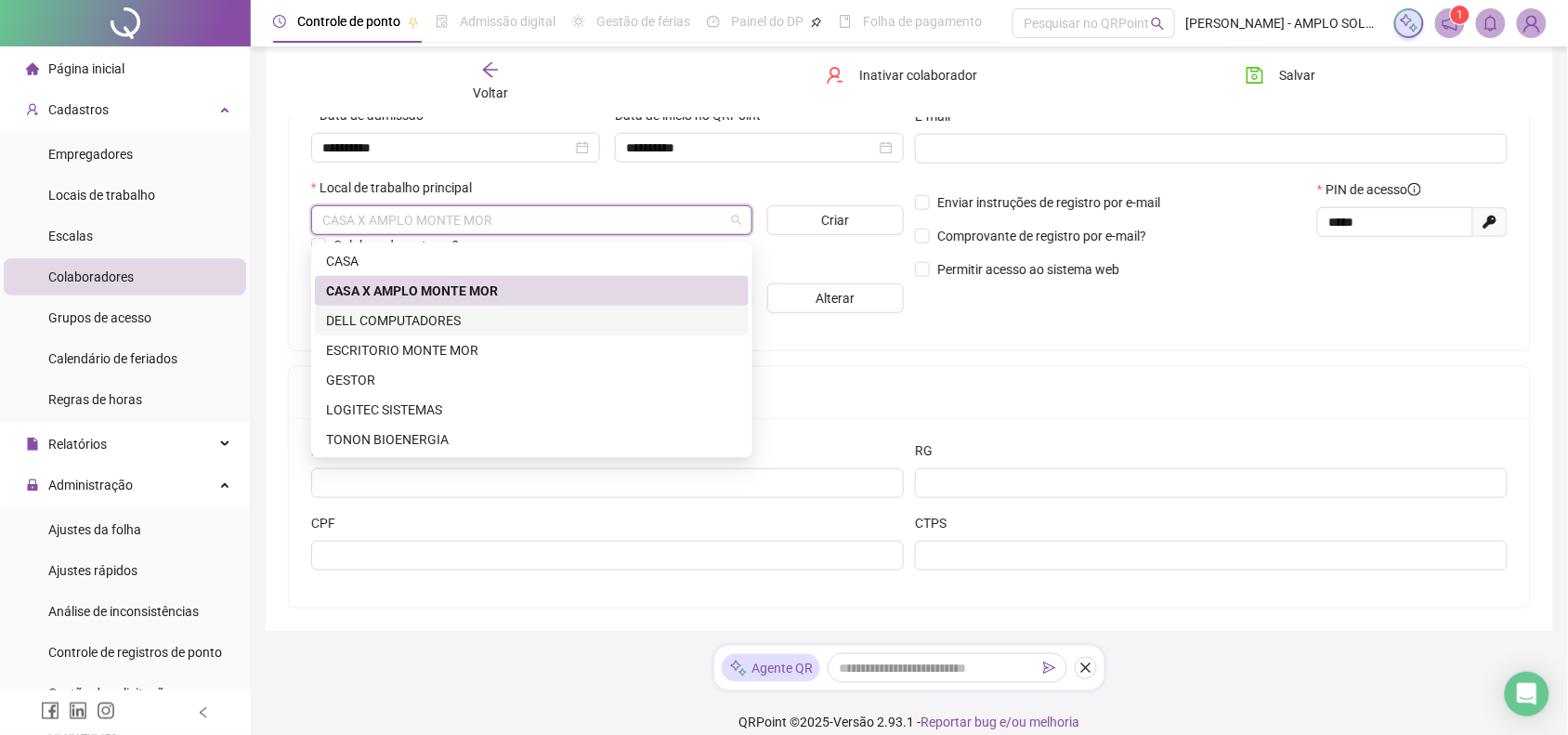
click at [408, 314] on div "DELL COMPUTADORES" at bounding box center [531, 320] width 411 height 21
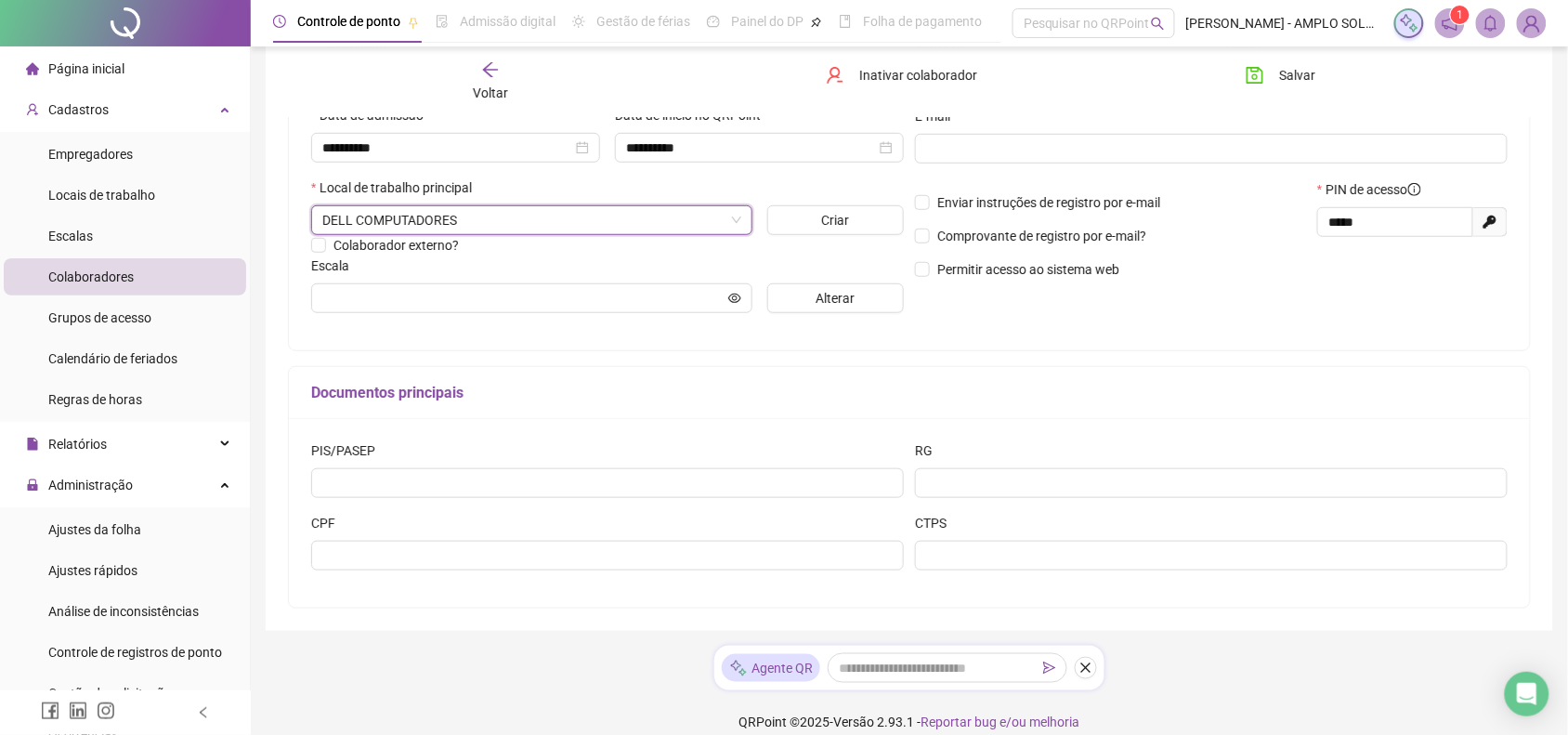
click at [511, 263] on div "Escala" at bounding box center [607, 269] width 593 height 27
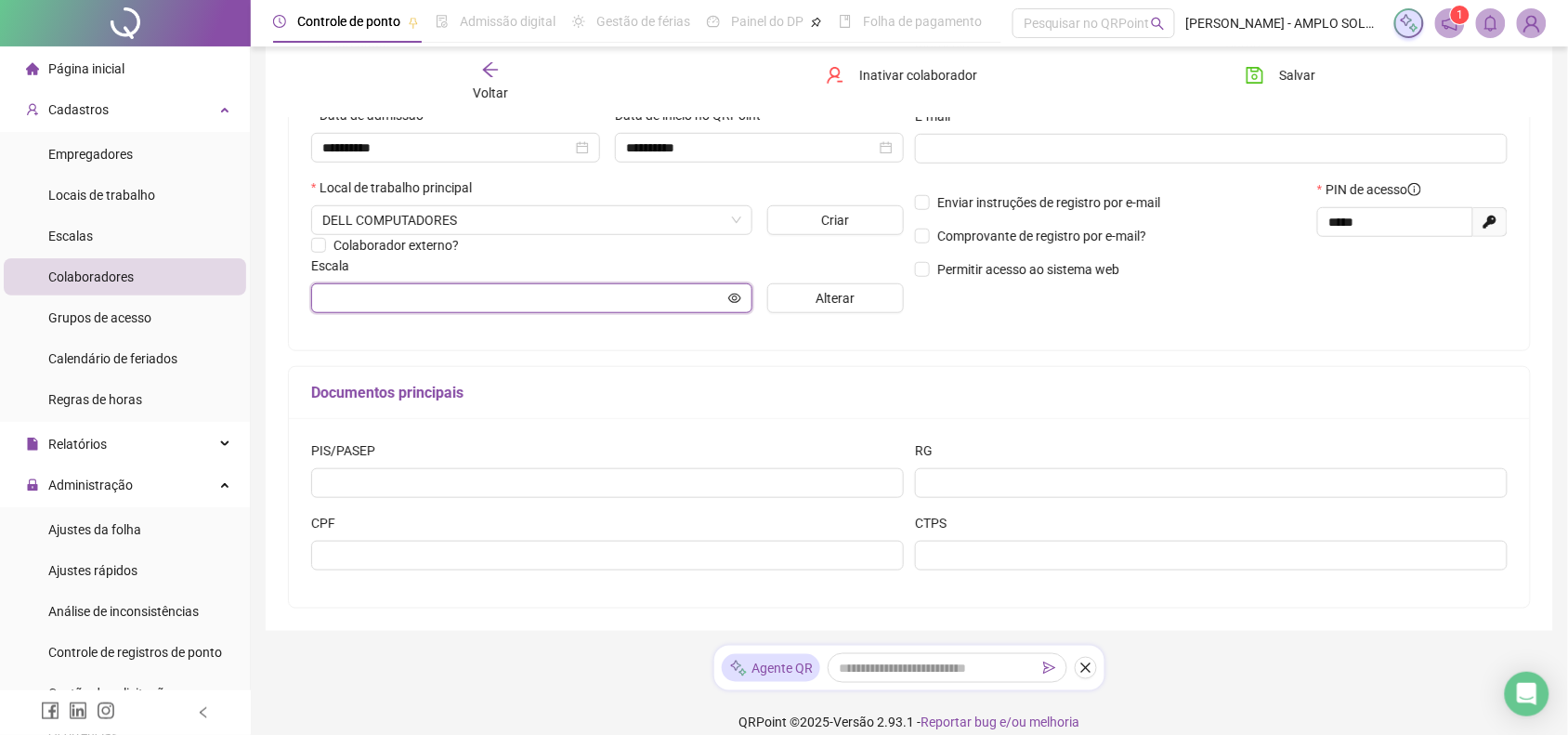
click at [489, 303] on input "text" at bounding box center [523, 297] width 402 height 21
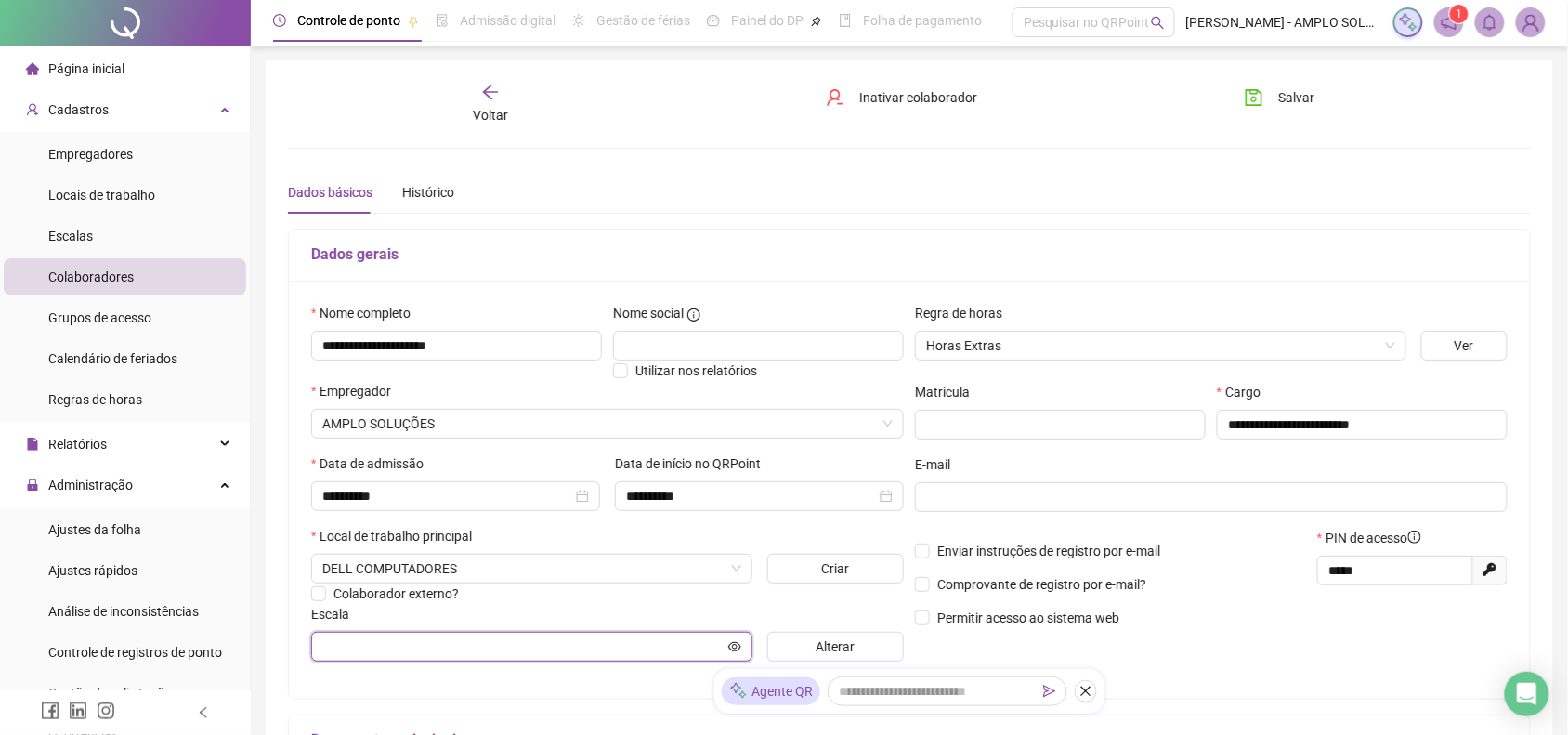
scroll to position [0, 0]
click at [1260, 122] on div "Salvar" at bounding box center [1328, 105] width 210 height 43
click at [1263, 107] on icon "save" at bounding box center [1253, 98] width 19 height 19
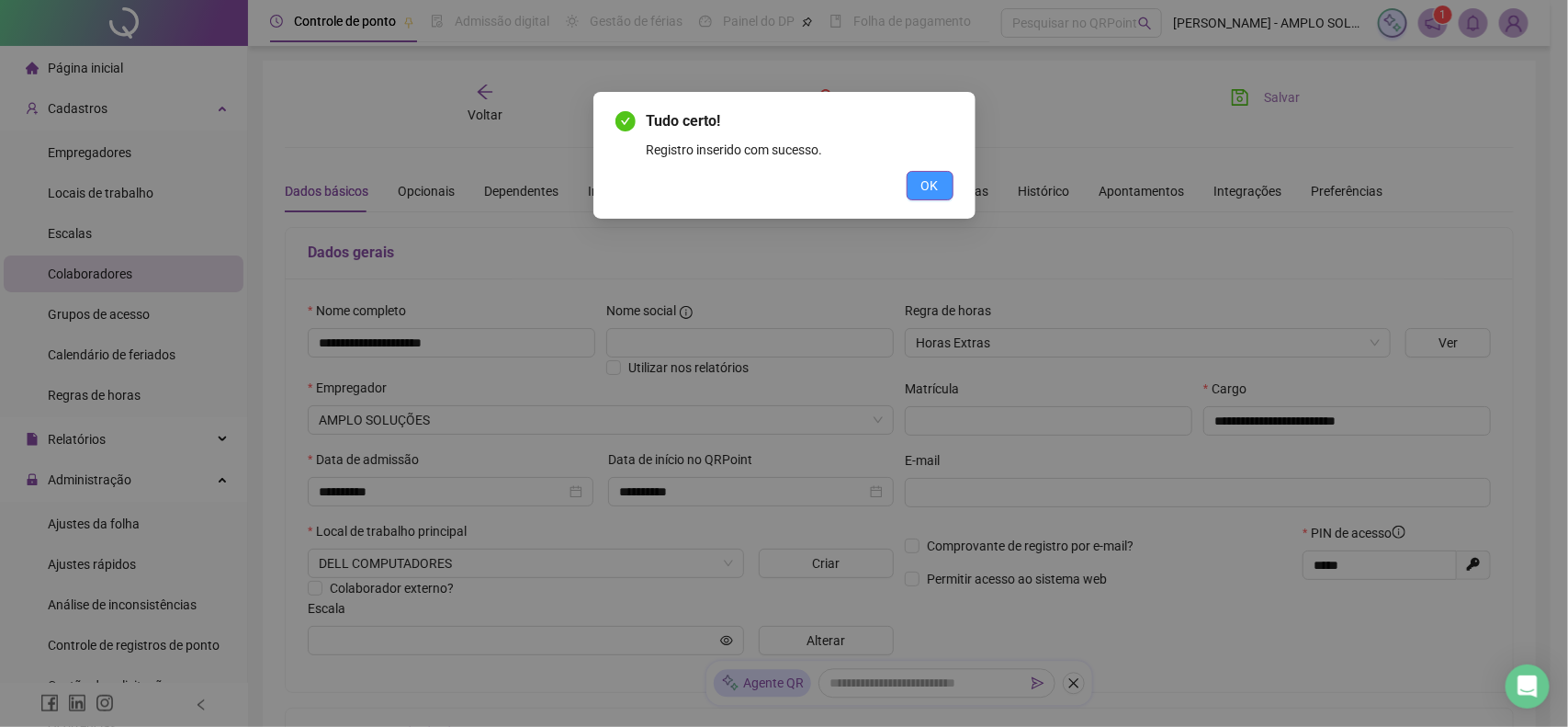
click at [921, 180] on span "OK" at bounding box center [930, 185] width 17 height 20
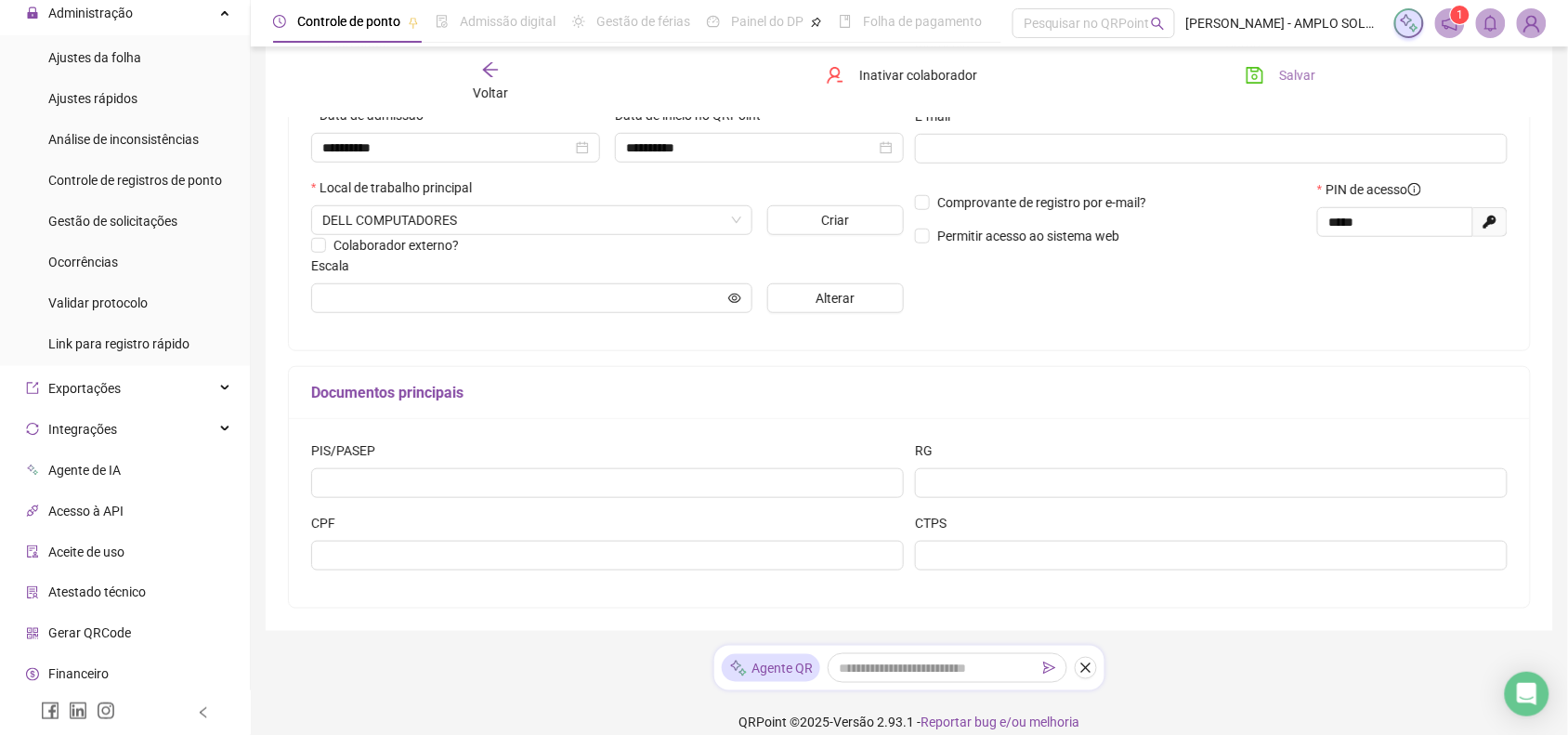
scroll to position [513, 0]
click at [128, 592] on span "Gerar QRCode" at bounding box center [89, 591] width 82 height 15
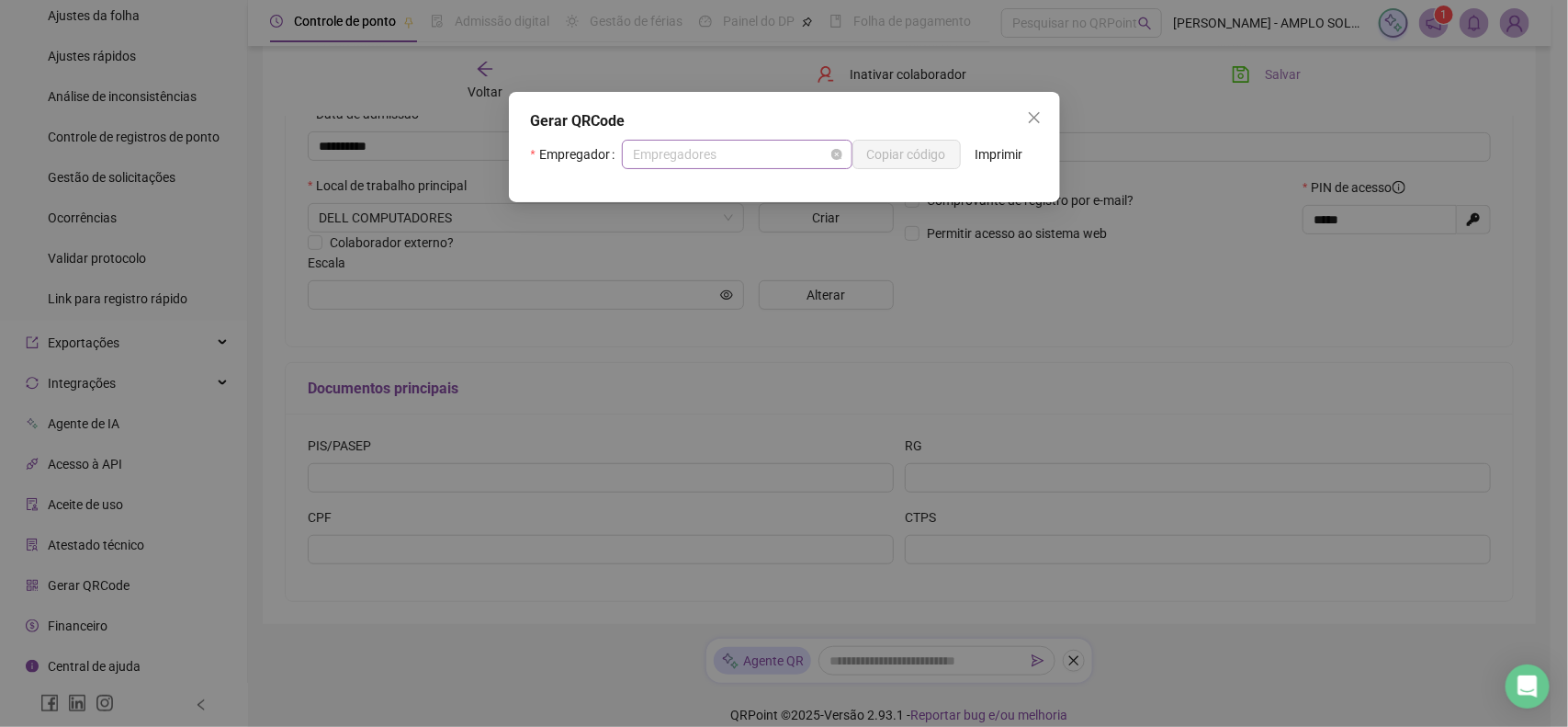
click at [779, 157] on span "Empregadores" at bounding box center [736, 154] width 209 height 27
click at [947, 149] on button "Copiar código" at bounding box center [906, 154] width 109 height 29
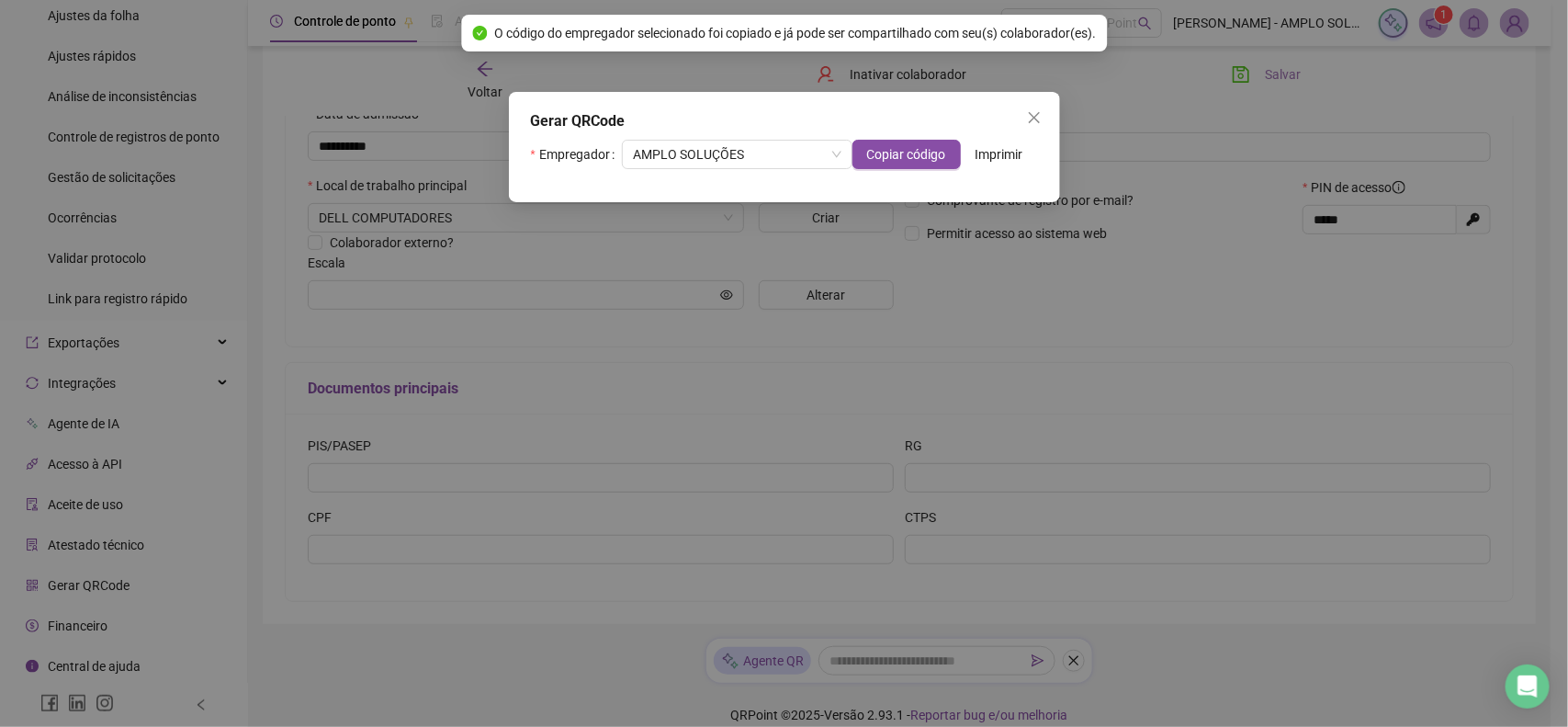
click at [983, 149] on span "Imprimir" at bounding box center [998, 154] width 48 height 20
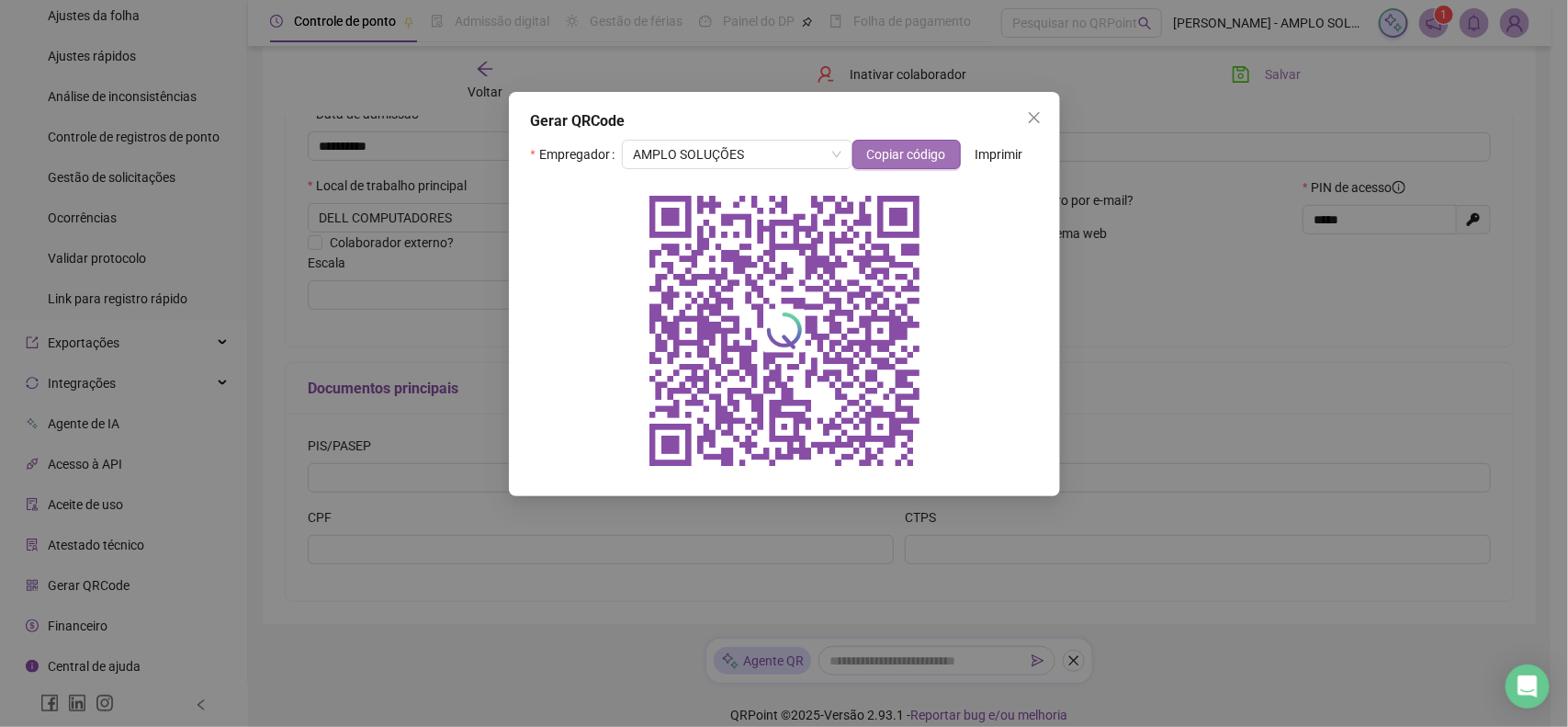
click at [939, 152] on span "Copiar código" at bounding box center [905, 154] width 79 height 20
click at [1022, 113] on span "Close" at bounding box center [1034, 117] width 29 height 15
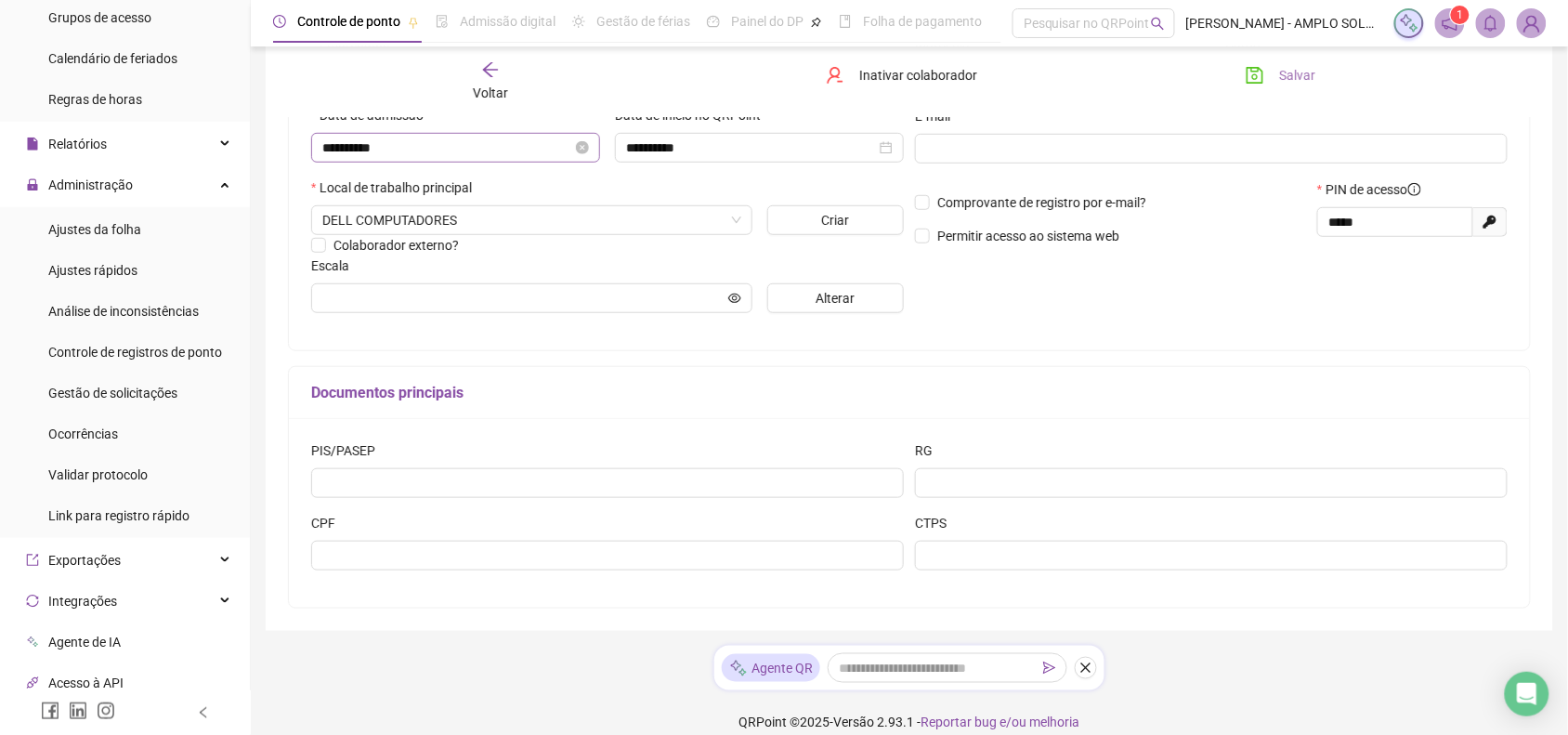
scroll to position [282, 0]
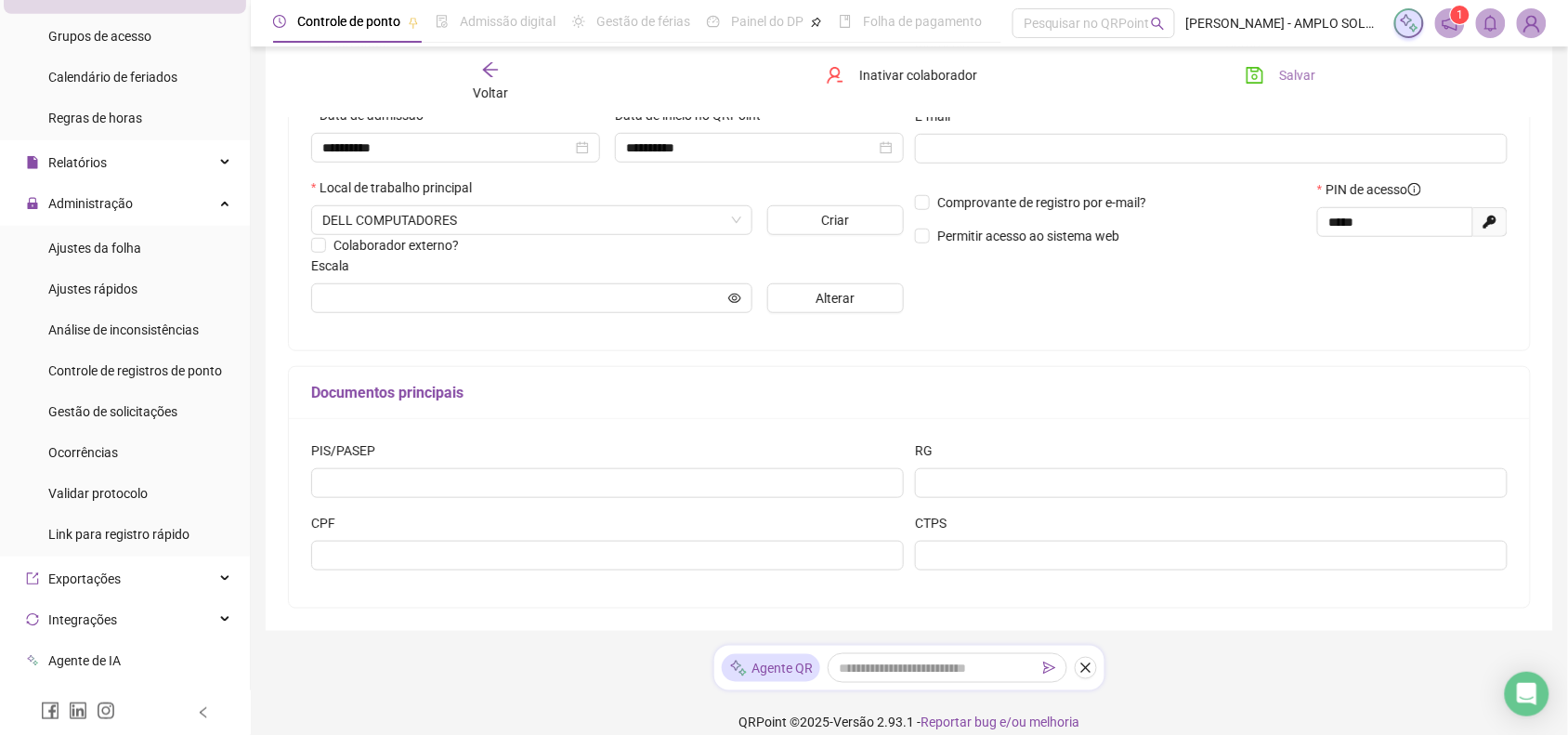
click at [460, 88] on div "Voltar" at bounding box center [490, 82] width 195 height 43
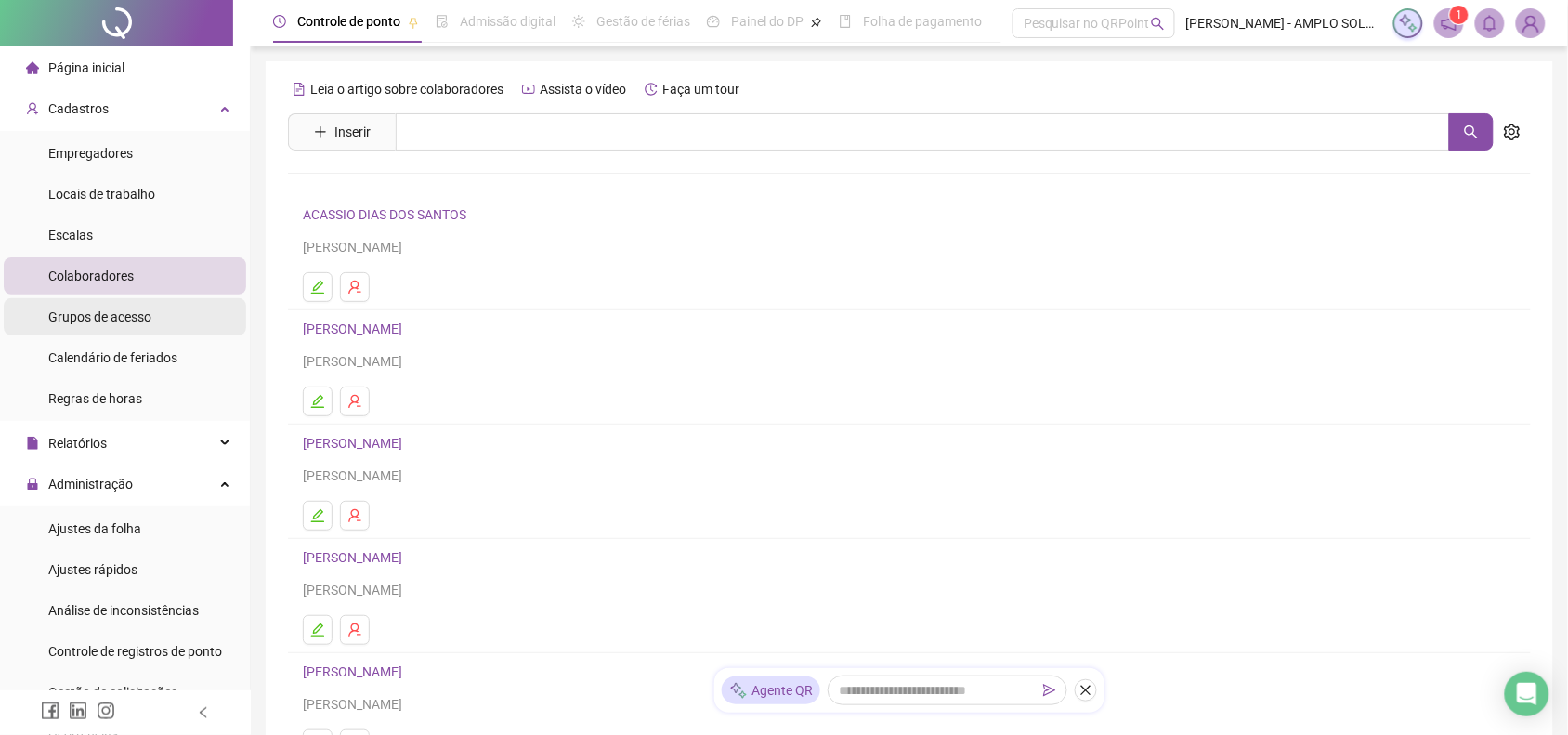
scroll to position [0, 0]
click at [149, 280] on li "Colaboradores" at bounding box center [125, 277] width 242 height 37
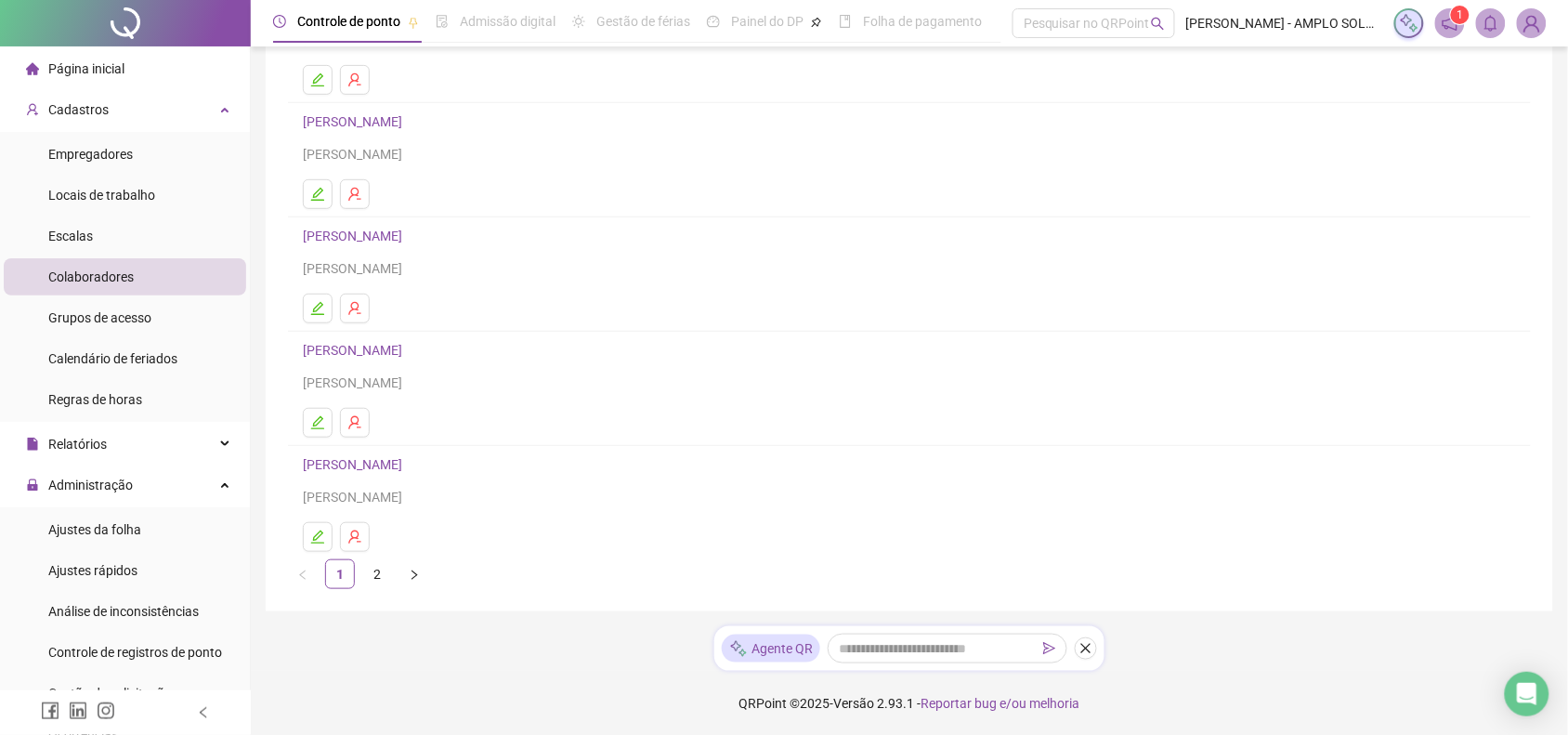
scroll to position [211, 0]
click at [377, 581] on link "2" at bounding box center [377, 573] width 27 height 27
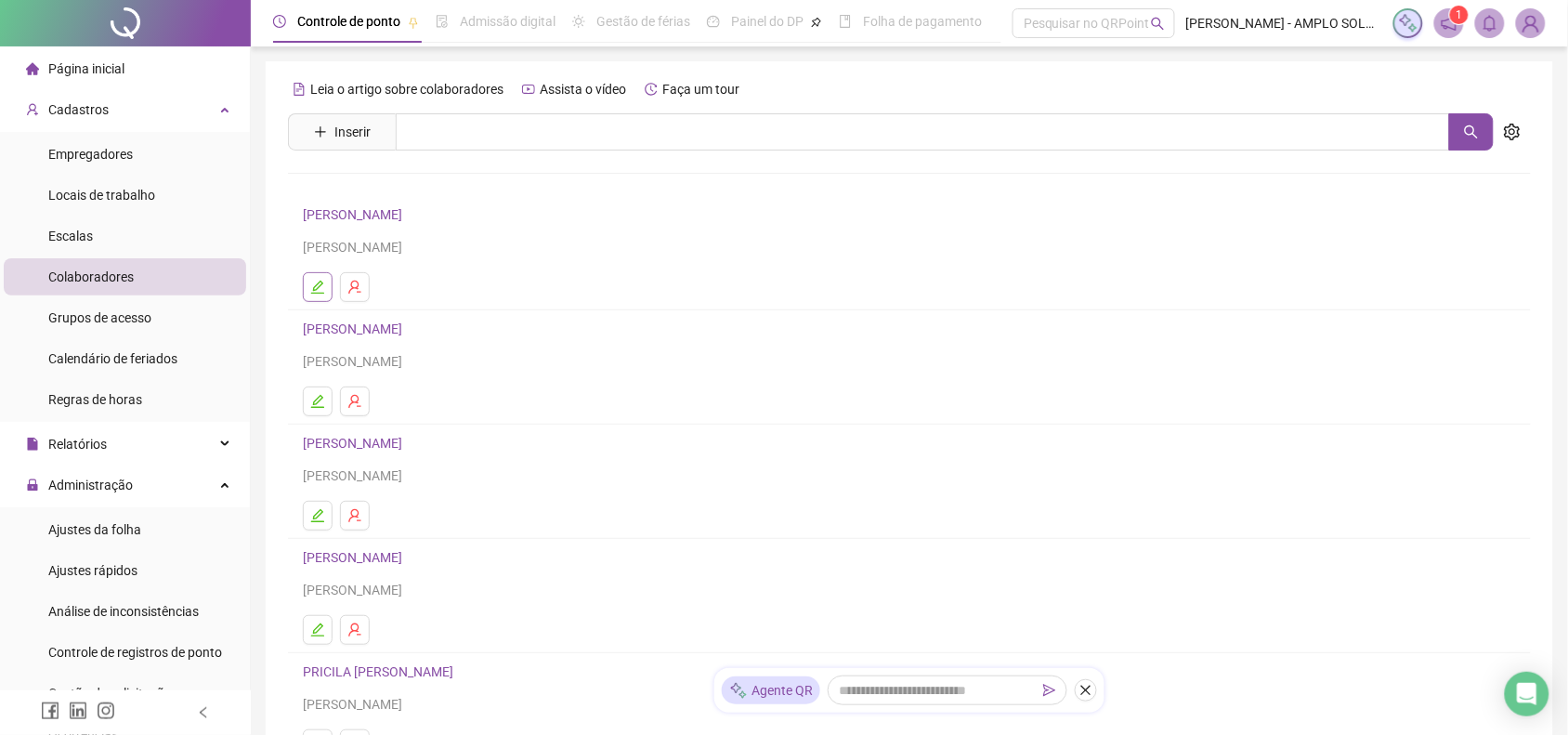
click at [308, 297] on button "button" at bounding box center [318, 287] width 29 height 29
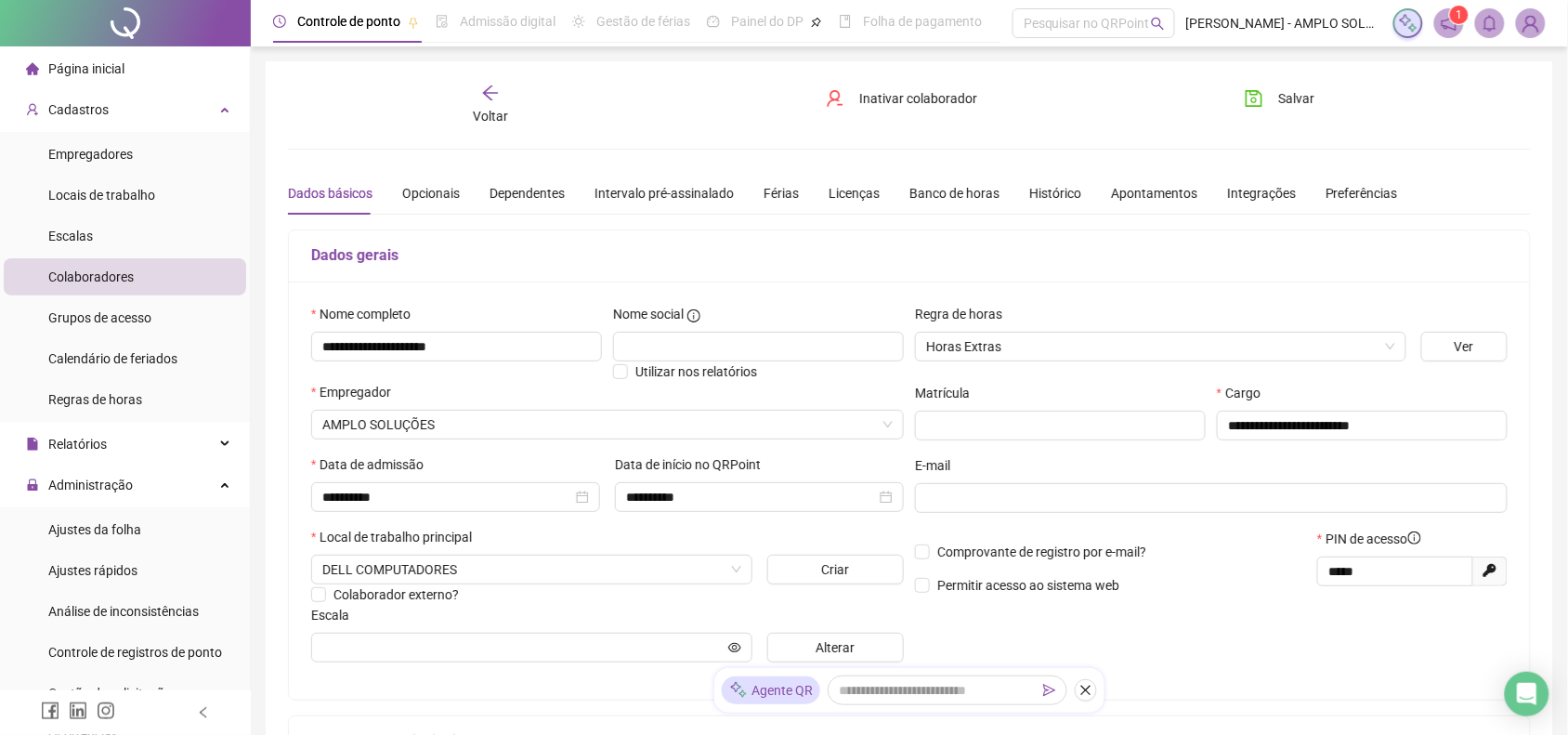
click at [1491, 576] on icon at bounding box center [1489, 569] width 13 height 13
type input "*****"
drag, startPoint x: 1451, startPoint y: 579, endPoint x: 1260, endPoint y: 573, distance: 191.1
click at [1239, 577] on div "Comprovante de registro por e-mail? Permitir acesso ao sistema web PIN de acess…" at bounding box center [1211, 568] width 603 height 79
click at [516, 122] on div "Voltar" at bounding box center [490, 105] width 195 height 43
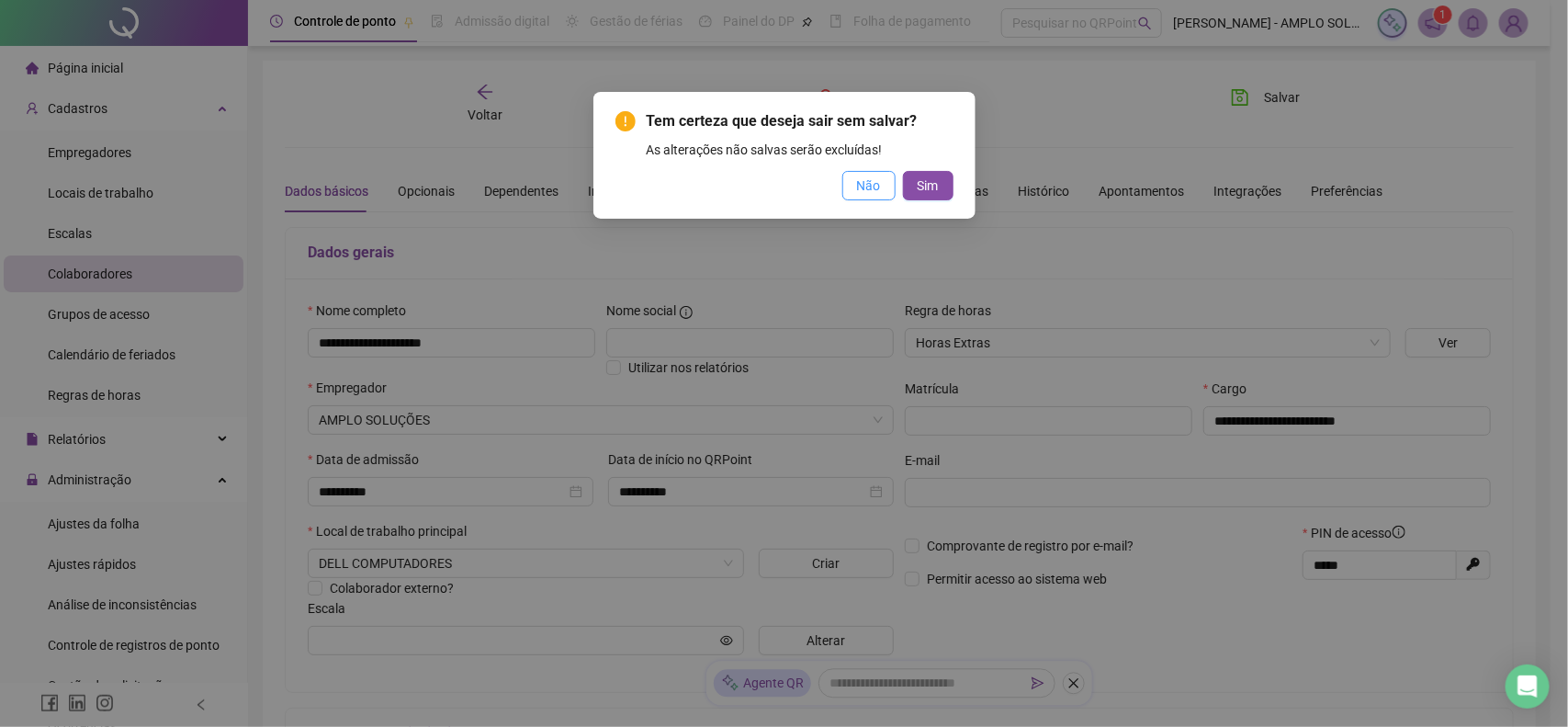
click at [873, 186] on span "Não" at bounding box center [868, 185] width 24 height 20
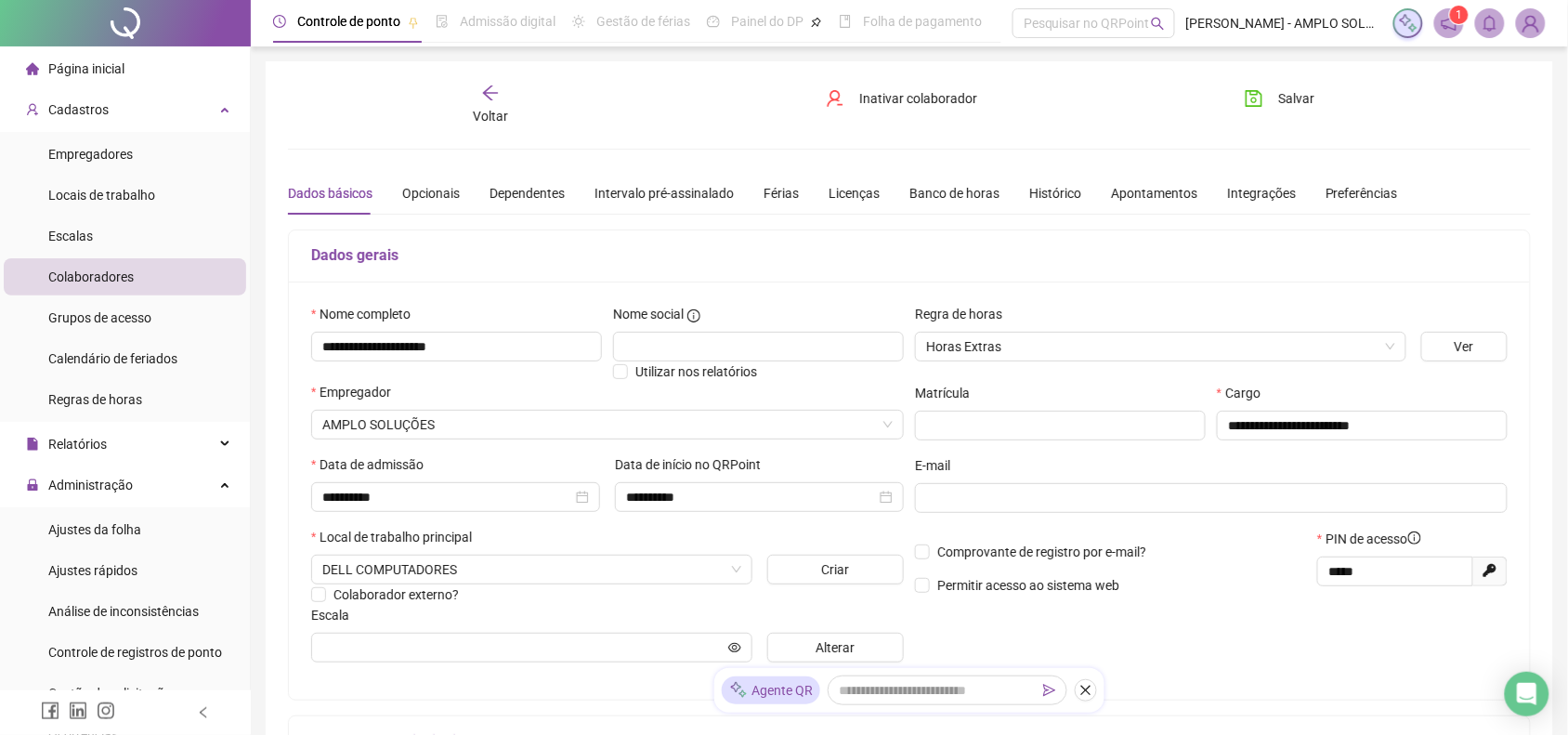
click at [499, 118] on span "Voltar" at bounding box center [491, 116] width 35 height 15
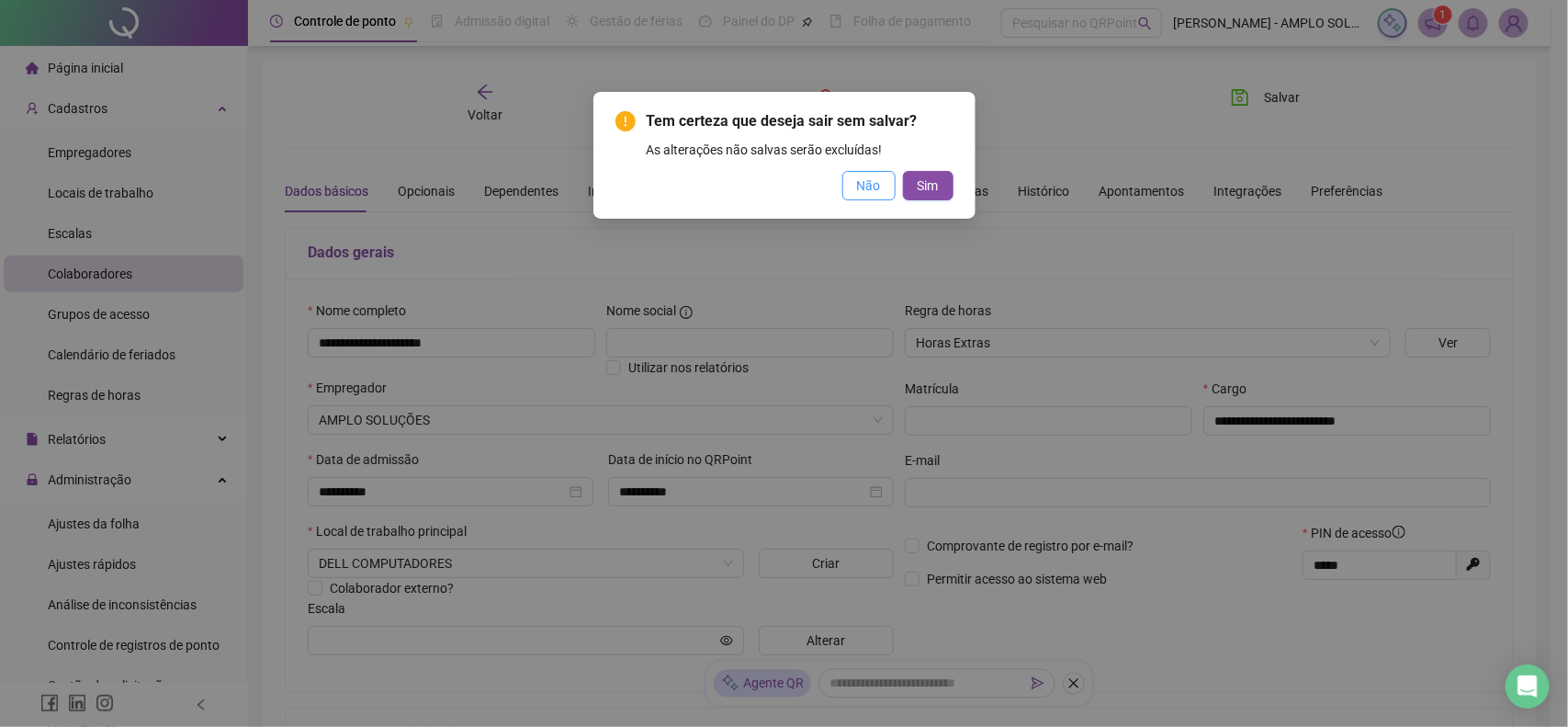
click at [857, 189] on span "Não" at bounding box center [868, 185] width 24 height 20
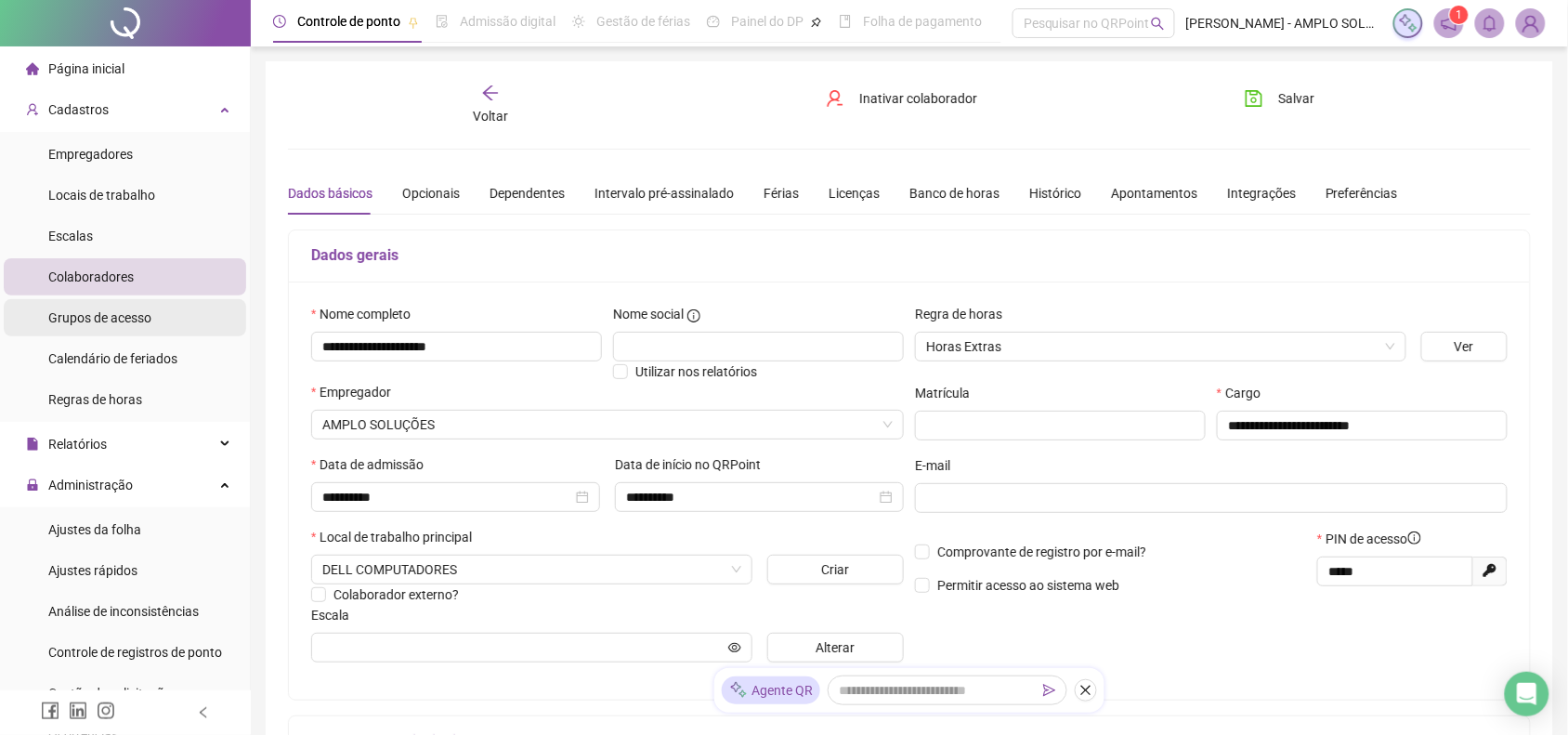
click at [54, 310] on span "Grupos de acesso" at bounding box center [99, 317] width 103 height 15
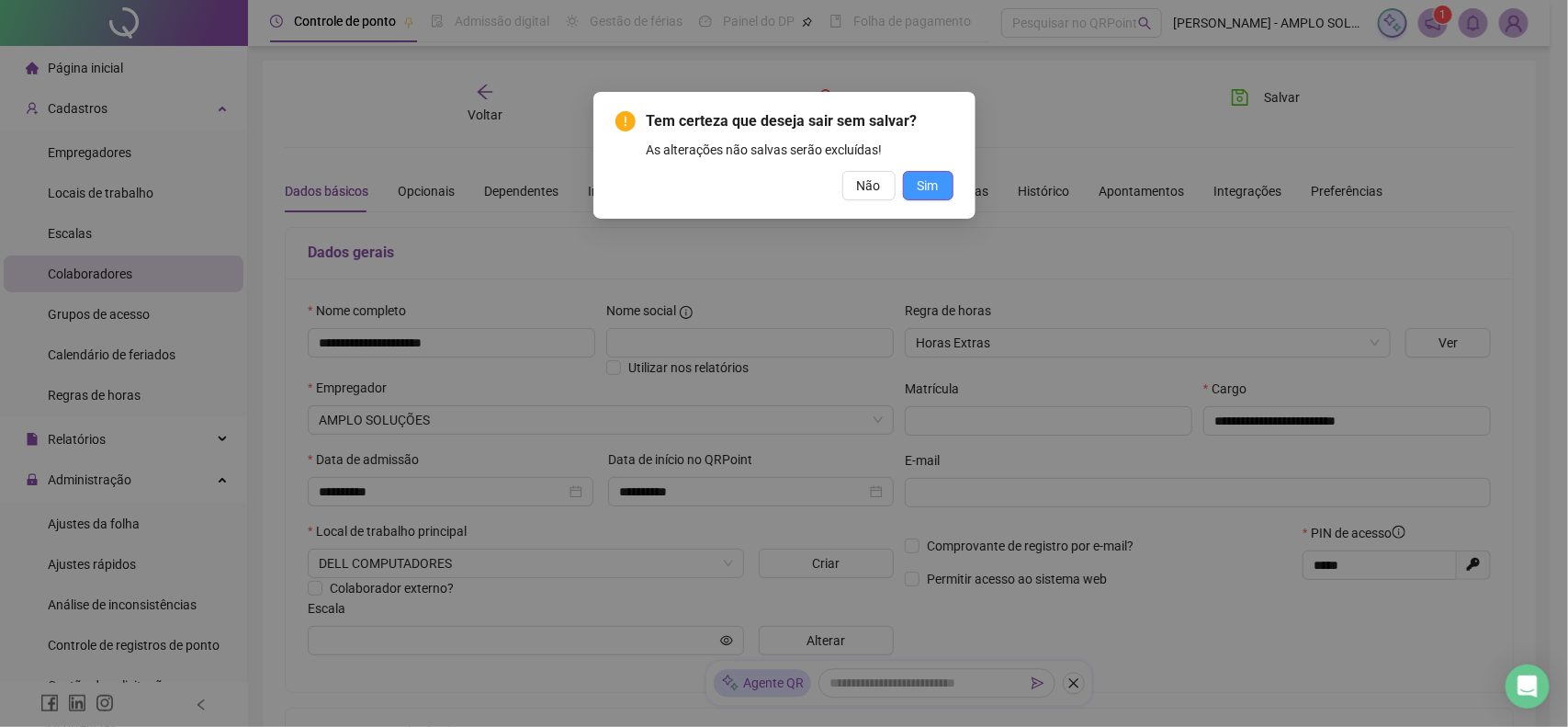
click at [923, 186] on span "Sim" at bounding box center [928, 185] width 21 height 20
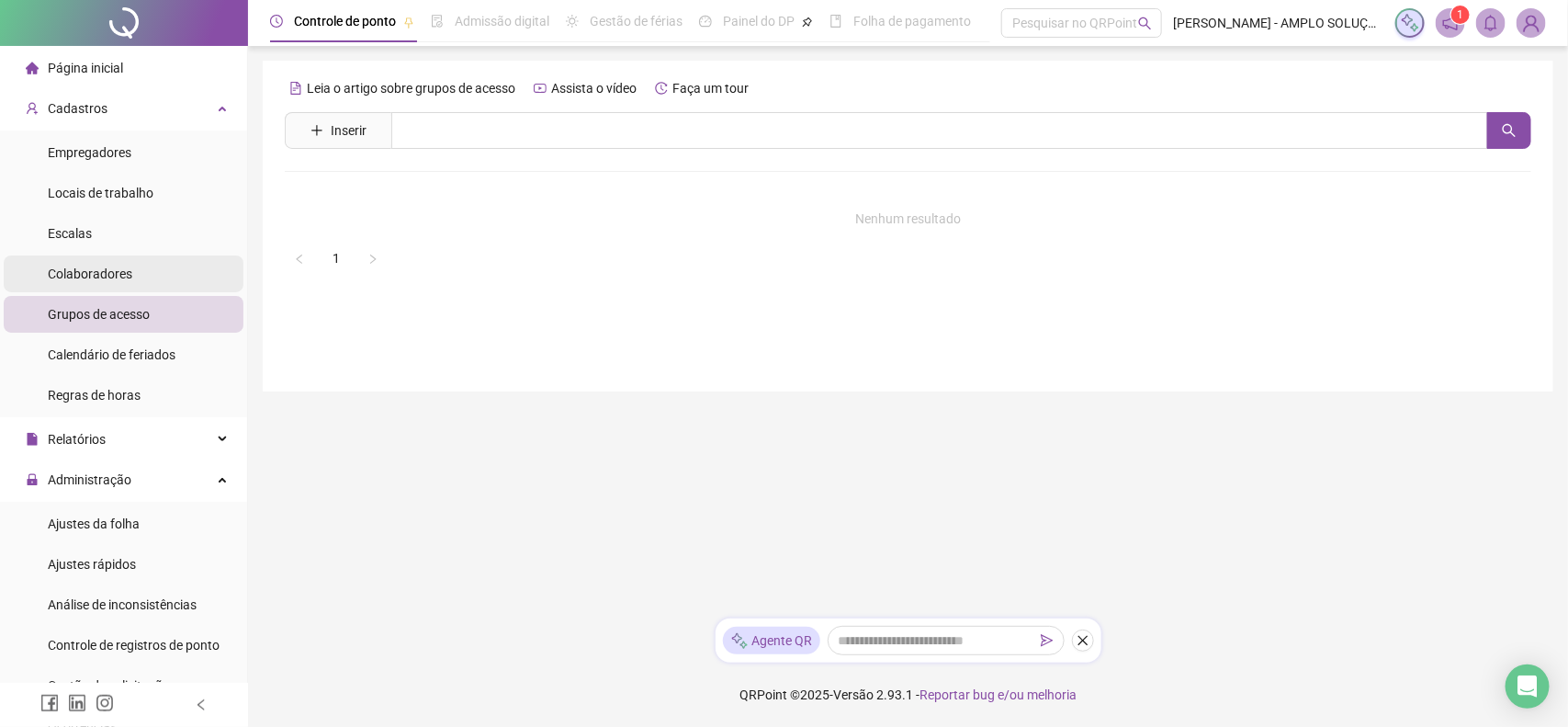
click at [111, 266] on span "Colaboradores" at bounding box center [89, 273] width 84 height 15
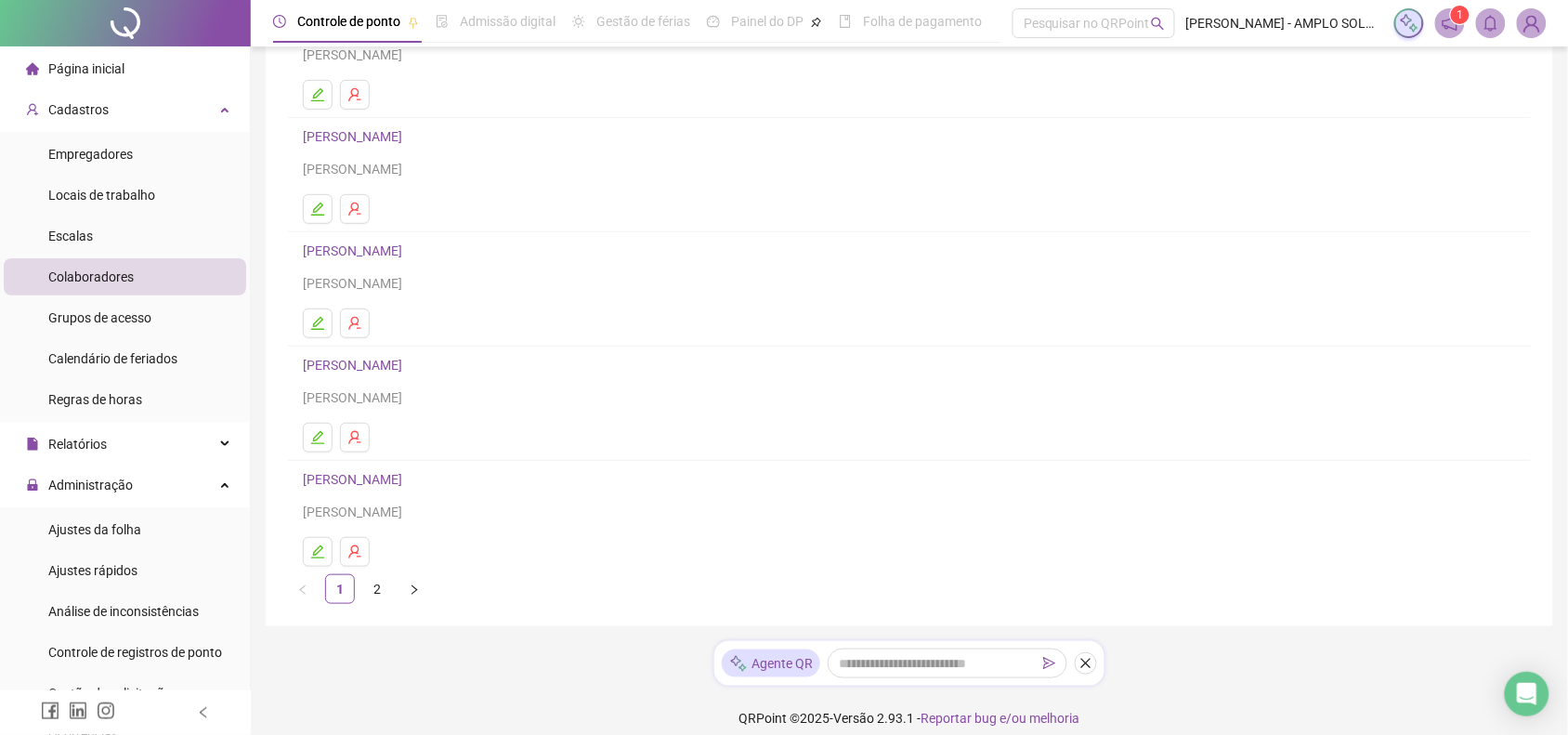
scroll to position [211, 0]
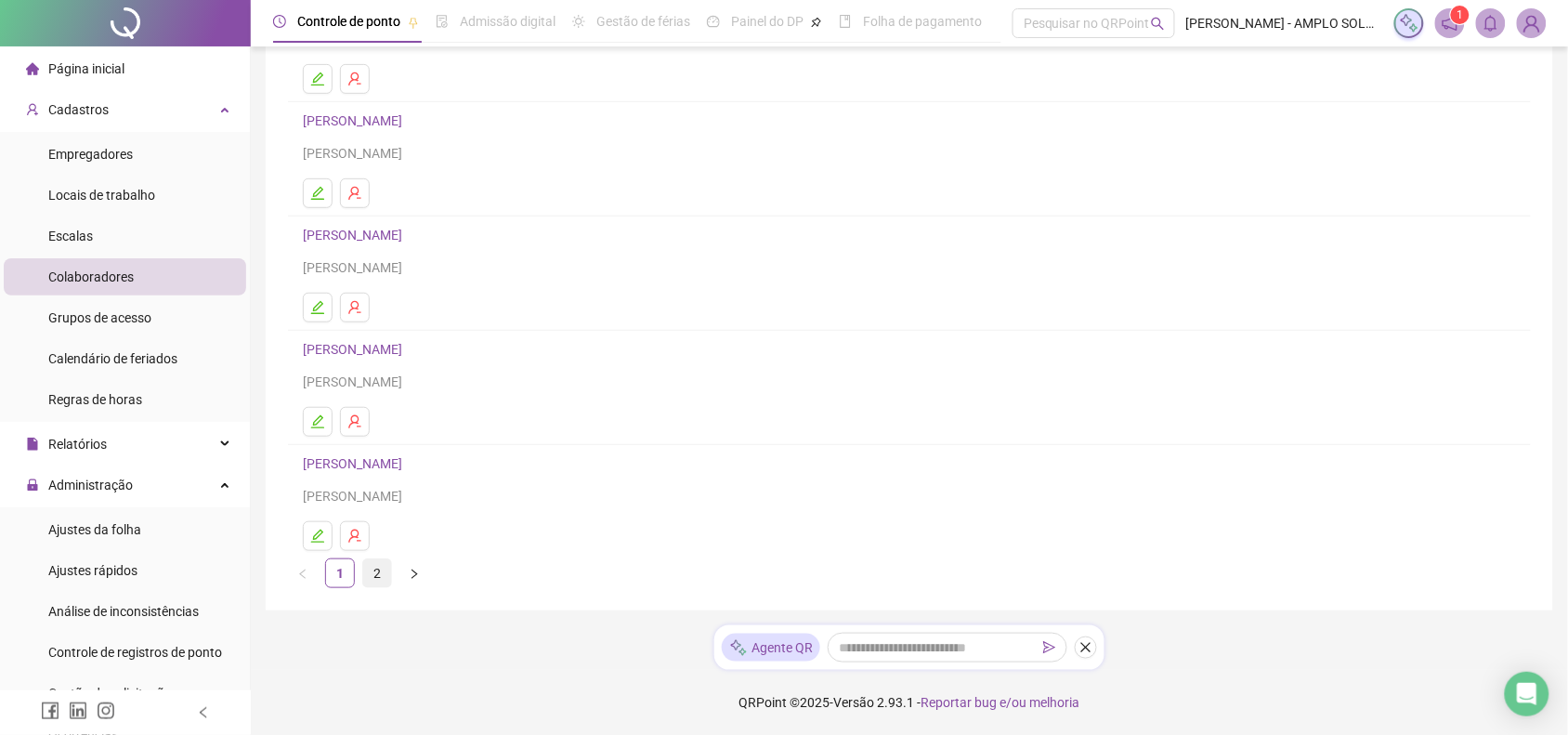
click at [381, 574] on link "2" at bounding box center [377, 573] width 27 height 27
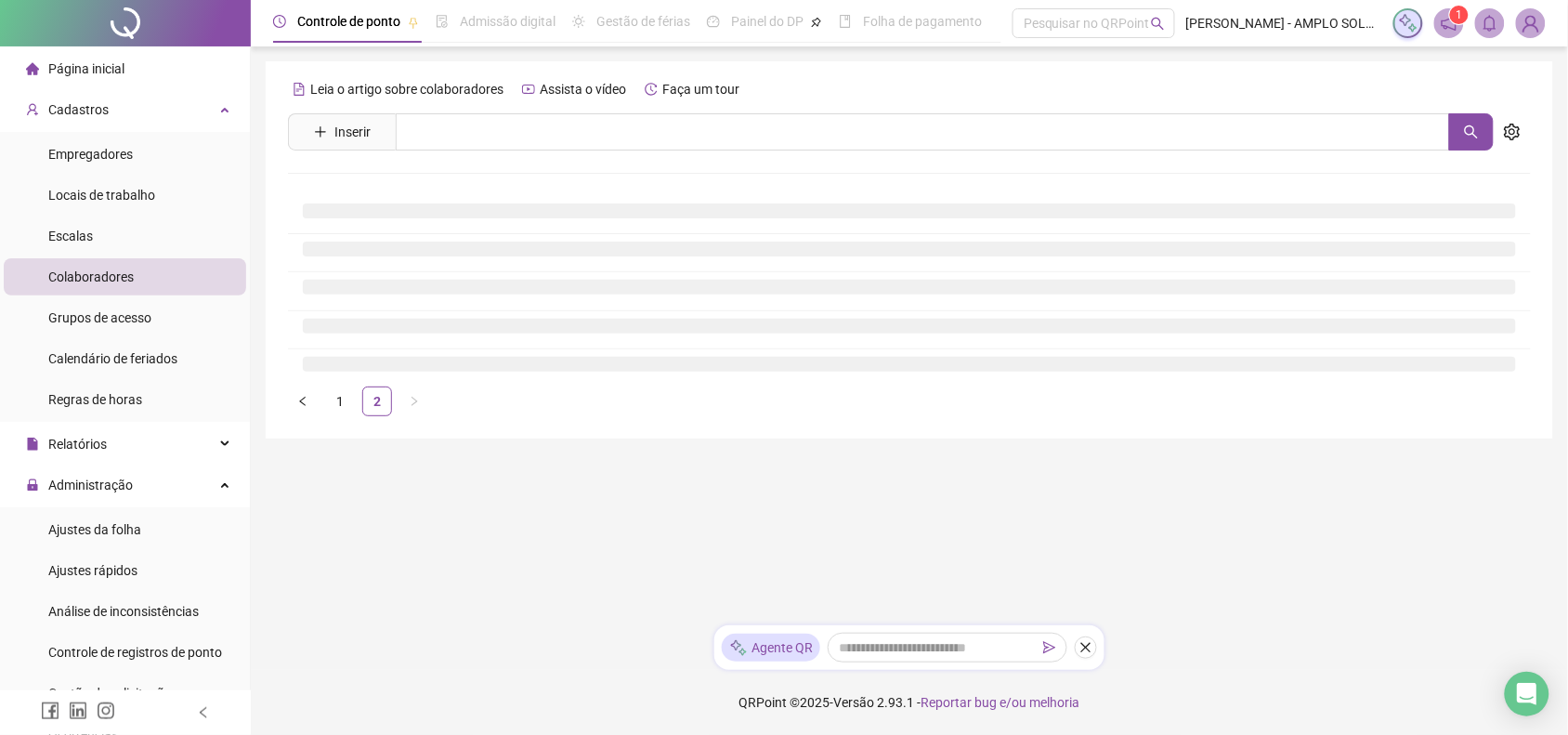
scroll to position [0, 0]
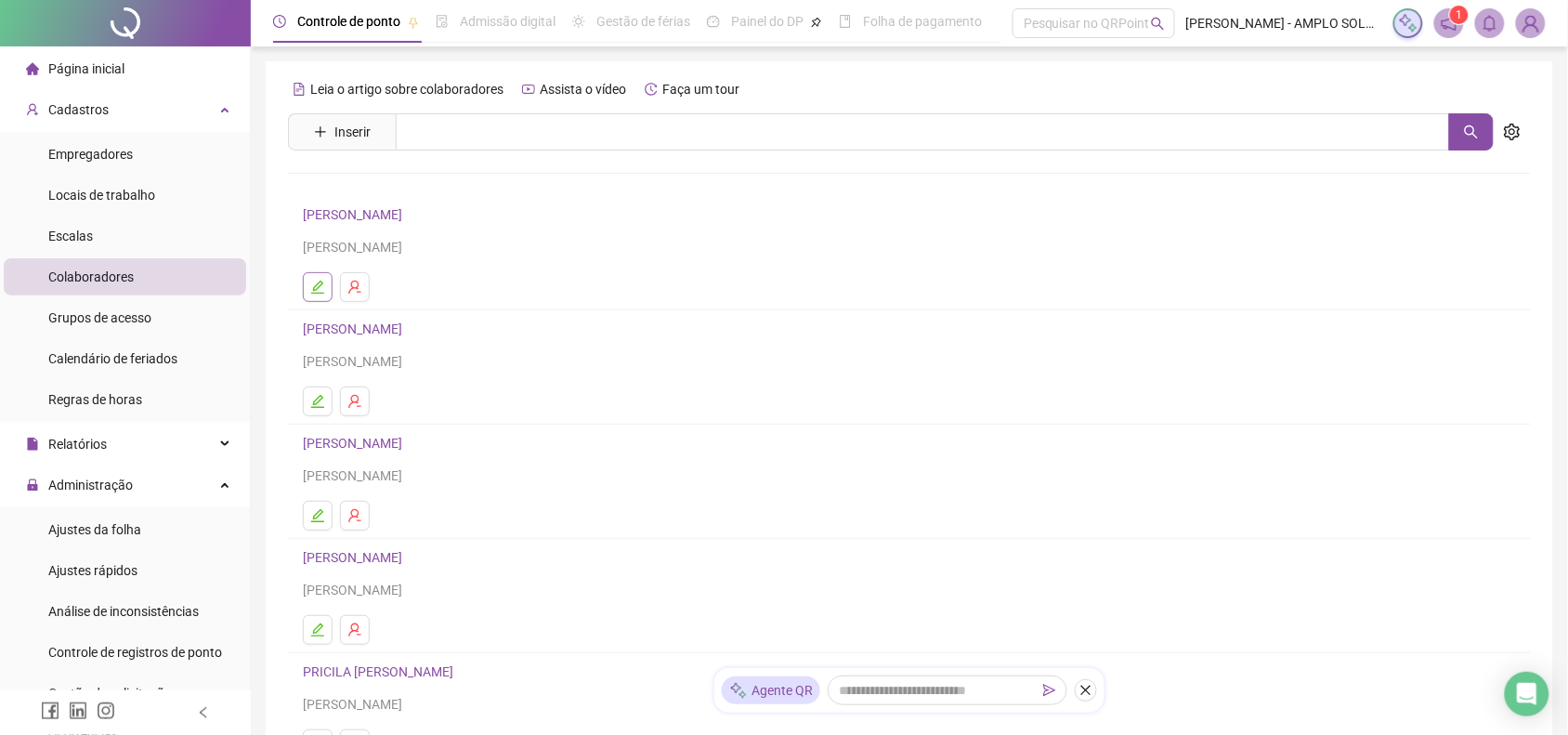
click at [316, 288] on icon "edit" at bounding box center [317, 287] width 15 height 15
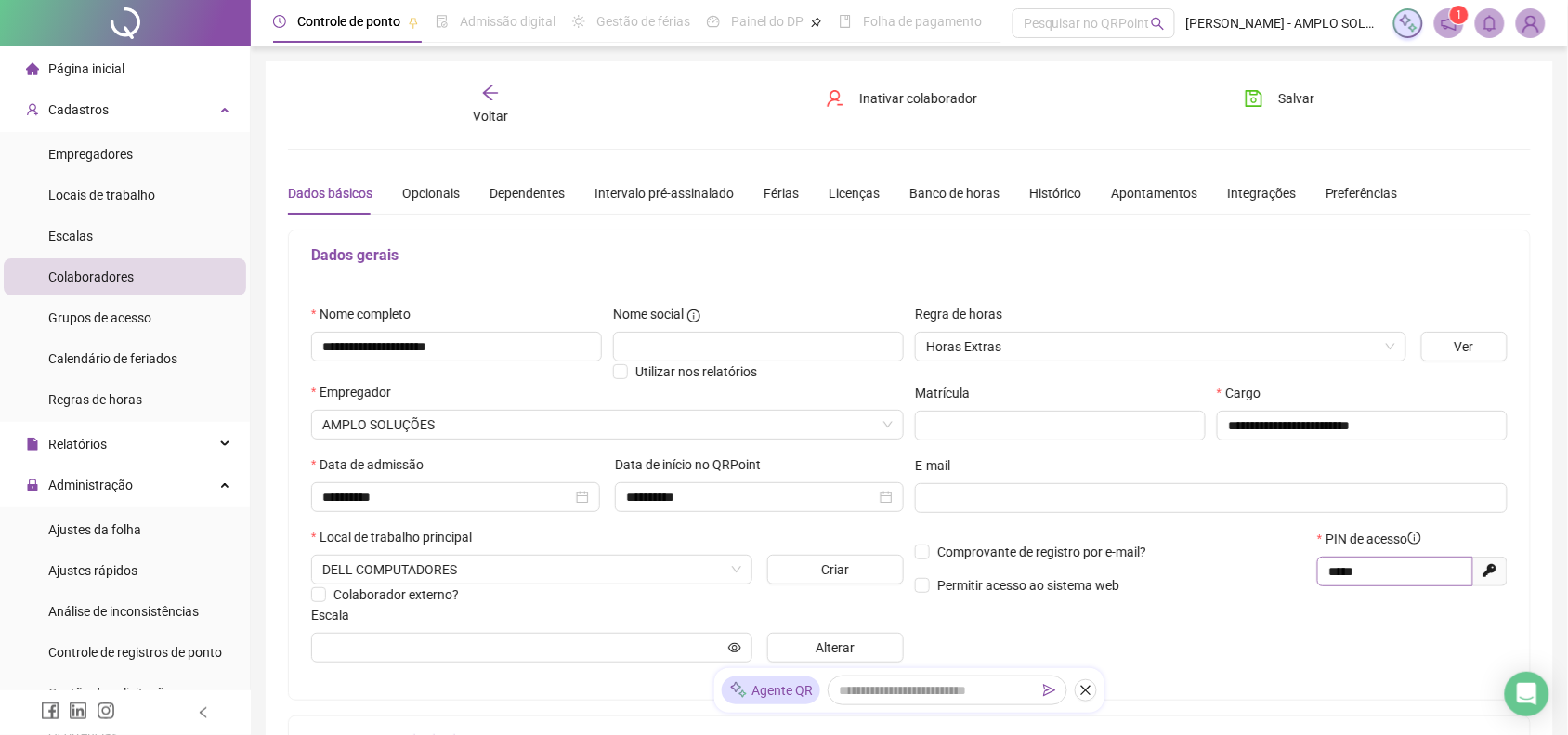
click at [1367, 560] on span "*****" at bounding box center [1394, 571] width 156 height 29
click at [1367, 563] on span "*****" at bounding box center [1394, 571] width 156 height 29
click at [1366, 576] on input "*****" at bounding box center [1392, 571] width 130 height 21
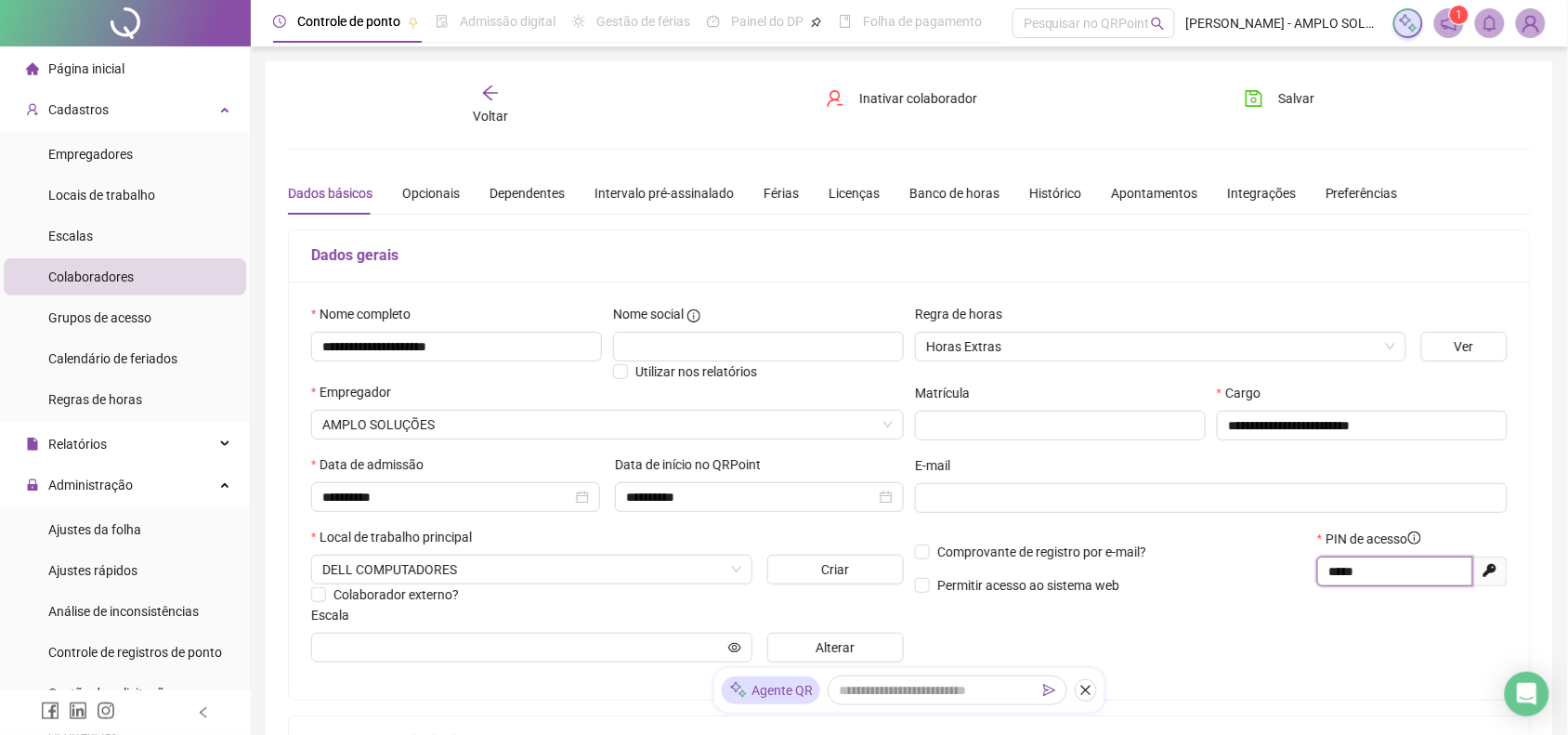
click at [1366, 576] on input "*****" at bounding box center [1392, 571] width 130 height 21
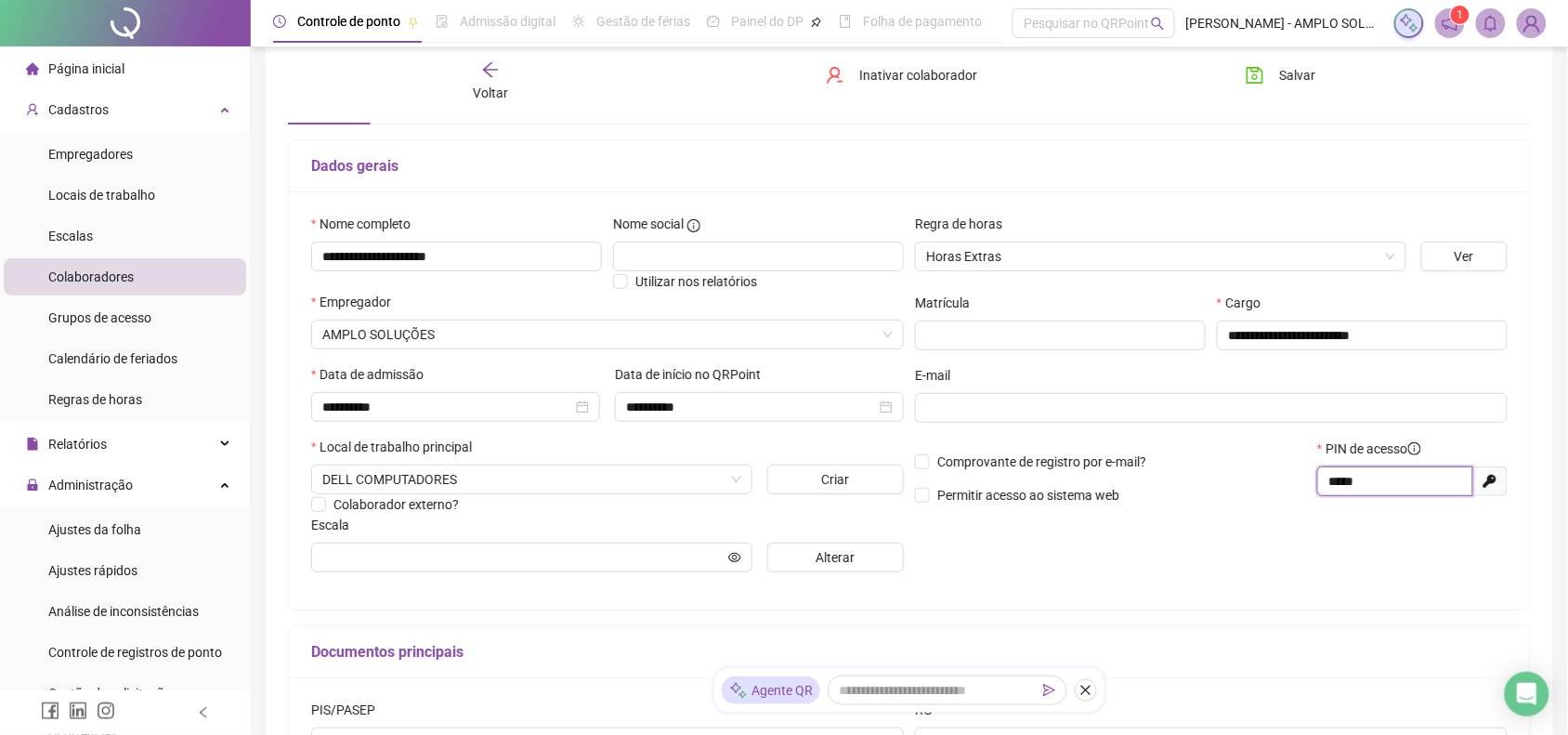
scroll to position [116, 0]
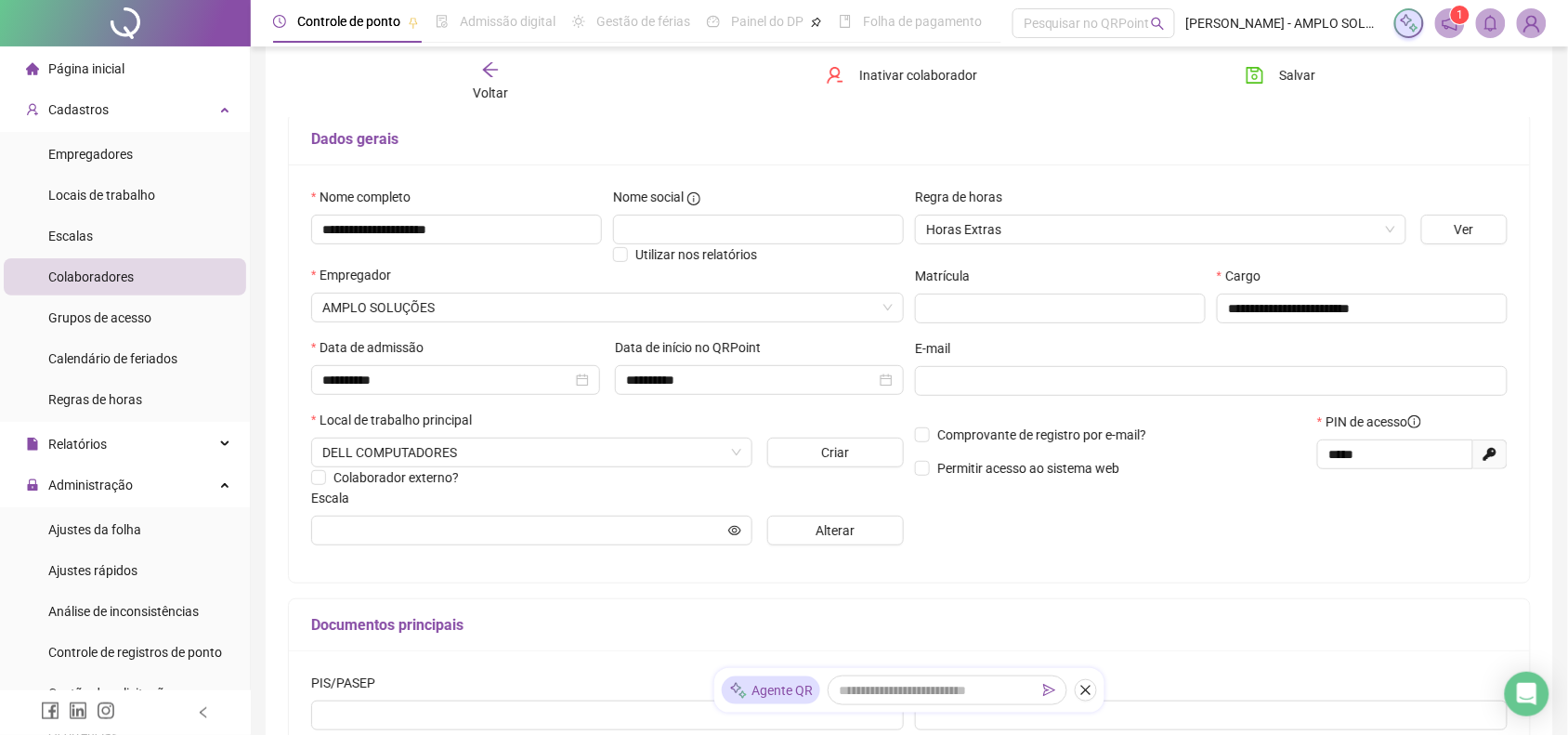
click at [512, 79] on div "Voltar" at bounding box center [490, 82] width 195 height 43
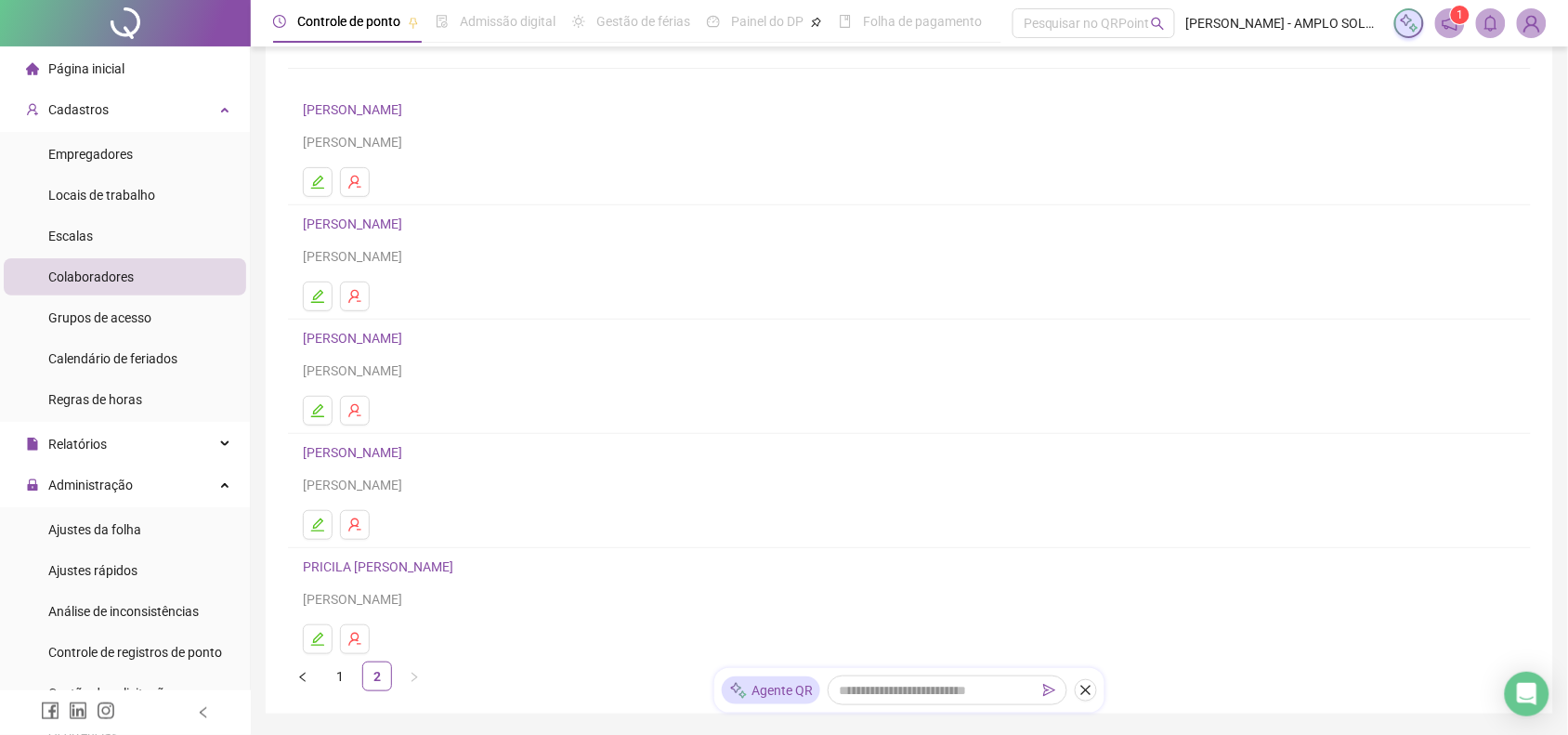
scroll to position [0, 0]
